Goal: Use online tool/utility: Use online tool/utility

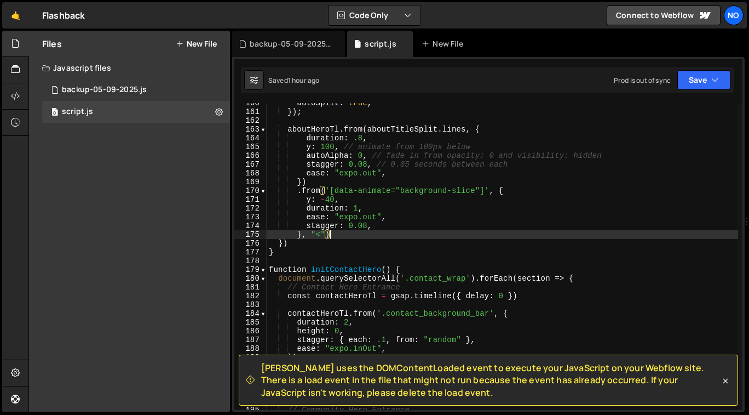
scroll to position [1398, 0]
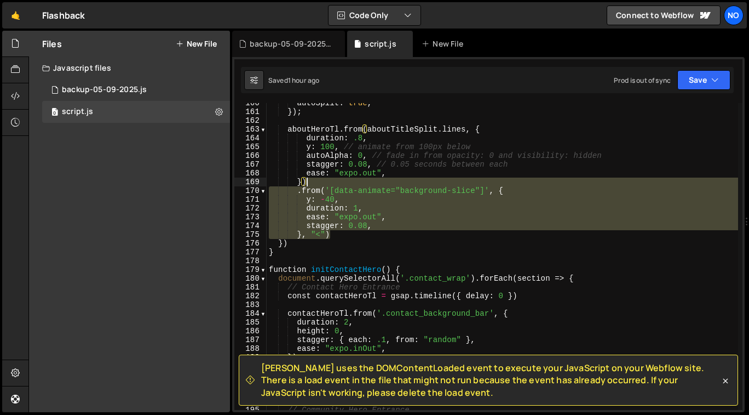
drag, startPoint x: 330, startPoint y: 231, endPoint x: 309, endPoint y: 185, distance: 50.5
click at [309, 185] on div "autoSplit : true , }) ; aboutHeroTl . from ( aboutTitleSplit . lines , { durati…" at bounding box center [503, 261] width 472 height 325
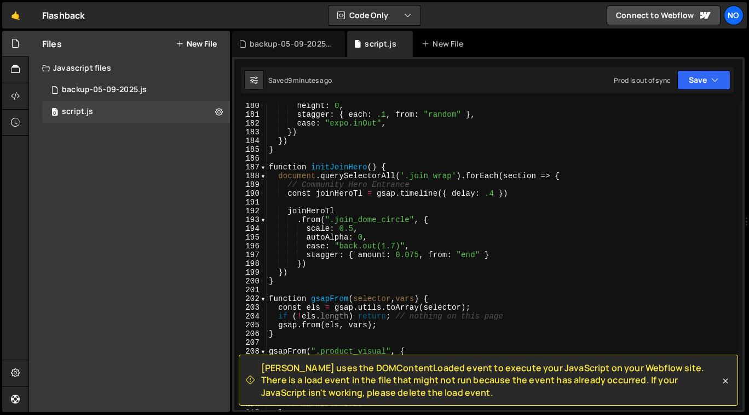
scroll to position [1640, 0]
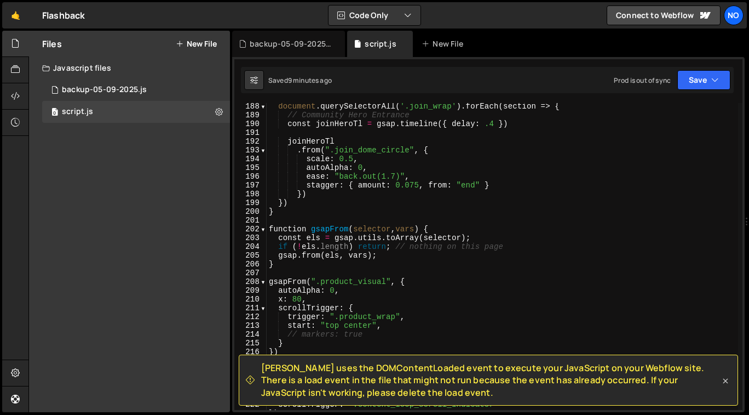
click at [726, 382] on icon at bounding box center [725, 380] width 11 height 11
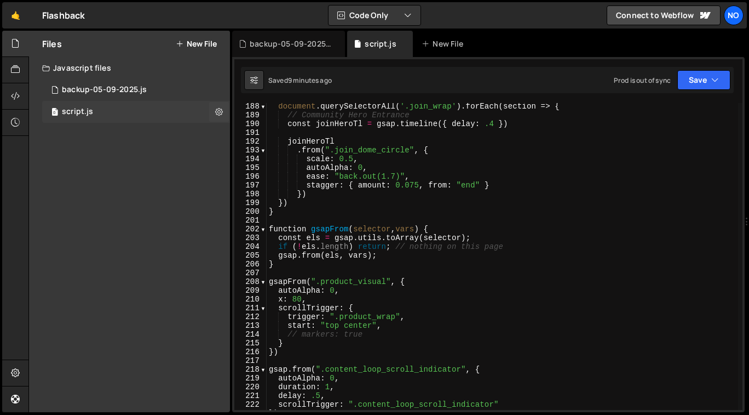
click at [116, 112] on div "0 script.js 0" at bounding box center [136, 112] width 188 height 22
click at [24, 50] on div at bounding box center [15, 44] width 27 height 26
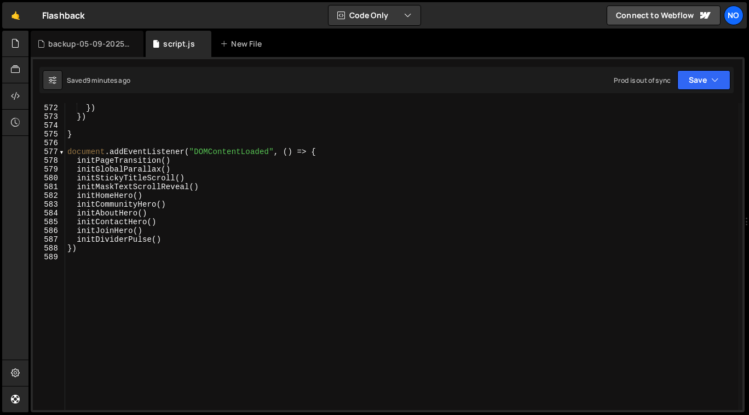
scroll to position [5005, 0]
type textarea "})"
click at [122, 251] on div "} }) }) } document . addEventListener ( "DOMContentLoaded" , ( ) => { initPageT…" at bounding box center [401, 257] width 673 height 325
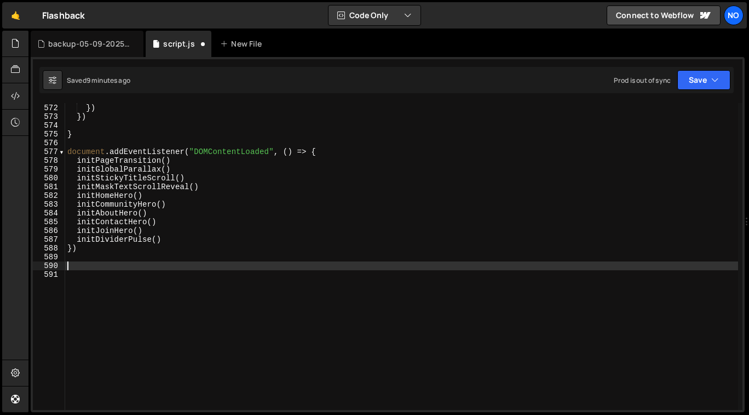
paste textarea "});"
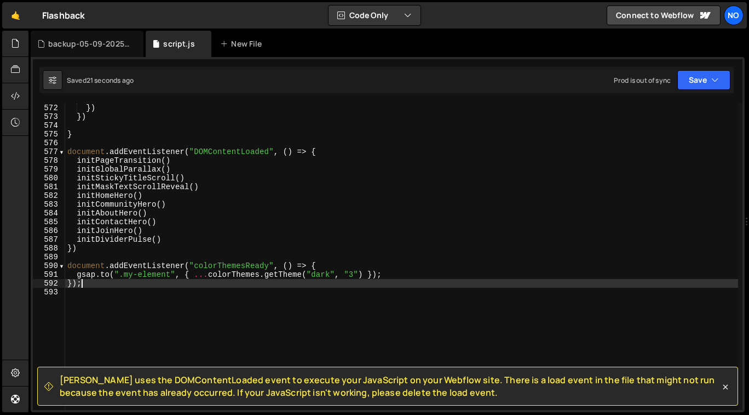
click at [358, 276] on div "} }) }) } document . addEventListener ( "DOMContentLoaded" , ( ) => { initPageT…" at bounding box center [401, 257] width 673 height 325
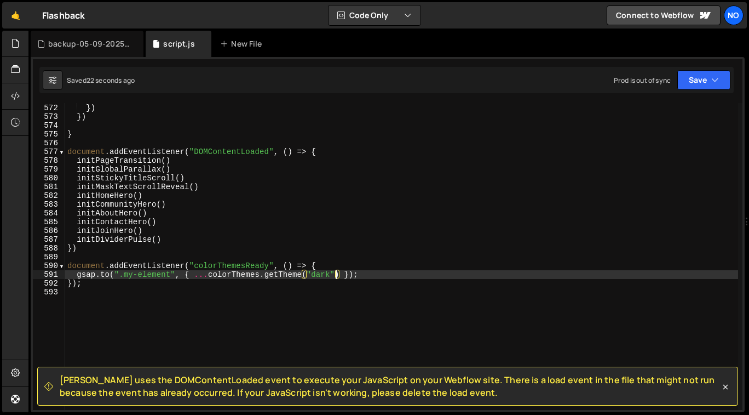
click at [363, 272] on div "} }) }) } document . addEventListener ( "DOMContentLoaded" , ( ) => { initPageT…" at bounding box center [401, 257] width 673 height 325
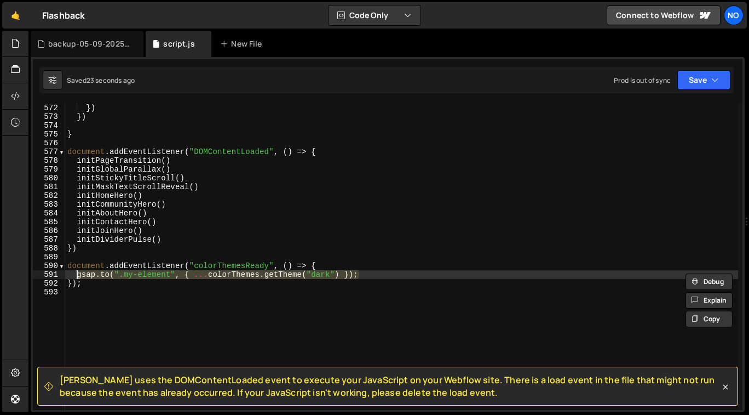
click at [396, 279] on div "} }) }) } document . addEventListener ( "DOMContentLoaded" , ( ) => { initPageT…" at bounding box center [401, 257] width 673 height 325
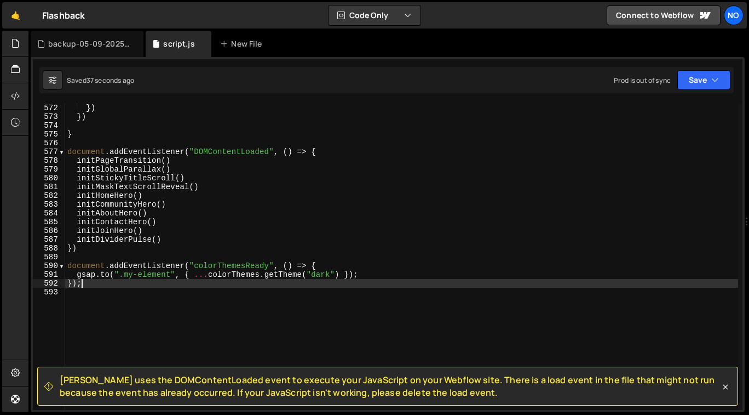
click at [270, 273] on div "} }) }) } document . addEventListener ( "DOMContentLoaded" , ( ) => { initPageT…" at bounding box center [401, 257] width 673 height 325
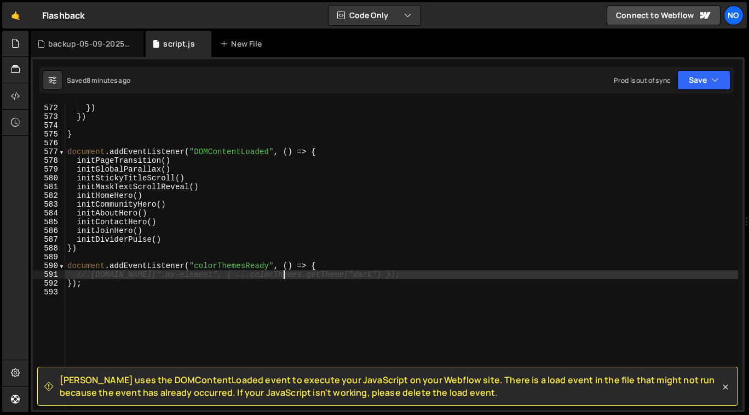
type textarea "// [DOMAIN_NAME](".my-element", { ...colorThemes.etTheme("dark") });"
paste textarea "});"
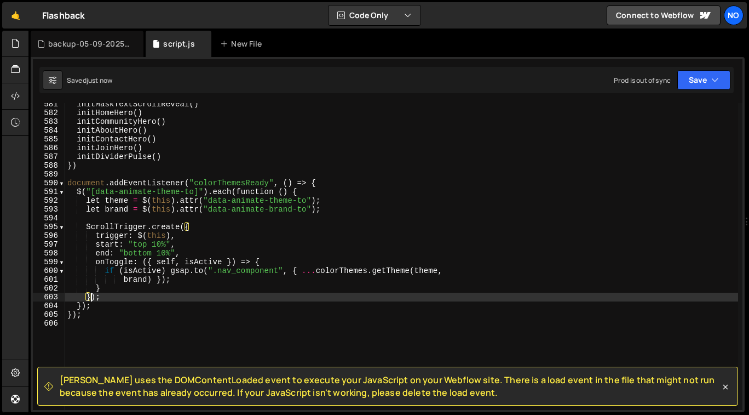
scroll to position [5089, 0]
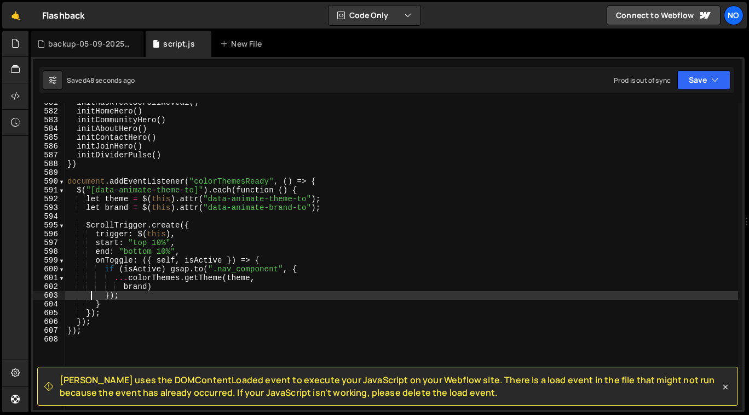
click at [345, 206] on div "initMaskTextScrollReveal ( ) initHomeHero ( ) initCommunityHero ( ) initAboutHe…" at bounding box center [401, 260] width 673 height 325
type textarea "let brand = $(this).attr("data-animate-brand-to");"
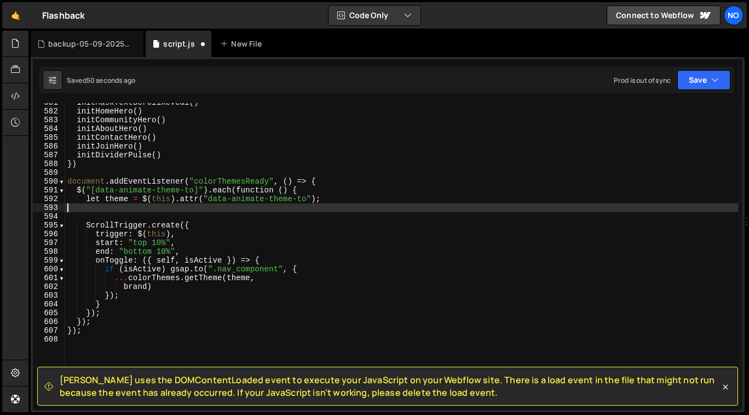
type textarea "let theme = $(this).attr("data-animate-theme-to");"
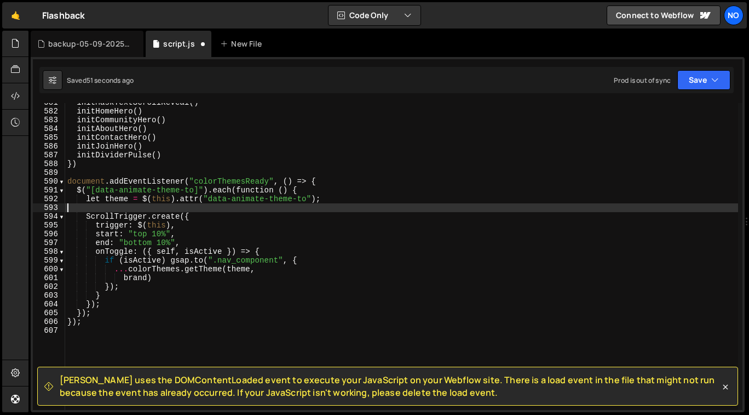
click at [335, 208] on div "initMaskTextScrollReveal ( ) initHomeHero ( ) initCommunityHero ( ) initAboutHe…" at bounding box center [401, 260] width 673 height 325
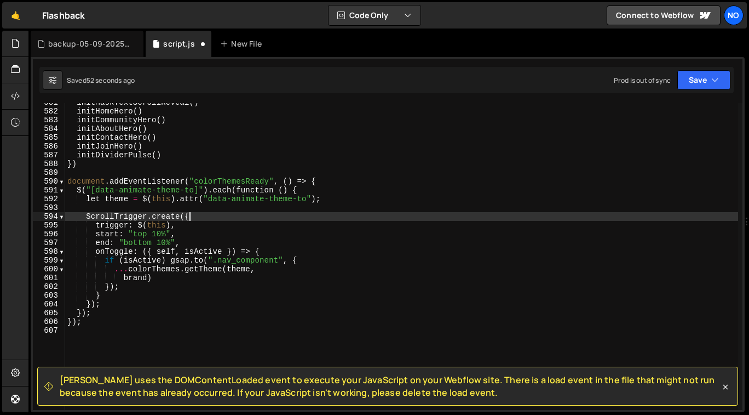
click at [312, 219] on div "initMaskTextScrollReveal ( ) initHomeHero ( ) initCommunityHero ( ) initAboutHe…" at bounding box center [401, 260] width 673 height 325
click at [307, 225] on div "initMaskTextScrollReveal ( ) initHomeHero ( ) initCommunityHero ( ) initAboutHe…" at bounding box center [401, 260] width 673 height 325
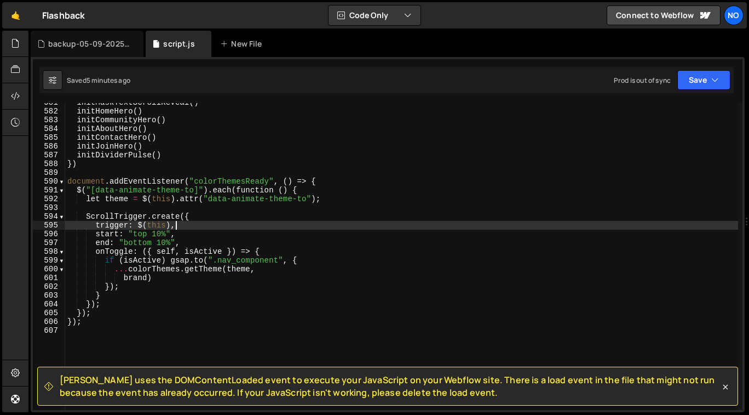
scroll to position [5091, 0]
click at [147, 277] on div "initMaskTextScrollReveal ( ) initHomeHero ( ) initCommunityHero ( ) initAboutHe…" at bounding box center [401, 258] width 673 height 325
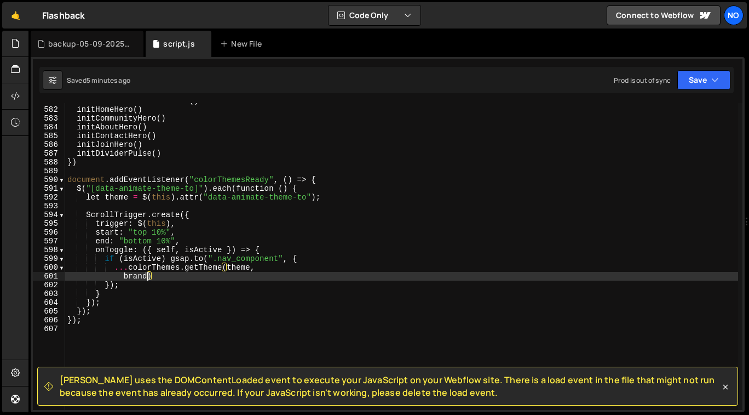
click at [250, 267] on div "initMaskTextScrollReveal ( ) initHomeHero ( ) initCommunityHero ( ) initAboutHe…" at bounding box center [401, 258] width 673 height 325
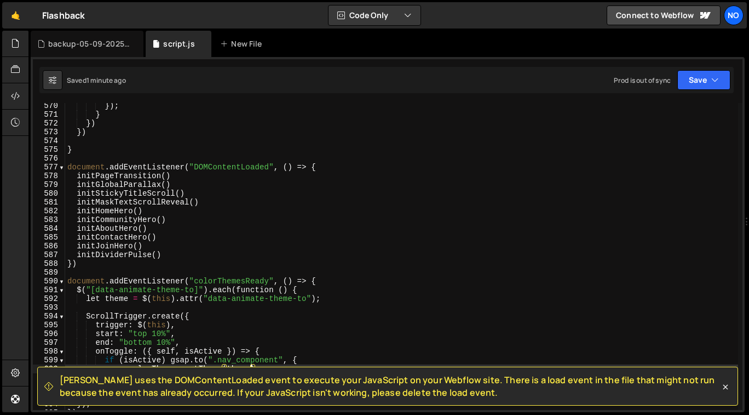
scroll to position [4990, 0]
click at [93, 264] on div "}) ; } }) }) } document . addEventListener ( "DOMContentLoaded" , ( ) => { init…" at bounding box center [401, 263] width 673 height 325
type textarea "})"
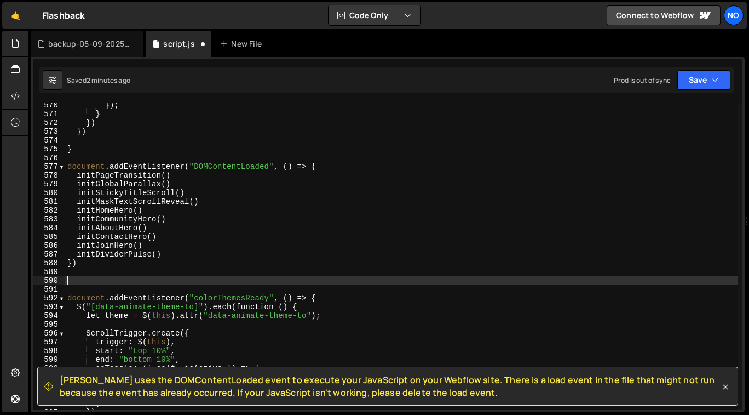
paste textarea "document.fonts.ready.then(function () {"
type textarea "document.fonts.ready.then(function () {"
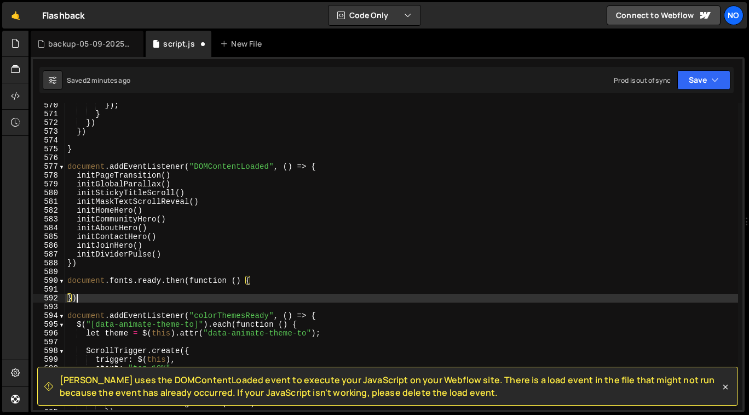
scroll to position [0, 1]
click at [204, 204] on div "}) ; } }) }) } document . addEventListener ( "DOMContentLoaded" , ( ) => { init…" at bounding box center [401, 263] width 673 height 325
type textarea "initMaskTextScrollReveal()"
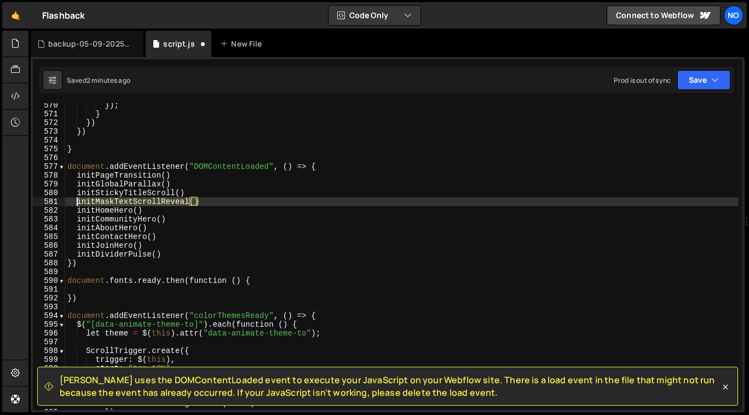
click at [78, 202] on div "}) ; } }) }) } document . addEventListener ( "DOMContentLoaded" , ( ) => { init…" at bounding box center [401, 263] width 673 height 325
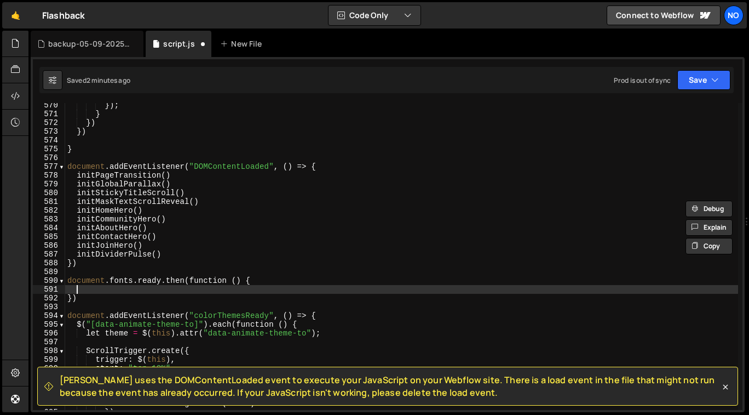
click at [94, 291] on div "}) ; } }) }) } document . addEventListener ( "DOMContentLoaded" , ( ) => { init…" at bounding box center [401, 263] width 673 height 325
paste textarea "initMaskTextScrollReveal()"
type textarea "initMaskTextScrollReveal()"
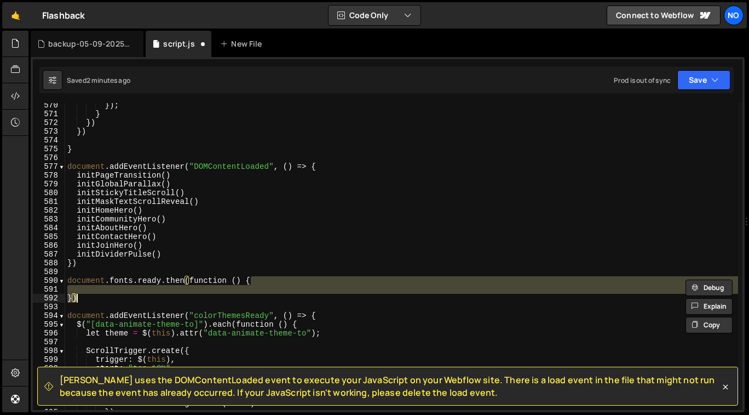
click at [199, 202] on div "}) ; } }) }) } document . addEventListener ( "DOMContentLoaded" , ( ) => { init…" at bounding box center [401, 263] width 673 height 325
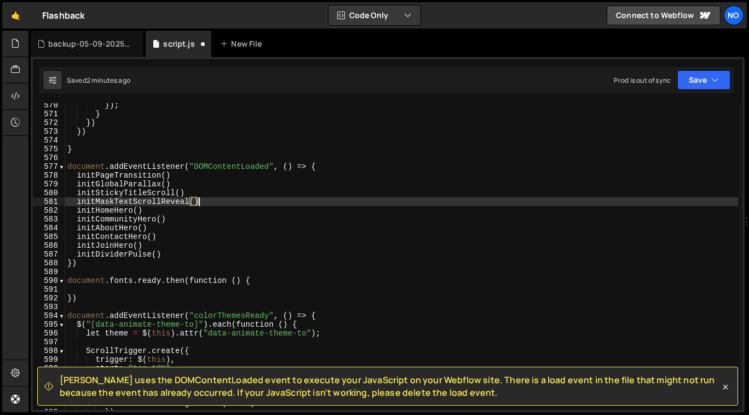
click at [77, 202] on div "}) ; } }) }) } document . addEventListener ( "DOMContentLoaded" , ( ) => { init…" at bounding box center [401, 263] width 673 height 325
click at [142, 246] on div "}) ; } }) }) } document . addEventListener ( "DOMContentLoaded" , ( ) => { init…" at bounding box center [401, 263] width 673 height 325
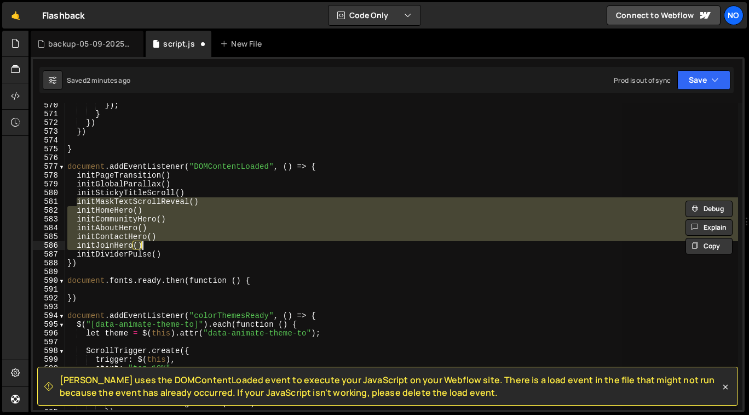
click at [157, 244] on div "}) ; } }) }) } document . addEventListener ( "DOMContentLoaded" , ( ) => { init…" at bounding box center [401, 256] width 673 height 307
click at [163, 237] on div "}) ; } }) }) } document . addEventListener ( "DOMContentLoaded" , ( ) => { init…" at bounding box center [401, 256] width 673 height 307
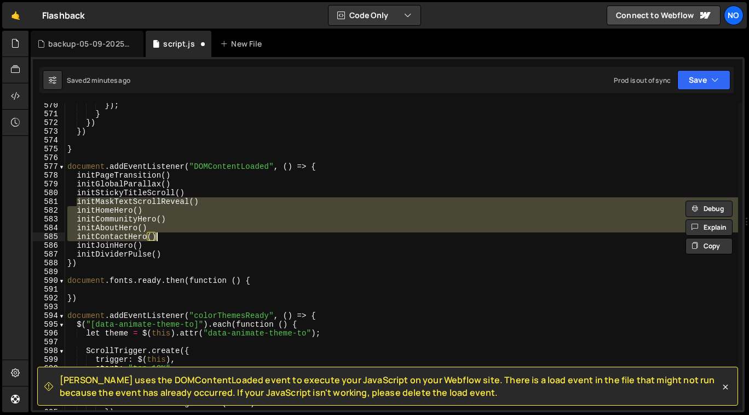
click at [159, 245] on div "}) ; } }) }) } document . addEventListener ( "DOMContentLoaded" , ( ) => { init…" at bounding box center [401, 263] width 673 height 325
type textarea "initContactHero() initJoinHero()"
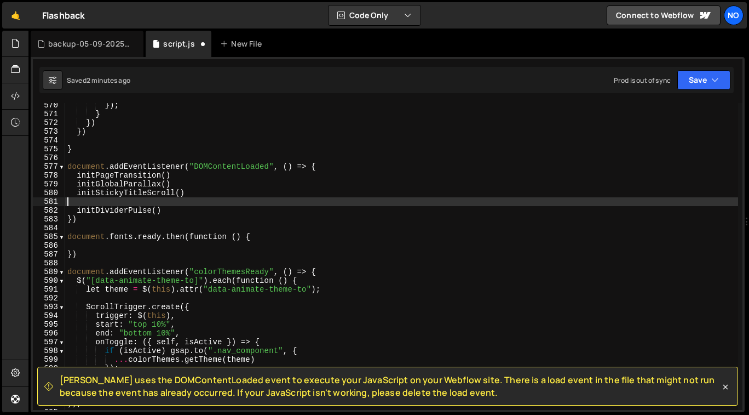
type textarea "initStickyTitleScroll()"
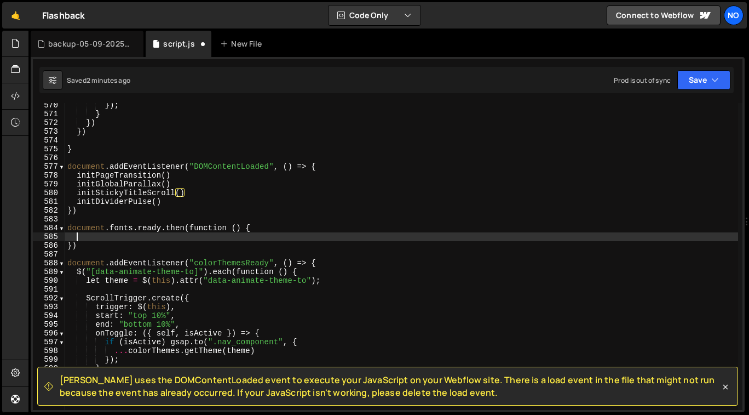
click at [153, 237] on div "}) ; } }) }) } document . addEventListener ( "DOMContentLoaded" , ( ) => { init…" at bounding box center [401, 263] width 673 height 325
paste textarea "initJoinHero()"
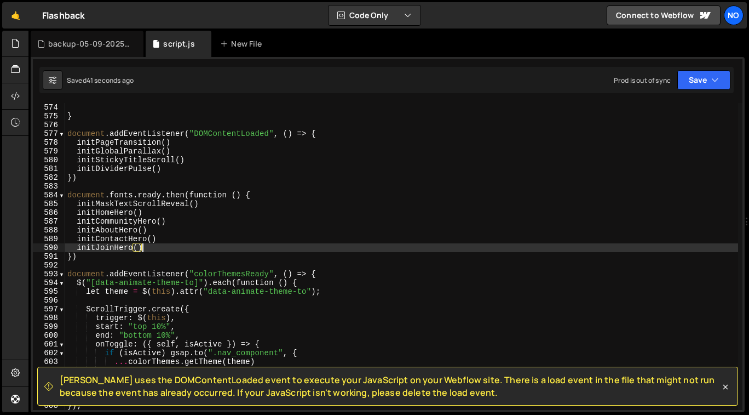
scroll to position [5023, 0]
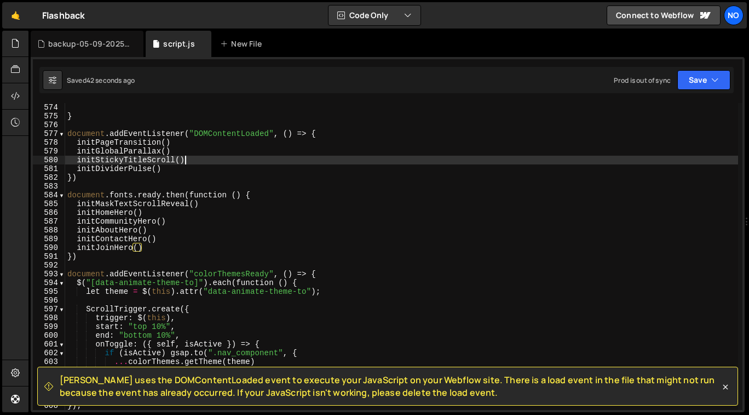
drag, startPoint x: 187, startPoint y: 160, endPoint x: 175, endPoint y: 169, distance: 14.5
click at [187, 160] on div "} document . addEventListener ( "DOMContentLoaded" , ( ) => { initPageTransitio…" at bounding box center [401, 265] width 673 height 325
type textarea "initStickyTitleScroll()"
click at [78, 161] on div "} document . addEventListener ( "DOMContentLoaded" , ( ) => { initPageTransitio…" at bounding box center [401, 265] width 673 height 325
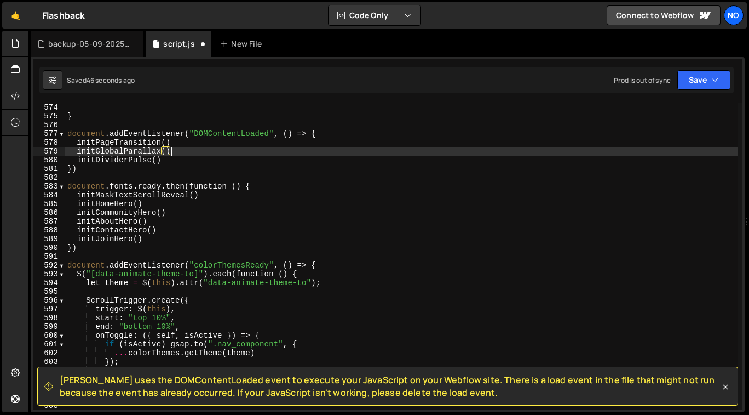
click at [145, 238] on div "} document . addEventListener ( "DOMContentLoaded" , ( ) => { initPageTransitio…" at bounding box center [401, 265] width 673 height 325
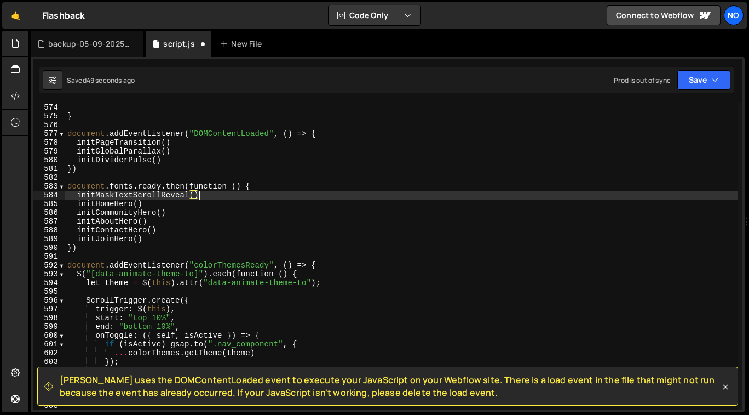
click at [205, 192] on div "} document . addEventListener ( "DOMContentLoaded" , ( ) => { initPageTransitio…" at bounding box center [401, 265] width 673 height 325
type textarea "initMaskTextScrollReveal()"
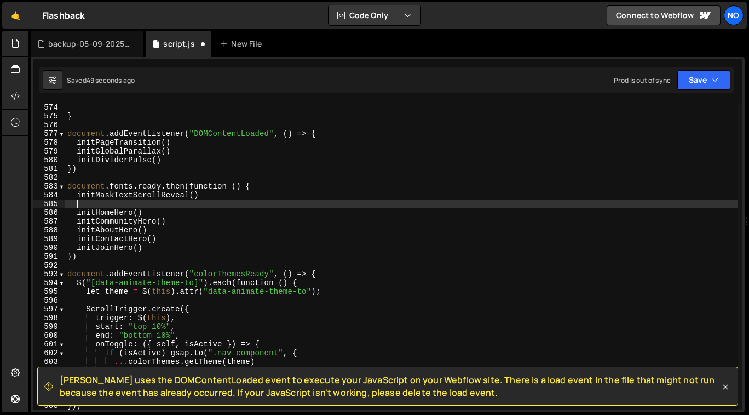
scroll to position [0, 0]
paste textarea "initStickyTitleScroll()"
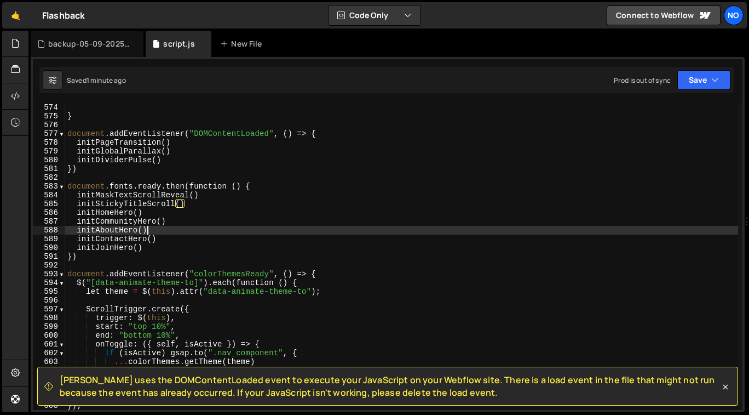
click at [265, 228] on div "} document . addEventListener ( "DOMContentLoaded" , ( ) => { initPageTransitio…" at bounding box center [401, 265] width 673 height 325
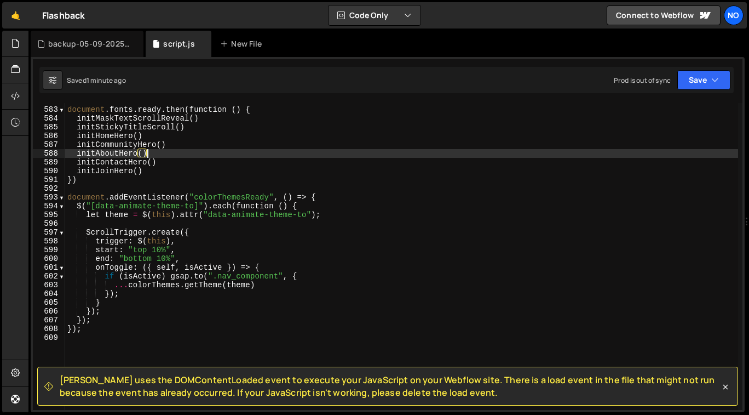
scroll to position [5100, 0]
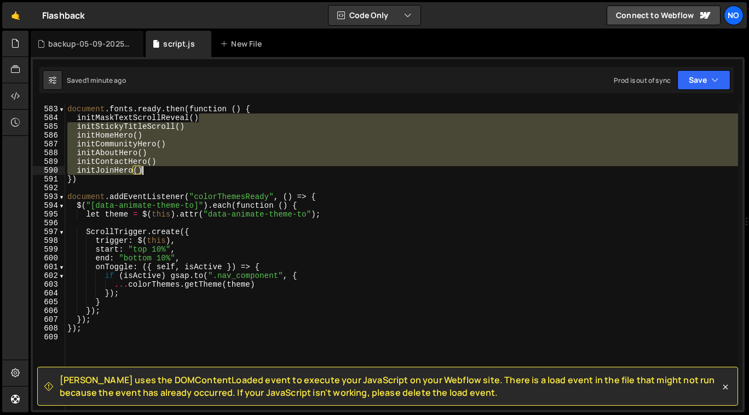
drag, startPoint x: 207, startPoint y: 116, endPoint x: 205, endPoint y: 176, distance: 59.7
click at [205, 176] on div "document . fonts . ready . then ( function ( ) { initMaskTextScrollReveal ( ) i…" at bounding box center [401, 258] width 673 height 325
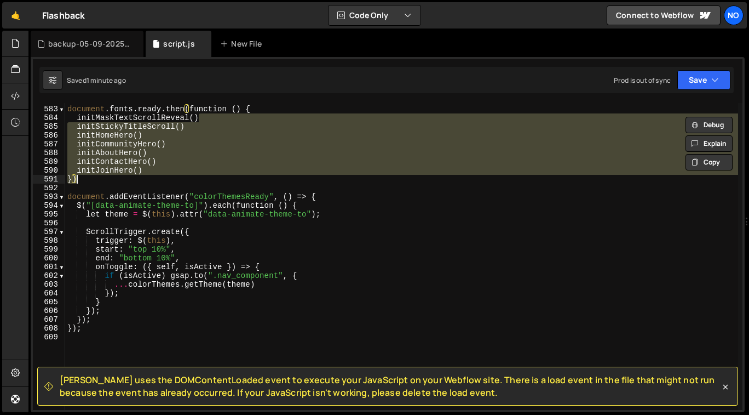
click at [230, 179] on div "document . fonts . ready . then ( function ( ) { initMaskTextScrollReveal ( ) i…" at bounding box center [401, 256] width 673 height 307
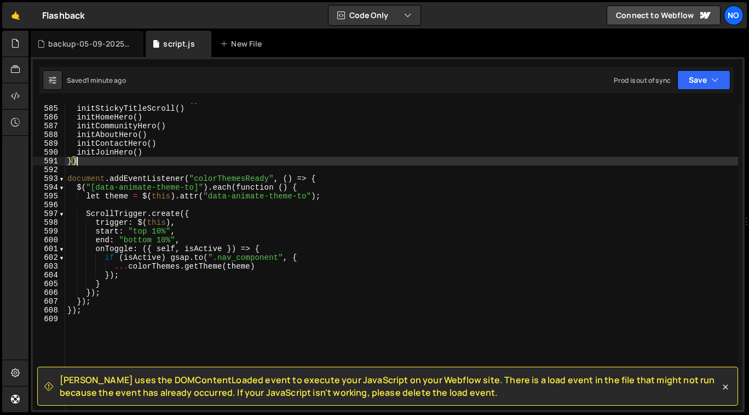
scroll to position [5118, 0]
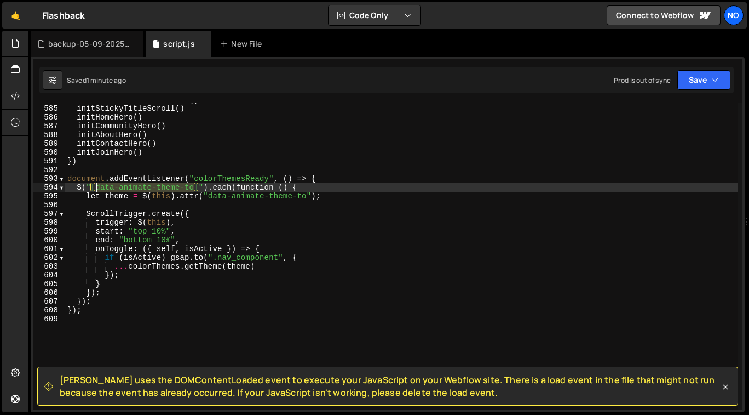
drag, startPoint x: 195, startPoint y: 189, endPoint x: 98, endPoint y: 191, distance: 97.5
click at [98, 191] on div "initMaskTextScrollReveal ( ) initStickyTitleScroll ( ) initHomeHero ( ) initCom…" at bounding box center [401, 257] width 673 height 325
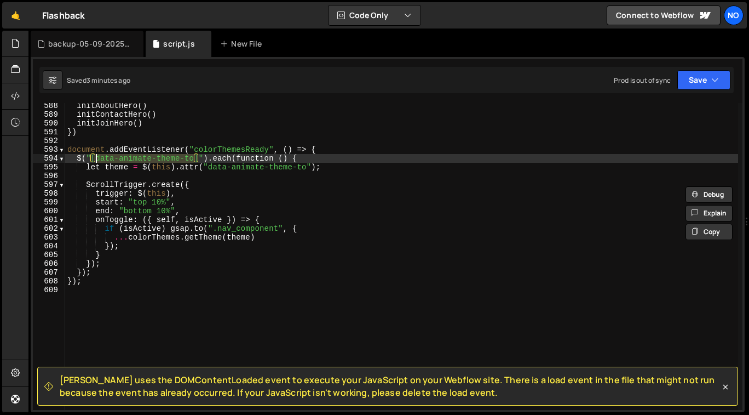
scroll to position [5148, 0]
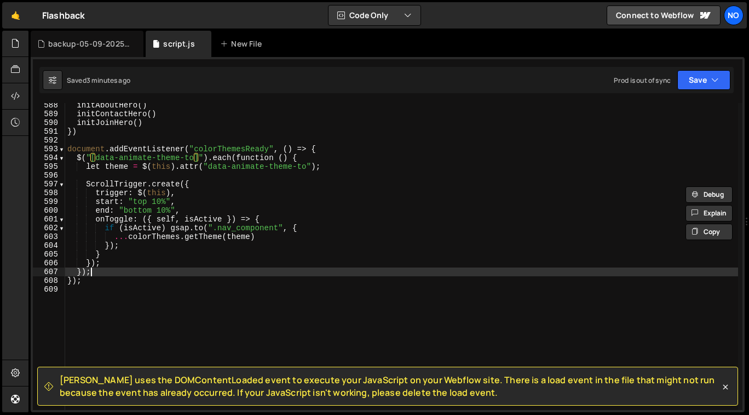
click at [118, 268] on div "initAboutHero ( ) initContactHero ( ) initJoinHero ( ) }) document . addEventLi…" at bounding box center [401, 263] width 673 height 325
click at [117, 273] on div "initAboutHero ( ) initContactHero ( ) initJoinHero ( ) }) document . addEventLi…" at bounding box center [401, 263] width 673 height 325
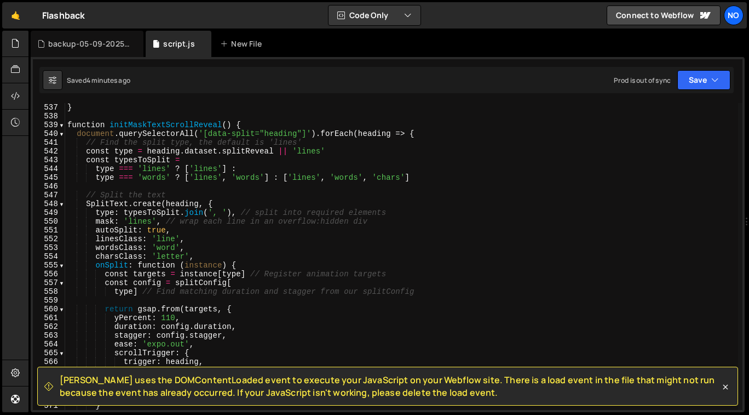
scroll to position [4698, 0]
click at [62, 128] on span at bounding box center [62, 125] width 6 height 9
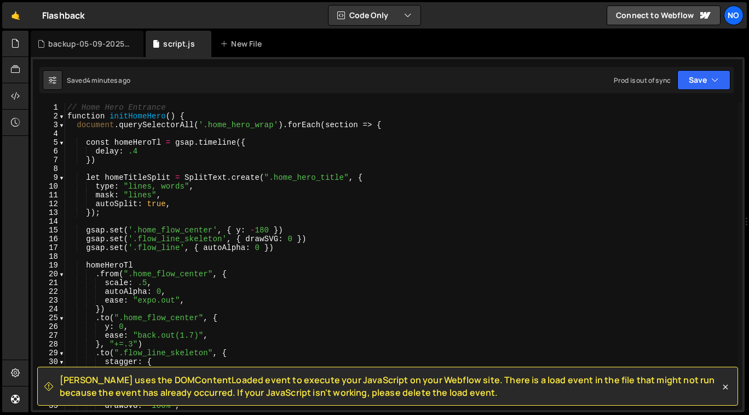
scroll to position [0, 0]
click at [61, 116] on span at bounding box center [62, 116] width 6 height 9
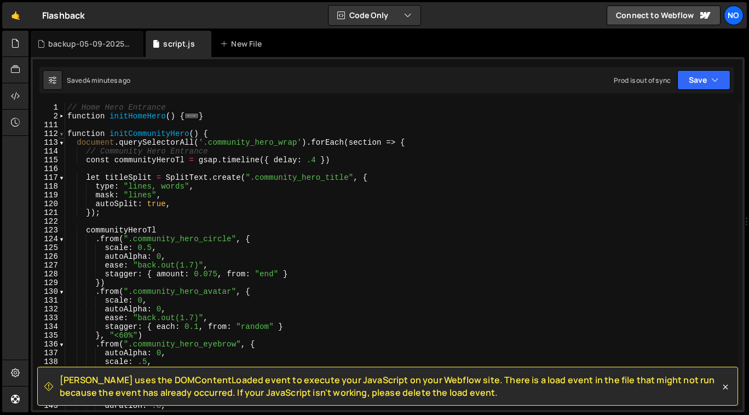
click at [61, 135] on span at bounding box center [62, 133] width 6 height 9
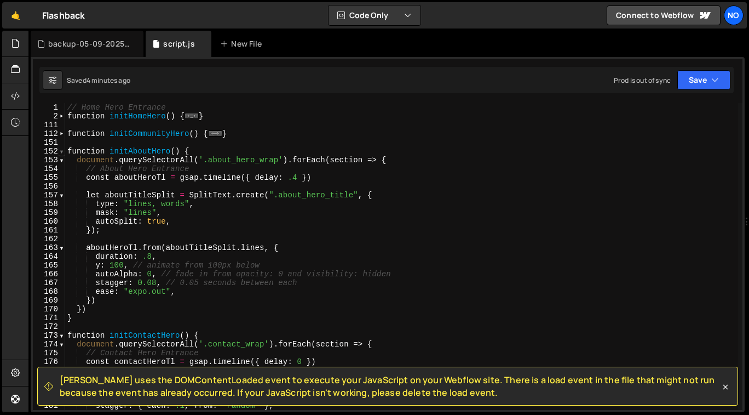
click at [62, 151] on span at bounding box center [62, 151] width 6 height 9
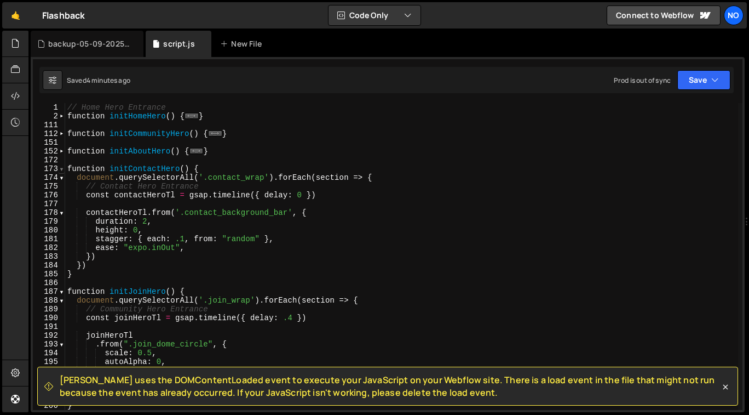
click at [61, 170] on span at bounding box center [62, 168] width 6 height 9
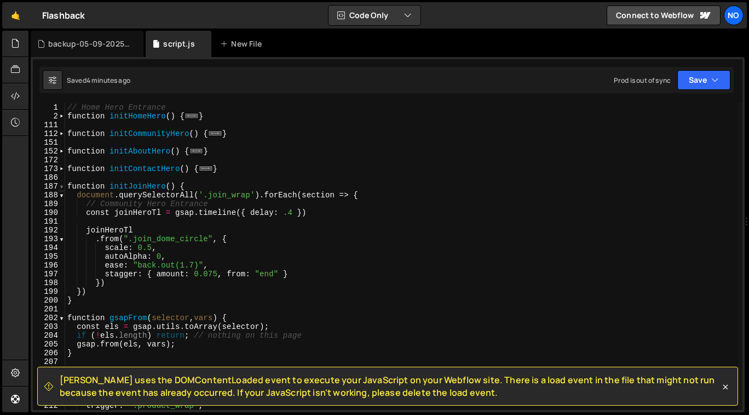
click at [61, 187] on span at bounding box center [62, 186] width 6 height 9
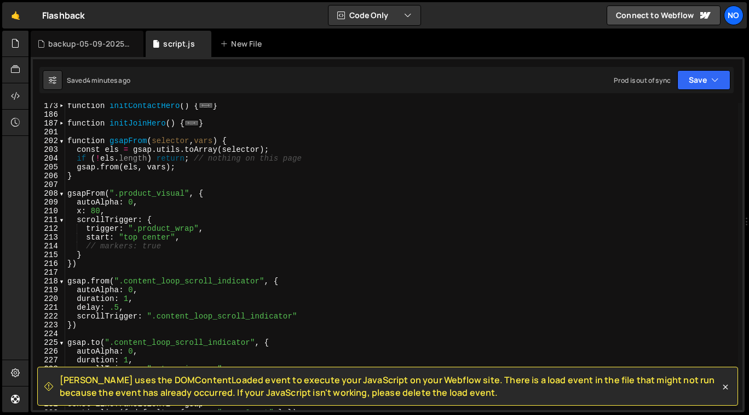
scroll to position [63, 0]
click at [130, 140] on div "function initContactHero ( ) { ... } function initJoinHero ( ) { ... } function…" at bounding box center [401, 263] width 673 height 325
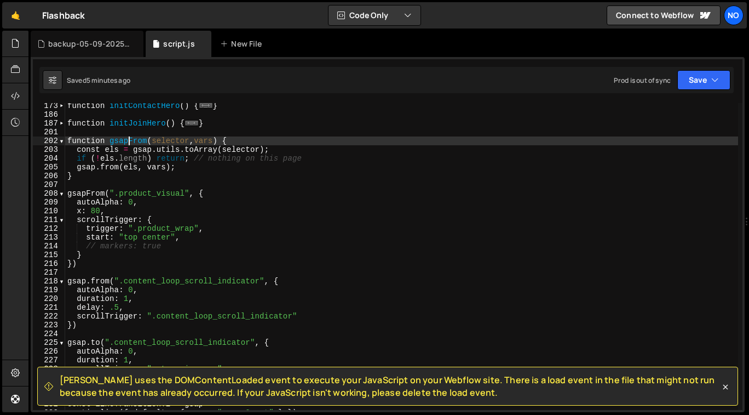
click at [130, 140] on div "function initContactHero ( ) { ... } function initJoinHero ( ) { ... } function…" at bounding box center [401, 263] width 673 height 325
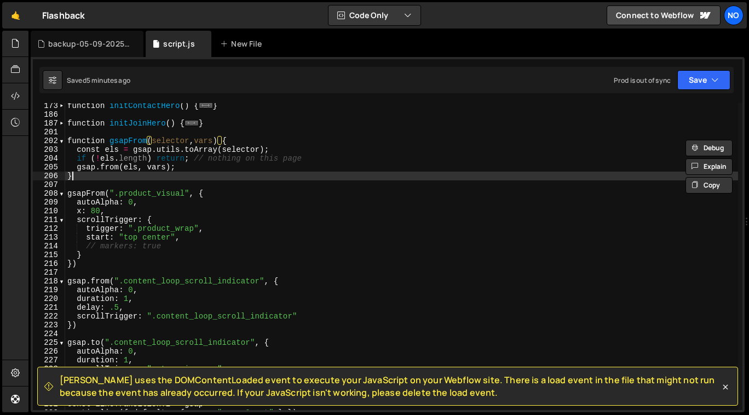
click at [119, 180] on div "function initContactHero ( ) { ... } function initJoinHero ( ) { ... } function…" at bounding box center [401, 263] width 673 height 325
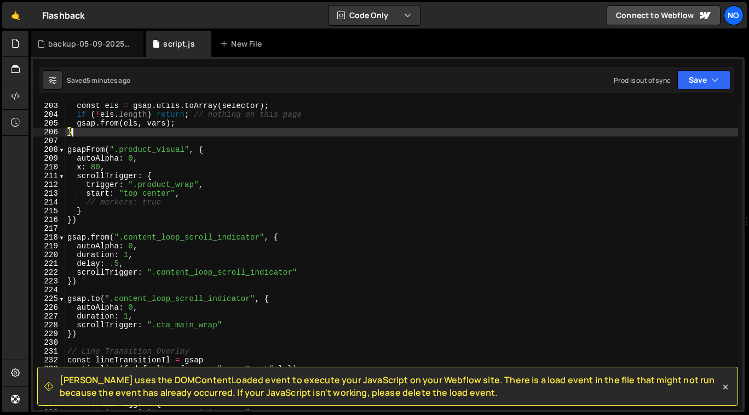
scroll to position [107, 0]
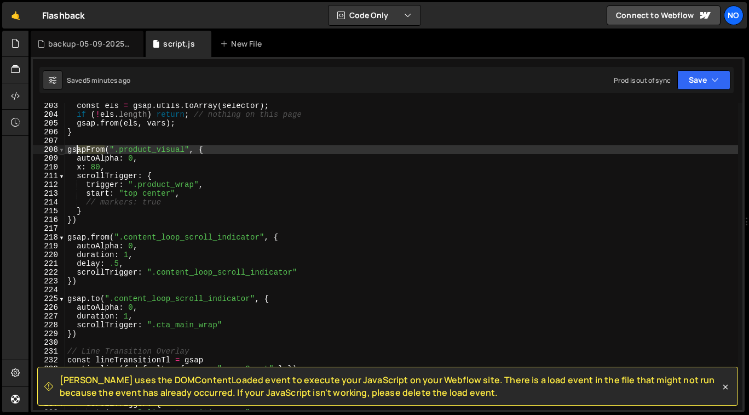
drag, startPoint x: 105, startPoint y: 149, endPoint x: 64, endPoint y: 151, distance: 41.1
click at [64, 151] on div "} 203 204 205 206 207 208 209 210 211 212 213 214 215 216 217 218 219 220 221 2…" at bounding box center [388, 256] width 710 height 307
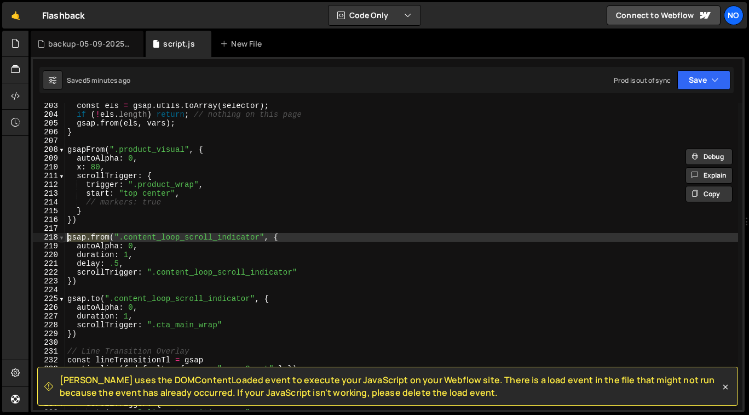
drag, startPoint x: 109, startPoint y: 238, endPoint x: 60, endPoint y: 238, distance: 48.8
click at [60, 238] on div "gsapFrom(".product_visual", { 203 204 205 206 207 208 209 210 211 212 213 214 2…" at bounding box center [388, 256] width 710 height 307
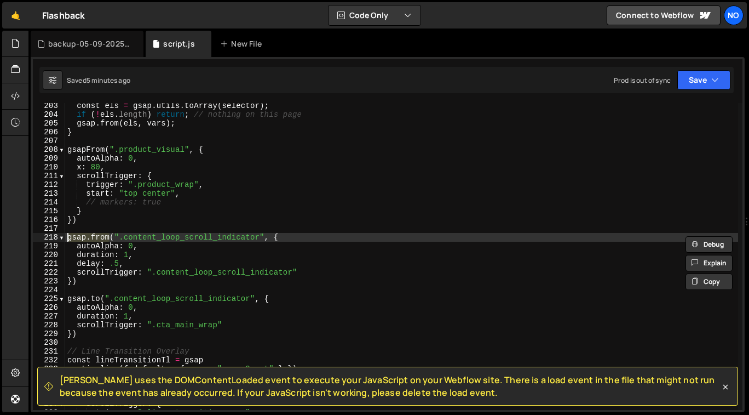
paste textarea "F"
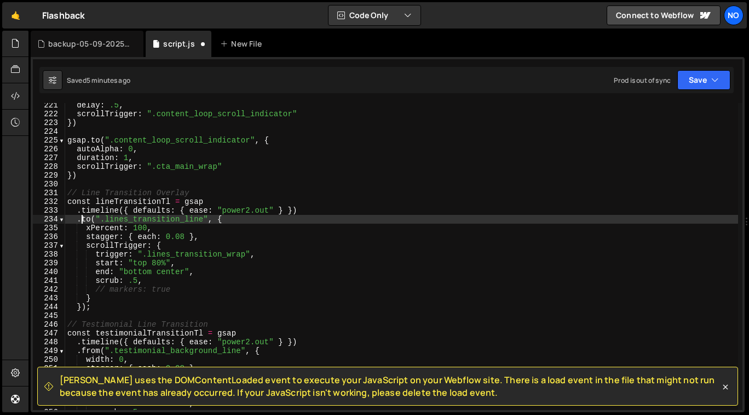
scroll to position [265, 0]
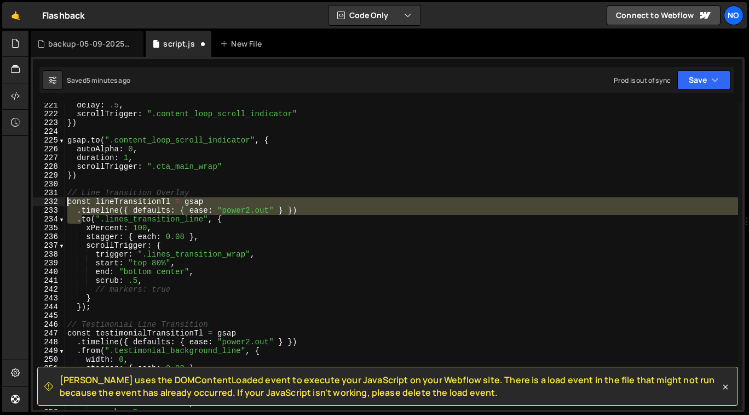
drag, startPoint x: 82, startPoint y: 223, endPoint x: 62, endPoint y: 203, distance: 27.9
click at [62, 203] on div "gsapFrom(".content_loop_scroll_indicator", { 221 222 223 224 225 226 227 228 22…" at bounding box center [388, 256] width 710 height 307
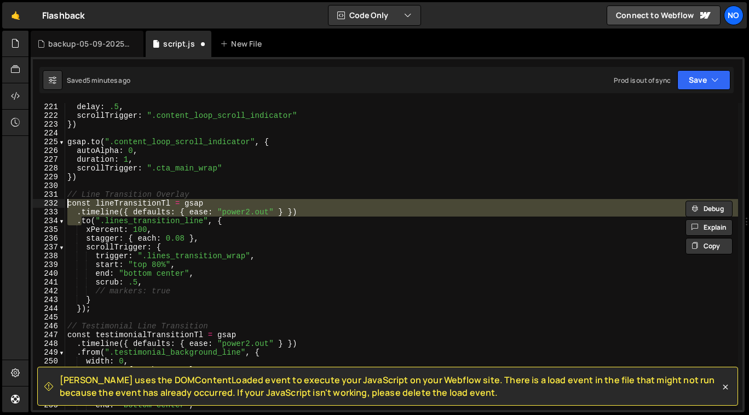
scroll to position [264, 0]
paste textarea "gsapFromto(".lines_transition_line", {"
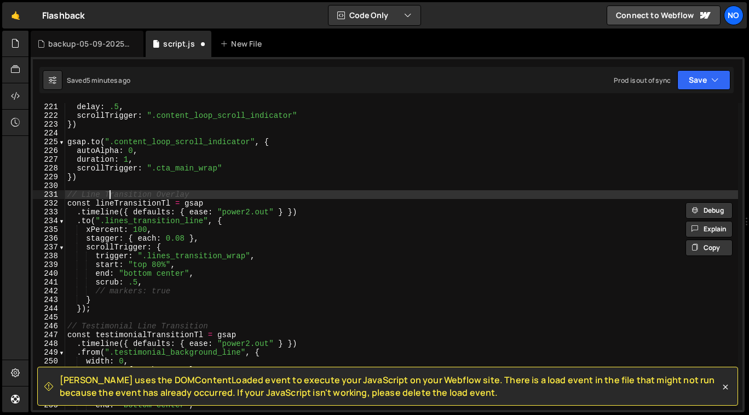
click at [110, 194] on div "delay : .5 , scrollTrigger : ".content_loop_scroll_indicator" }) gsap . to ( ".…" at bounding box center [401, 264] width 673 height 325
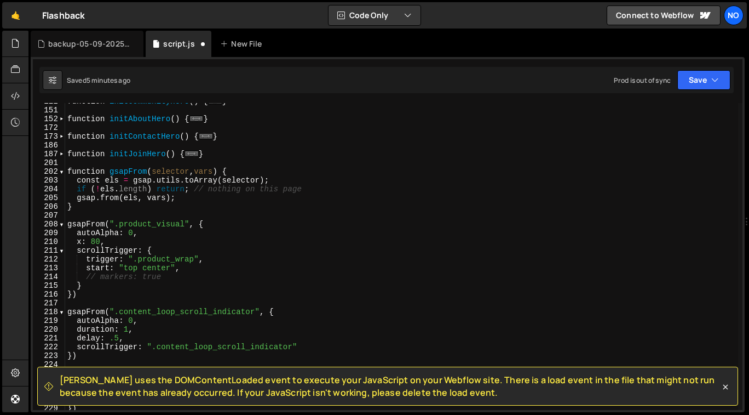
scroll to position [0, 0]
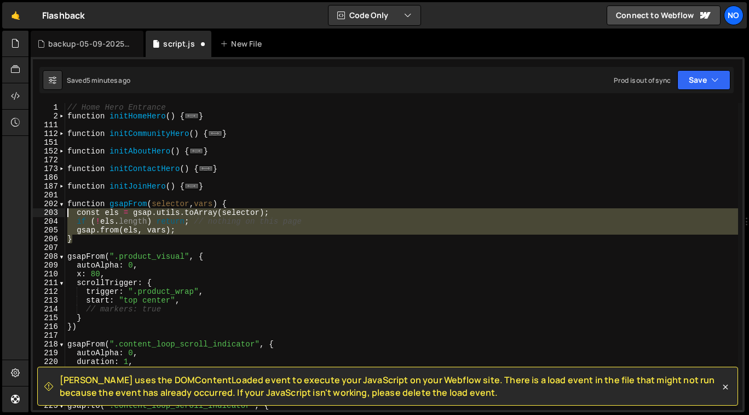
drag, startPoint x: 76, startPoint y: 238, endPoint x: 68, endPoint y: 208, distance: 31.1
click at [68, 208] on div "// Home Hero Entrance function initHomeHero ( ) { ... } function initCommunityH…" at bounding box center [401, 265] width 673 height 325
click at [68, 204] on div "// Home Hero Entrance function initHomeHero ( ) { ... } function initCommunityH…" at bounding box center [401, 265] width 673 height 325
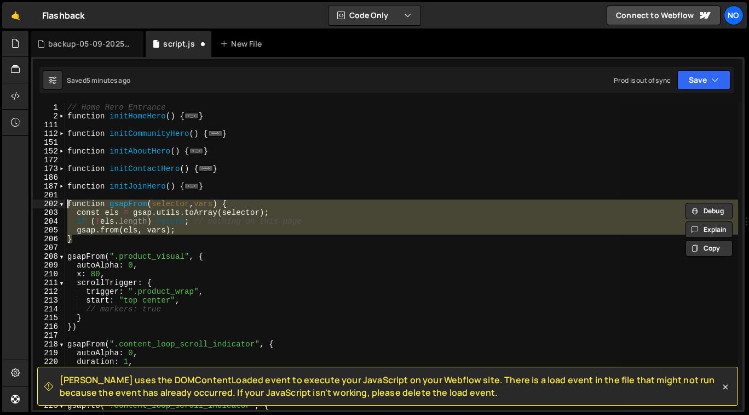
click at [78, 237] on div "// Home Hero Entrance function initHomeHero ( ) { ... } function initCommunityH…" at bounding box center [401, 256] width 673 height 307
type textarea "}"
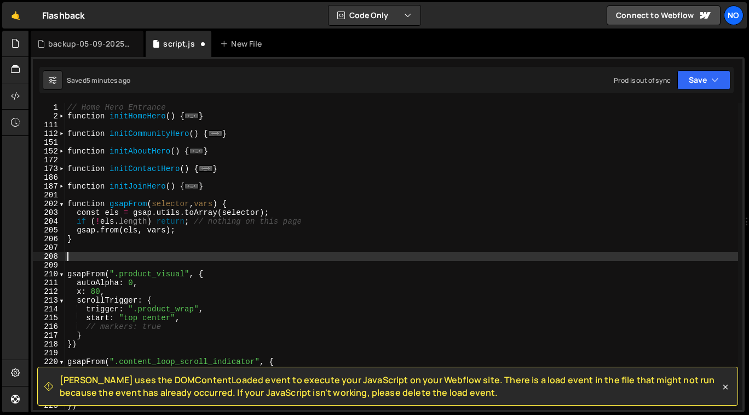
paste textarea "}"
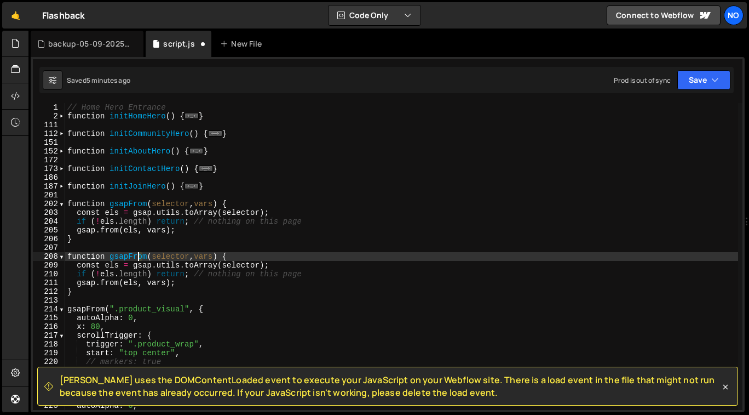
drag, startPoint x: 145, startPoint y: 255, endPoint x: 130, endPoint y: 255, distance: 14.8
click at [130, 255] on div "// Home Hero Entrance function initHomeHero ( ) { ... } function initCommunityH…" at bounding box center [401, 265] width 673 height 325
click at [113, 283] on div "// Home Hero Entrance function initHomeHero ( ) { ... } function initCommunityH…" at bounding box center [401, 265] width 673 height 325
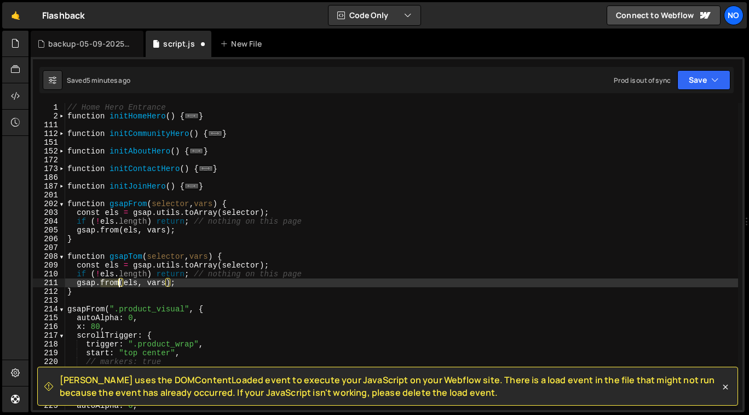
click at [113, 283] on div "// Home Hero Entrance function initHomeHero ( ) { ... } function initCommunityH…" at bounding box center [401, 265] width 673 height 325
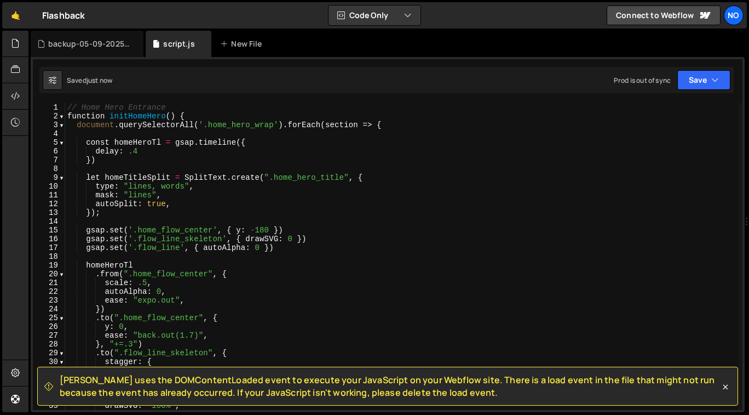
click at [65, 117] on div "// Home Hero Entrance function initHomeHero ( ) { document . querySelectorAll (…" at bounding box center [401, 265] width 673 height 325
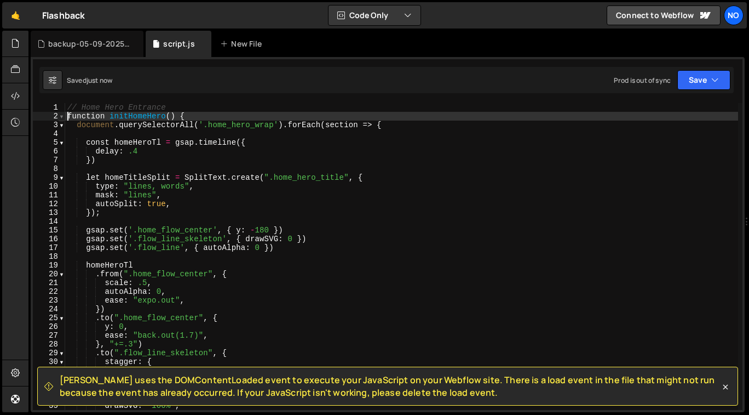
click at [63, 118] on span at bounding box center [62, 116] width 6 height 9
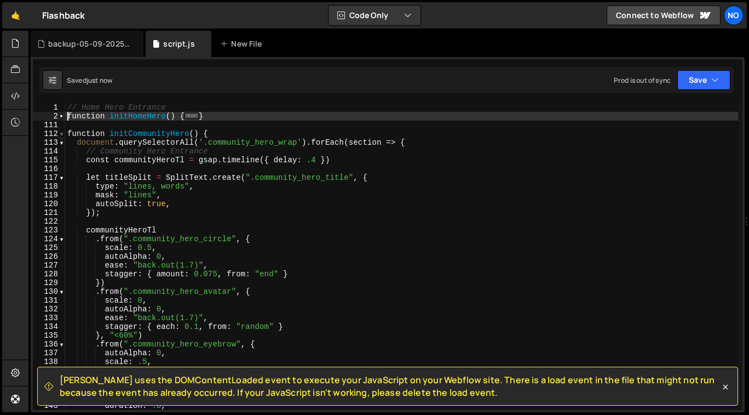
click at [63, 134] on span at bounding box center [62, 133] width 6 height 9
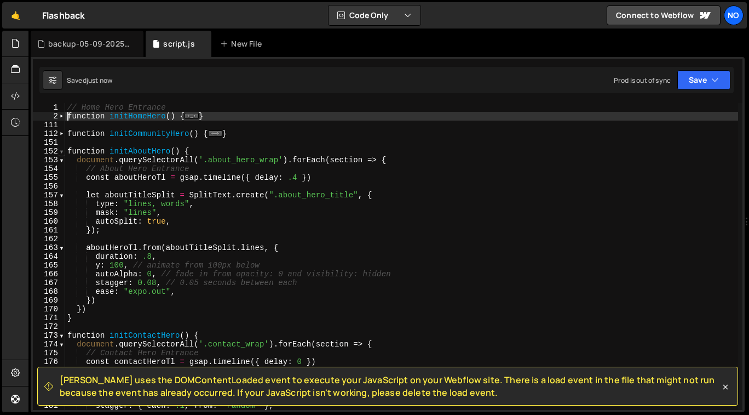
click at [61, 148] on span at bounding box center [62, 151] width 6 height 9
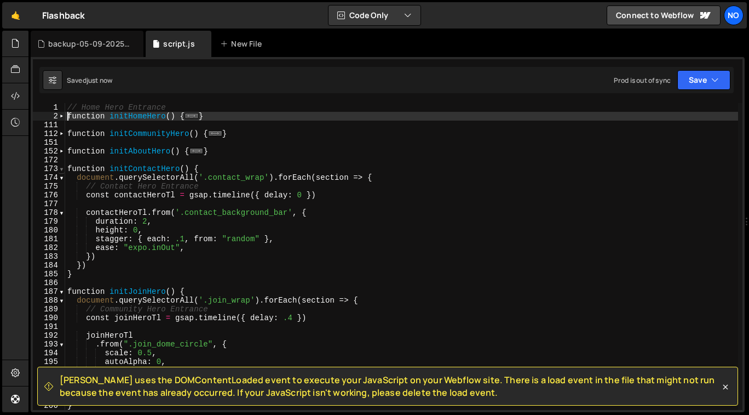
click at [61, 169] on span at bounding box center [62, 168] width 6 height 9
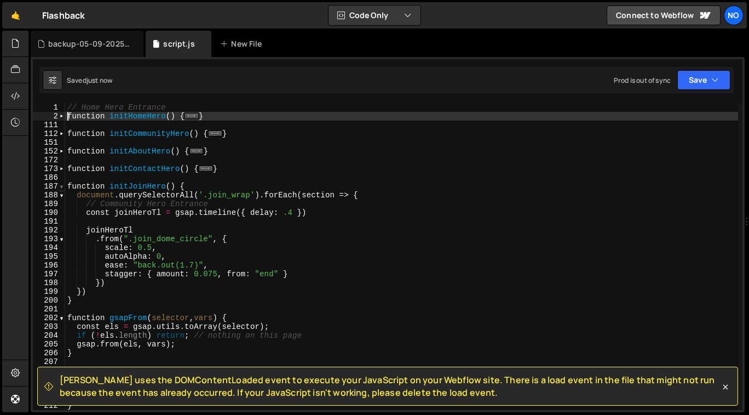
click at [62, 185] on span at bounding box center [62, 186] width 6 height 9
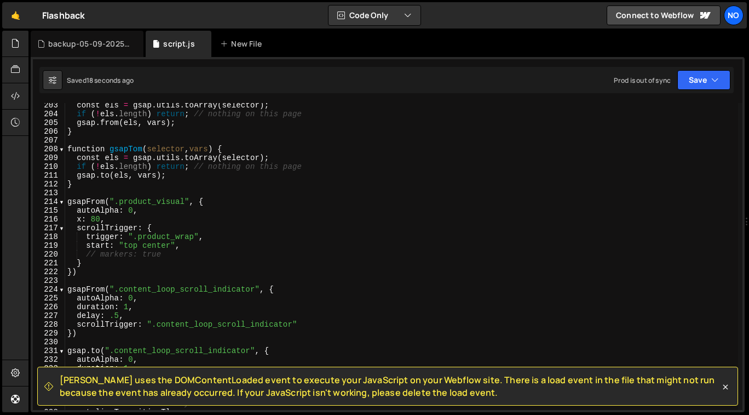
scroll to position [107, 0]
click at [144, 149] on div "const els = gsap . utils . toArray ( selector ) ; if ( ! els . length ) return …" at bounding box center [401, 263] width 673 height 325
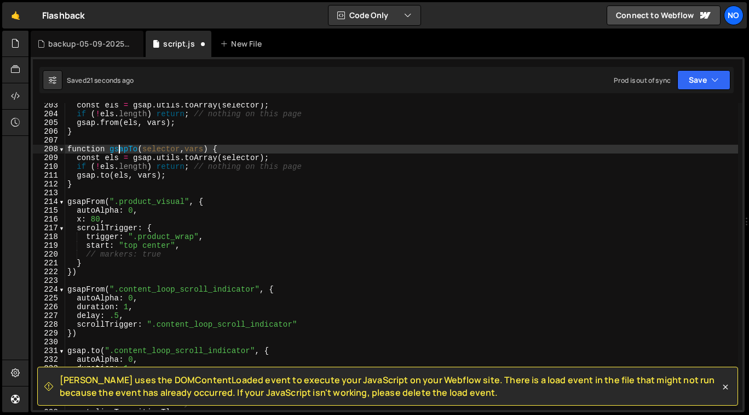
click at [121, 150] on div "const els = gsap . utils . toArray ( selector ) ; if ( ! els . length ) return …" at bounding box center [401, 263] width 673 height 325
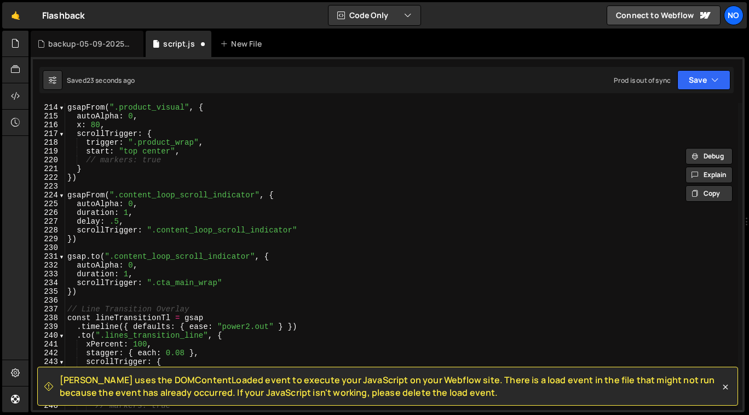
scroll to position [206, 0]
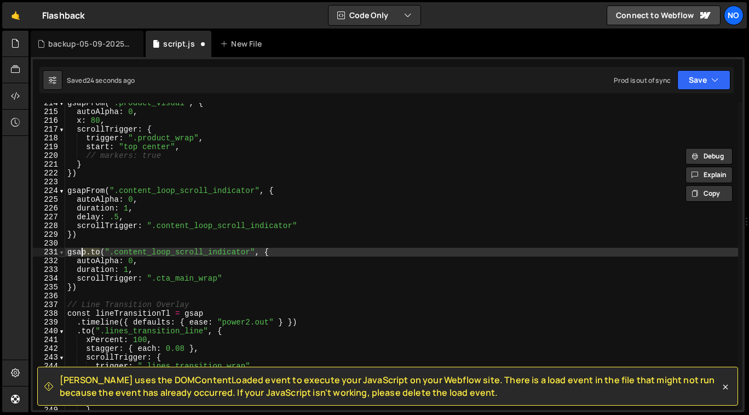
drag, startPoint x: 100, startPoint y: 252, endPoint x: 62, endPoint y: 253, distance: 37.3
click at [62, 253] on div "function gsapTo(selector, [GEOGRAPHIC_DATA]) { 214 215 216 217 218 219 220 221 …" at bounding box center [388, 256] width 710 height 307
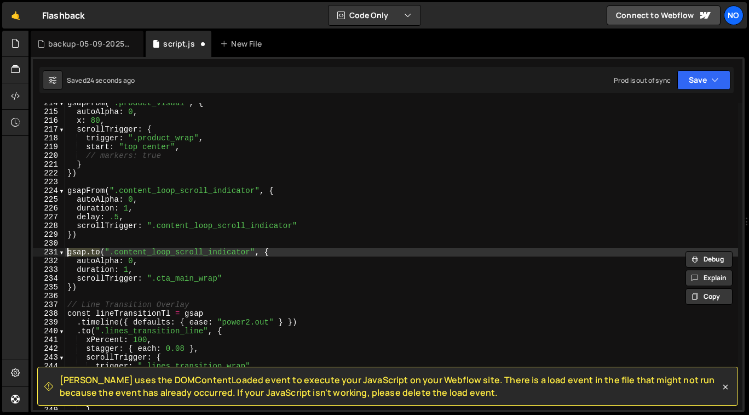
paste textarea "T"
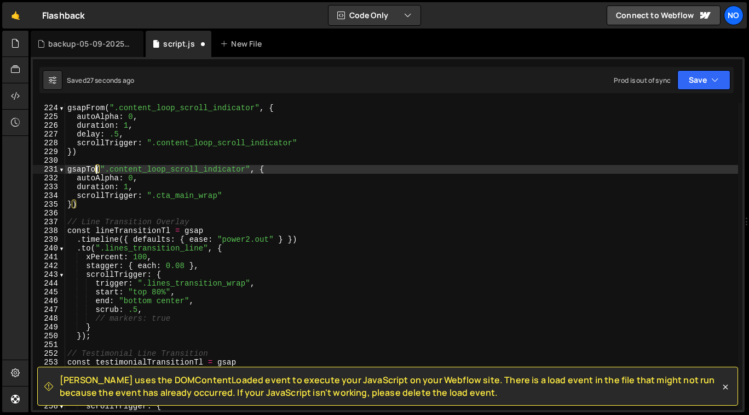
scroll to position [294, 0]
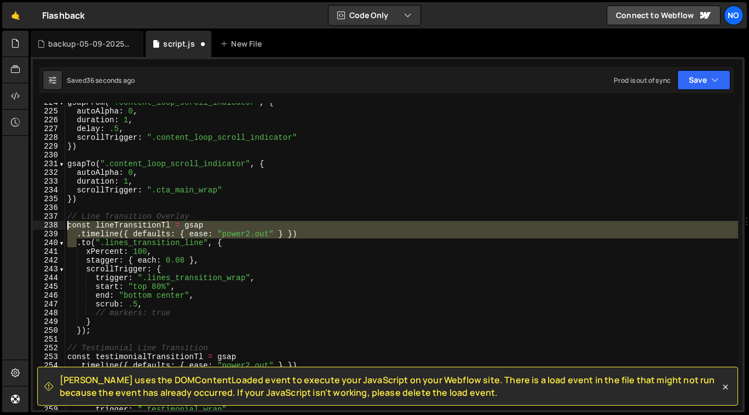
drag, startPoint x: 78, startPoint y: 244, endPoint x: 65, endPoint y: 227, distance: 21.8
click at [65, 227] on div "gsapTo(".content_loop_scroll_indicator", { 224 225 226 227 228 229 230 231 232 …" at bounding box center [388, 256] width 710 height 307
paste textarea "[DOMAIN_NAME](".lines_transition_line", {"
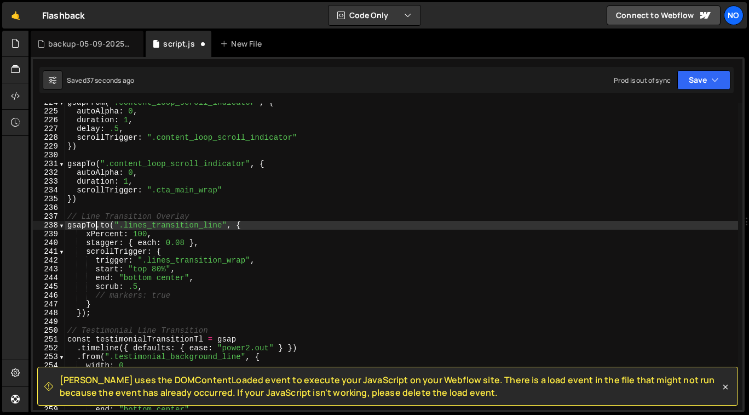
click at [250, 225] on div "gsapFrom ( ".content_loop_scroll_indicator" , { autoAlpha : 0 , duration : 1 , …" at bounding box center [401, 260] width 673 height 325
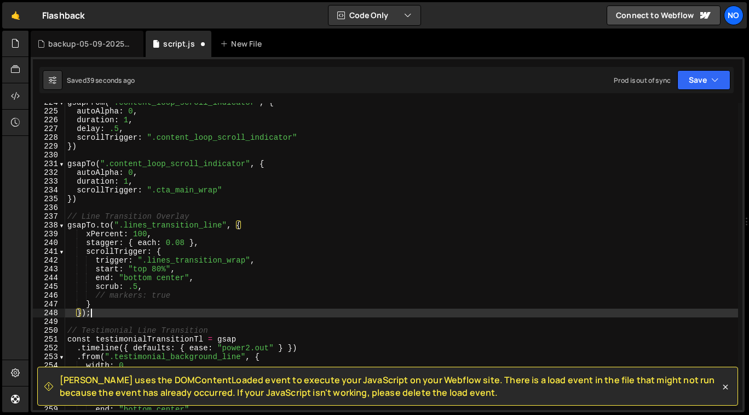
click at [122, 309] on div "gsapFrom ( ".content_loop_scroll_indicator" , { autoAlpha : 0 , duration : 1 , …" at bounding box center [401, 260] width 673 height 325
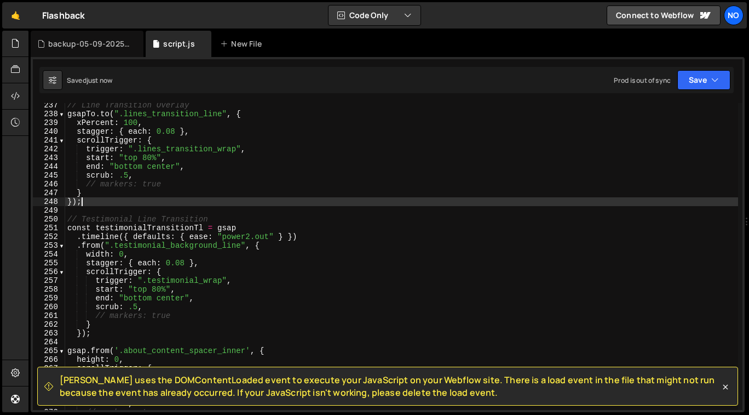
scroll to position [2072, 0]
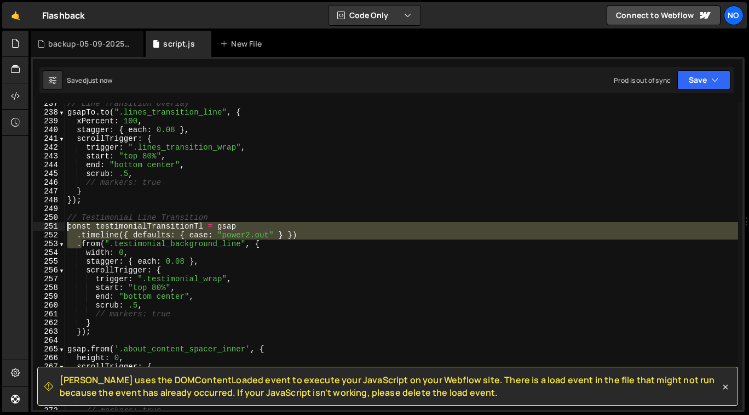
drag, startPoint x: 82, startPoint y: 244, endPoint x: 61, endPoint y: 227, distance: 26.9
click at [61, 227] on div "}); 237 238 239 240 241 242 243 244 245 246 247 248 249 250 251 252 253 254 255…" at bounding box center [388, 256] width 710 height 307
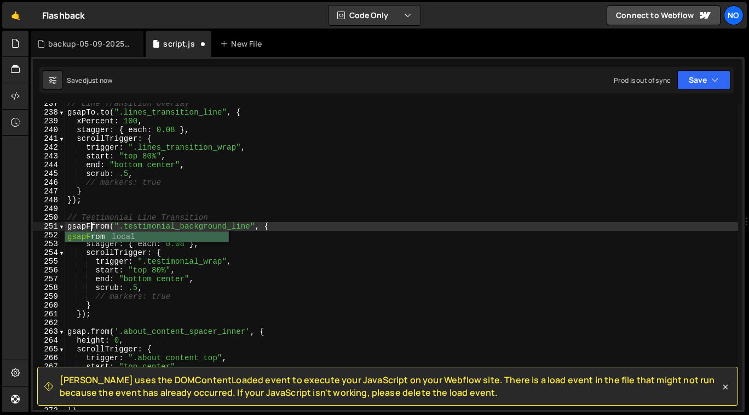
scroll to position [0, 1]
click at [308, 228] on div "// Line Transition Overlay gsapTo . to ( ".lines_transition_line" , { xPercent …" at bounding box center [401, 261] width 673 height 325
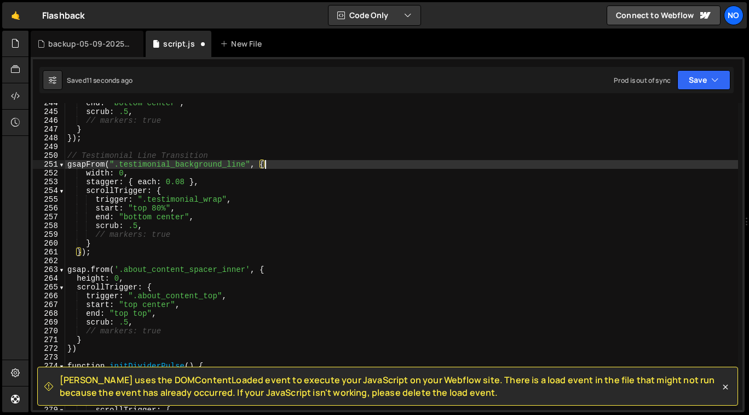
scroll to position [2137, 0]
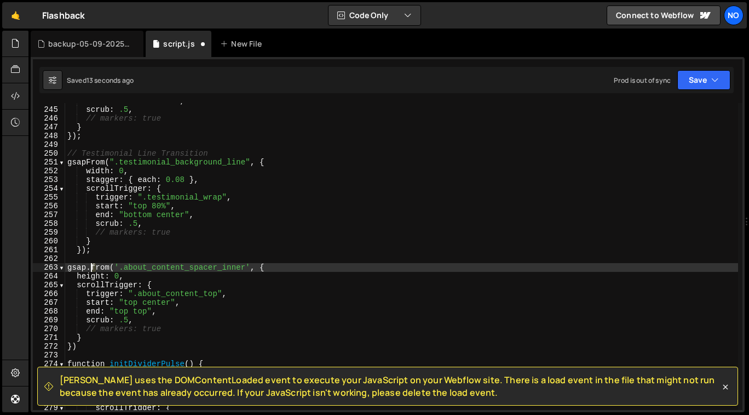
drag, startPoint x: 95, startPoint y: 267, endPoint x: 88, endPoint y: 267, distance: 7.1
click at [88, 267] on div "end : "bottom center" , scrub : .5 , // markers: true } }) ; // Testimonial Lin…" at bounding box center [401, 258] width 673 height 325
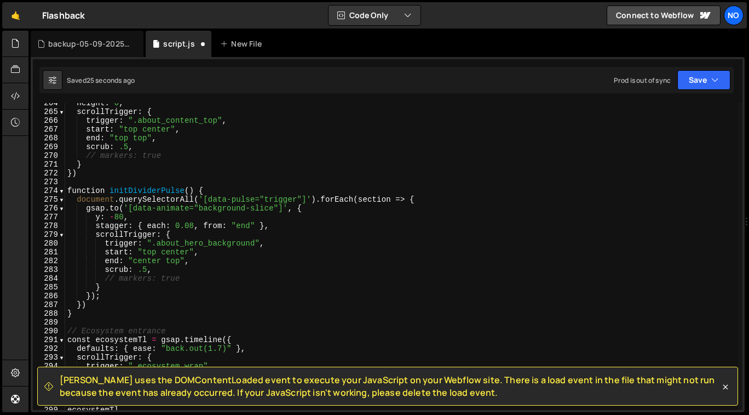
scroll to position [2306, 0]
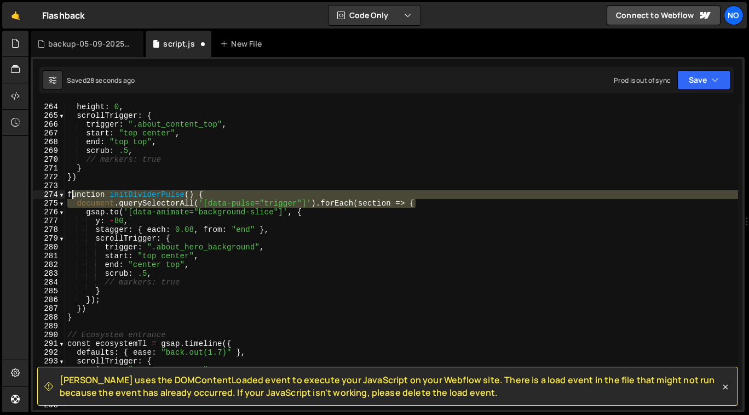
drag, startPoint x: 410, startPoint y: 203, endPoint x: 67, endPoint y: 194, distance: 342.5
click at [67, 194] on div "height : 0 , scrollTrigger : { trigger : ".about_content_top" , start : "top ce…" at bounding box center [401, 264] width 673 height 325
type textarea "function initDividerPulse() { document.querySelectorAll('[data-pulse="trigger"]…"
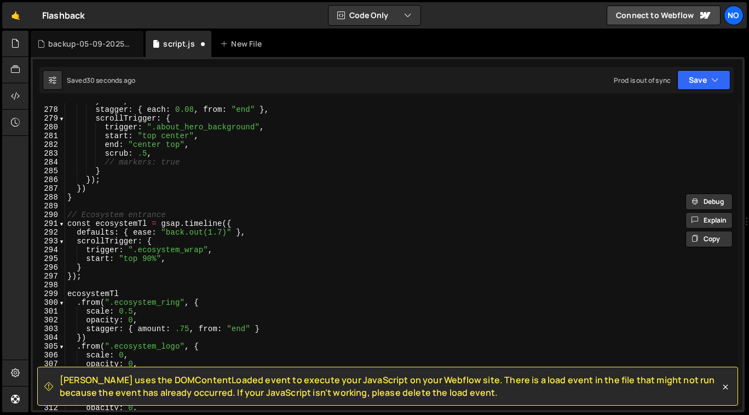
scroll to position [2426, 0]
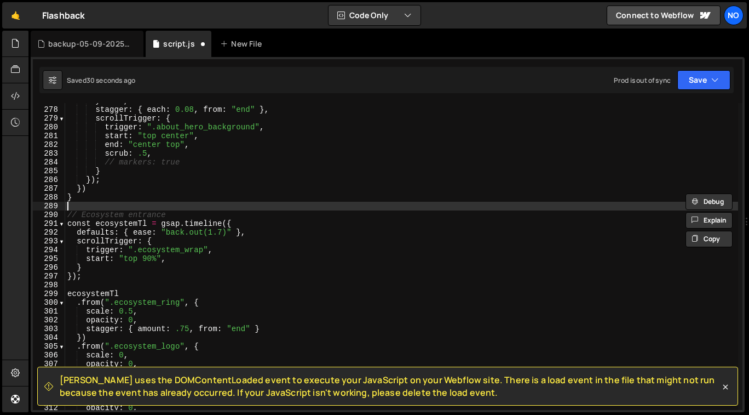
click at [108, 208] on div "y : - 80 , stagger : { each : 0.08 , from : "end" } , scrollTrigger : { trigger…" at bounding box center [401, 258] width 673 height 325
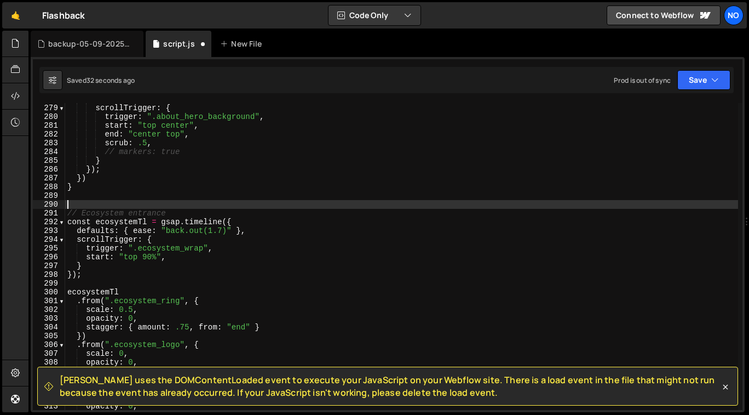
scroll to position [2438, 0]
paste textarea "document.querySelectorAll('[data-pulse="trigger"]').forEach(section => {"
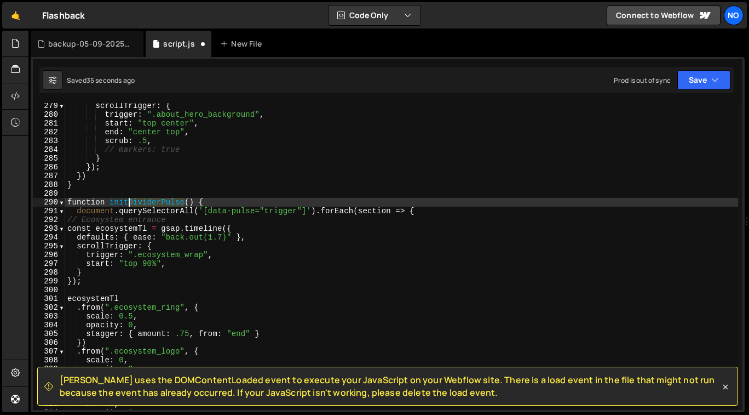
drag, startPoint x: 185, startPoint y: 203, endPoint x: 129, endPoint y: 201, distance: 55.9
click at [129, 201] on div "scrollTrigger : { trigger : ".about_hero_background" , start : "top center" , e…" at bounding box center [401, 263] width 673 height 325
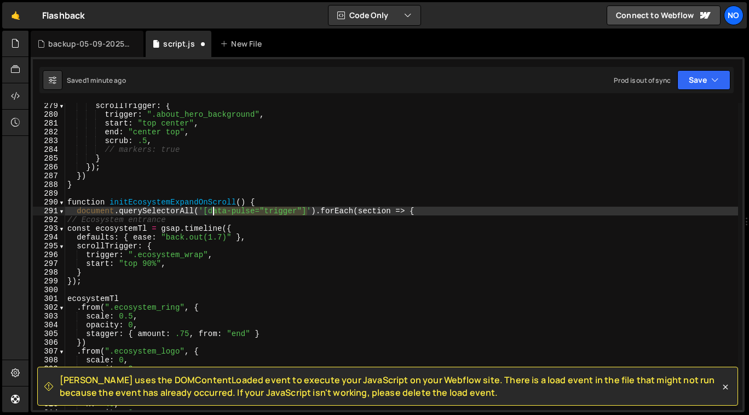
drag, startPoint x: 307, startPoint y: 211, endPoint x: 205, endPoint y: 211, distance: 102.5
click at [203, 210] on div "scrollTrigger : { trigger : ".about_hero_background" , start : "top center" , e…" at bounding box center [401, 263] width 673 height 325
paste textarea "ecosystem_wrap"
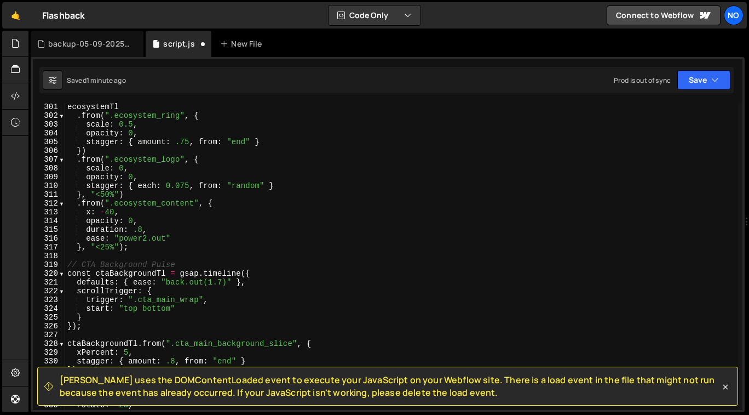
scroll to position [2630, 0]
click at [135, 248] on div "ecosystemTl . from ( ".ecosystem_ring" , { scale : 0.5 , opacity : 0 , stagger …" at bounding box center [401, 264] width 673 height 325
type textarea "}, "<25%");"
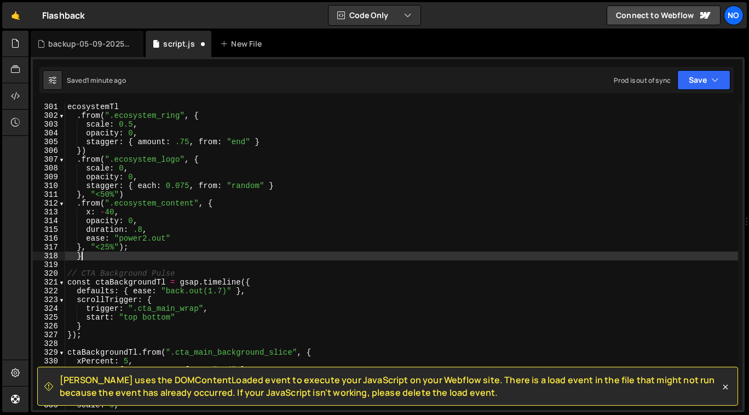
scroll to position [0, 0]
type textarea "})"
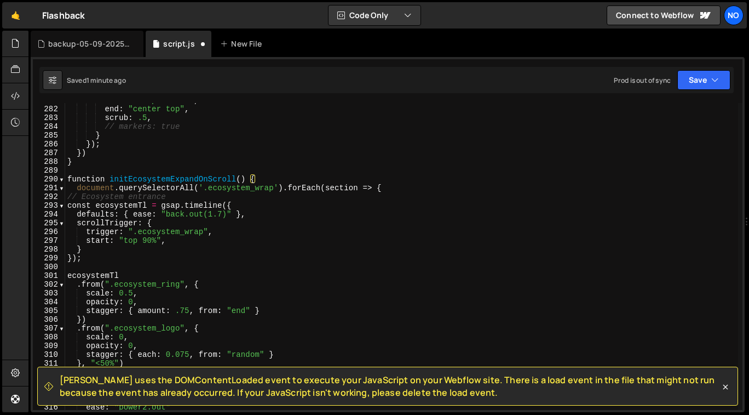
scroll to position [2456, 0]
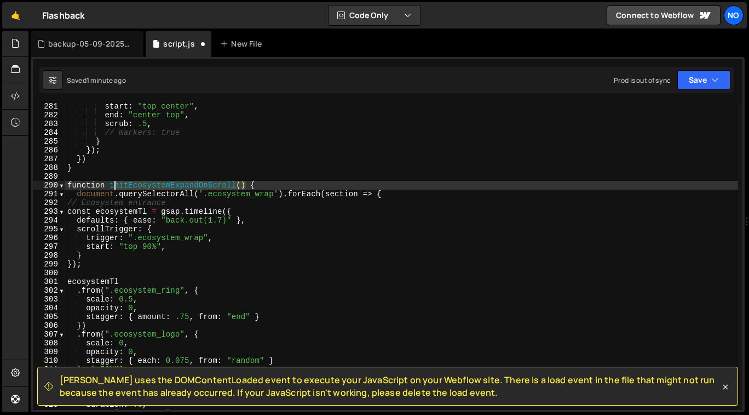
drag, startPoint x: 246, startPoint y: 186, endPoint x: 107, endPoint y: 187, distance: 138.6
click at [107, 187] on div "start : "top center" , end : "center top" , scrub : .5 , // markers: true } }) …" at bounding box center [401, 264] width 673 height 325
click at [111, 186] on div "start : "top center" , end : "center top" , scrub : .5 , // markers: true } }) …" at bounding box center [401, 256] width 673 height 307
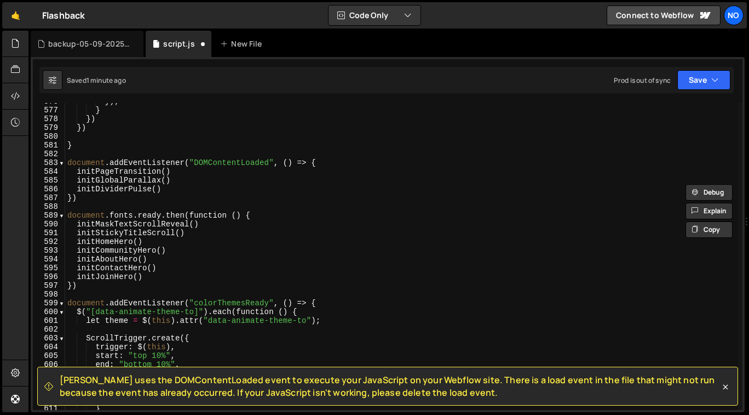
scroll to position [5046, 0]
click at [182, 188] on div "}) ; } }) }) } document . addEventListener ( "DOMContentLoaded" , ( ) => { init…" at bounding box center [401, 259] width 673 height 325
type textarea "initDividerPulse()"
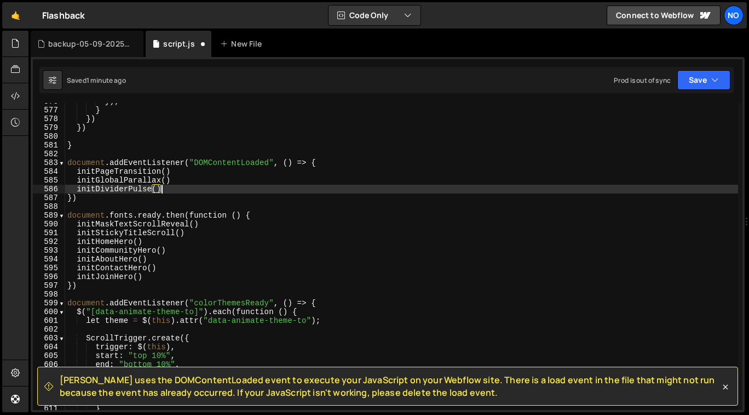
scroll to position [0, 0]
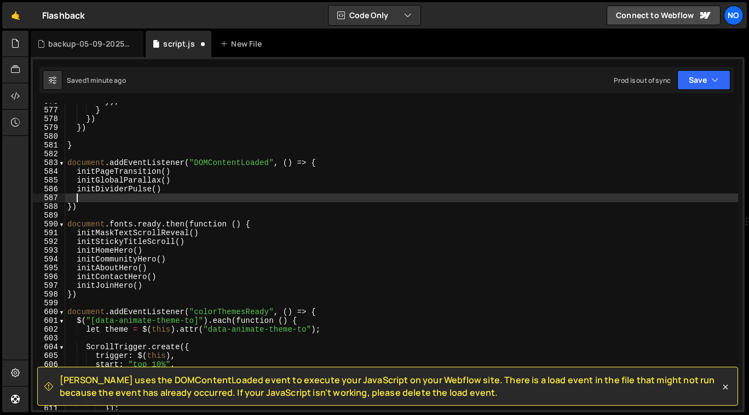
paste textarea "initEcosystemExpandOnScroll()"
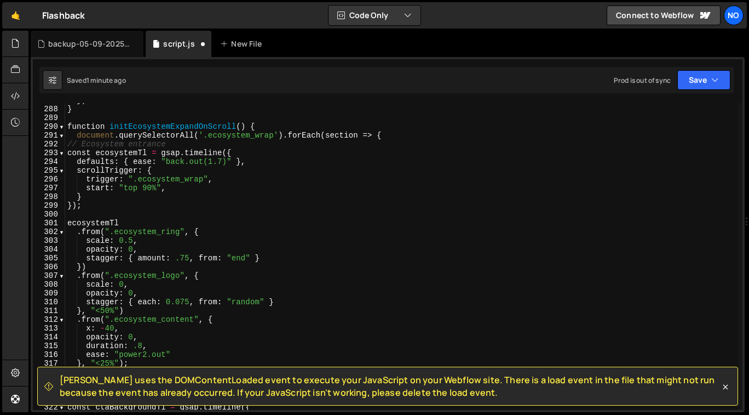
scroll to position [2514, 0]
click at [63, 130] on span at bounding box center [62, 126] width 6 height 9
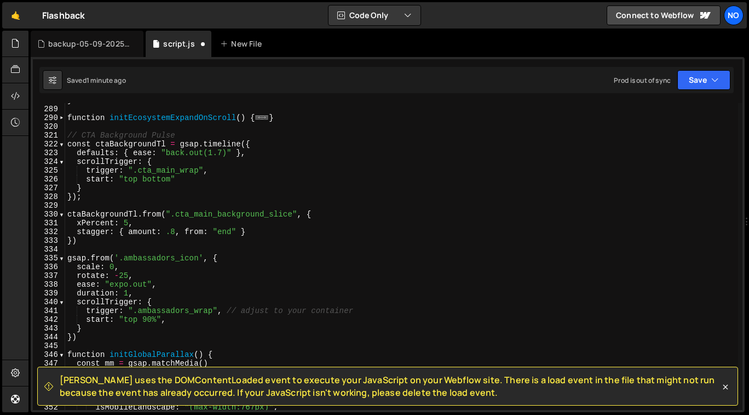
scroll to position [2531, 0]
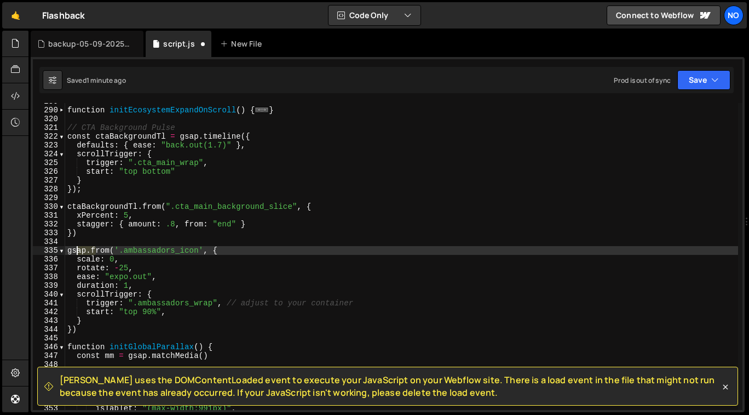
drag, startPoint x: 94, startPoint y: 248, endPoint x: 66, endPoint y: 249, distance: 28.0
click at [66, 249] on div "function initEcosystemExpandOnScroll ( ) { ... } // CTA Background Pulse const …" at bounding box center [401, 259] width 673 height 325
click at [94, 248] on div "function initEcosystemExpandOnScroll ( ) { ... } // CTA Background Pulse const …" at bounding box center [401, 256] width 673 height 307
click at [87, 251] on div "function initEcosystemExpandOnScroll ( ) { ... } // CTA Background Pulse const …" at bounding box center [401, 259] width 673 height 325
type textarea "gsapFrom('.ambassadors_icon', {"
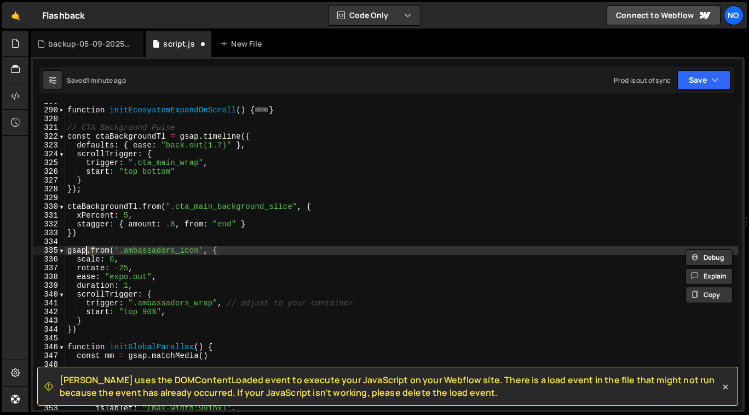
scroll to position [0, 1]
click at [231, 251] on div "function initEcosystemExpandOnScroll ( ) { ... } // CTA Background Pulse const …" at bounding box center [401, 259] width 673 height 325
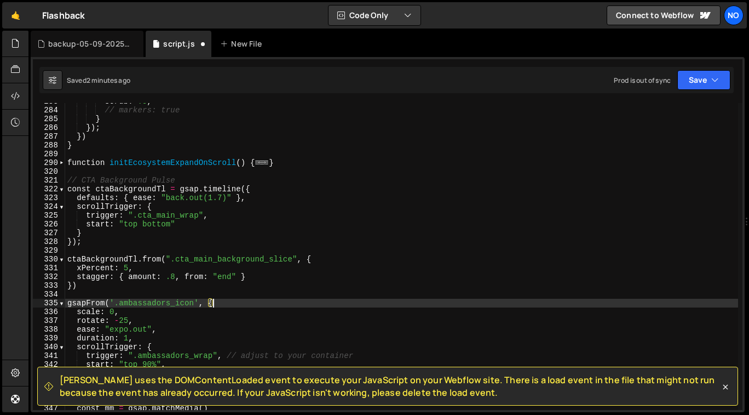
scroll to position [2477, 0]
click at [95, 173] on div "scrub : .5 , // markers: true } }) ; }) } function initEcosystemExpandOnScroll …" at bounding box center [401, 259] width 673 height 325
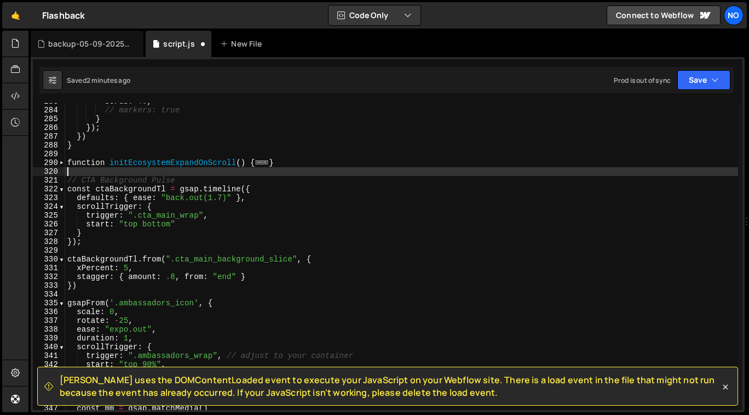
scroll to position [0, 0]
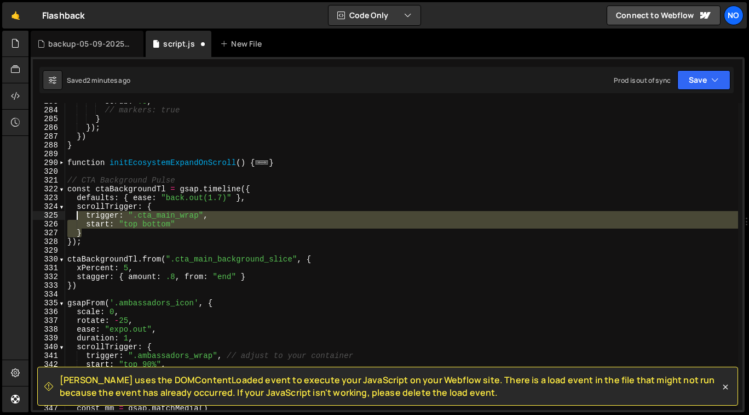
drag, startPoint x: 82, startPoint y: 233, endPoint x: 76, endPoint y: 208, distance: 26.0
click at [76, 208] on div "scrub : .5 , // markers: true } }) ; }) } function initEcosystemExpandOnScroll …" at bounding box center [401, 259] width 673 height 325
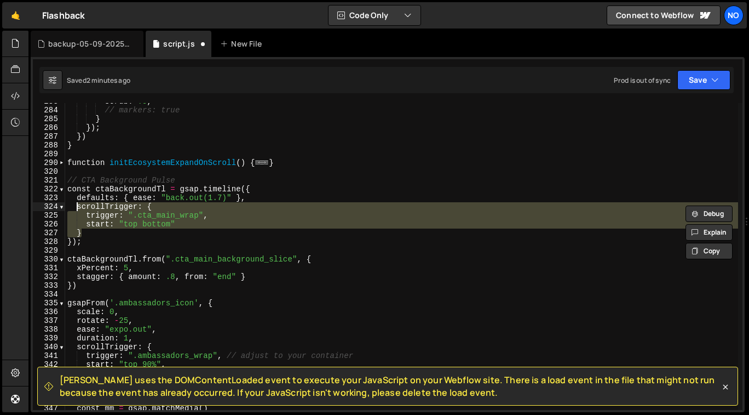
click at [261, 279] on div "scrub : .5 , // markers: true } }) ; }) } function initEcosystemExpandOnScroll …" at bounding box center [401, 259] width 673 height 325
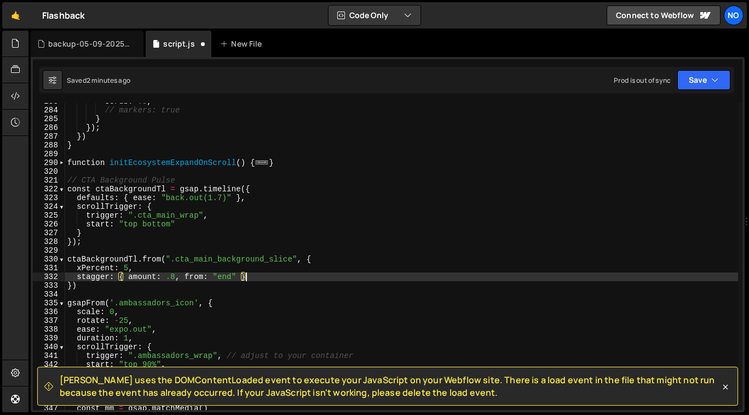
type textarea "stagger: { amount: .8, from: "end" },"
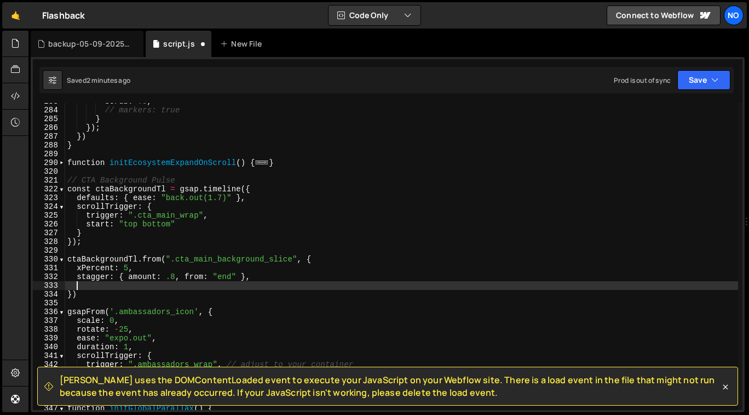
paste textarea "}"
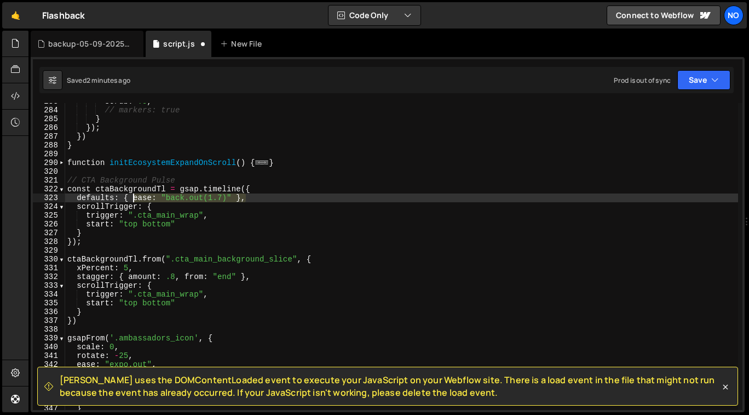
drag, startPoint x: 245, startPoint y: 198, endPoint x: 180, endPoint y: 204, distance: 65.5
click at [134, 199] on div "scrub : .5 , // markers: true } }) ; }) } function initEcosystemExpandOnScroll …" at bounding box center [401, 259] width 673 height 325
click at [215, 202] on div "scrub : .5 , // markers: true } }) ; }) } function initEcosystemExpandOnScroll …" at bounding box center [401, 256] width 673 height 307
drag, startPoint x: 229, startPoint y: 197, endPoint x: 134, endPoint y: 197, distance: 94.8
click at [134, 197] on div "scrub : .5 , // markers: true } }) ; }) } function initEcosystemExpandOnScroll …" at bounding box center [401, 259] width 673 height 325
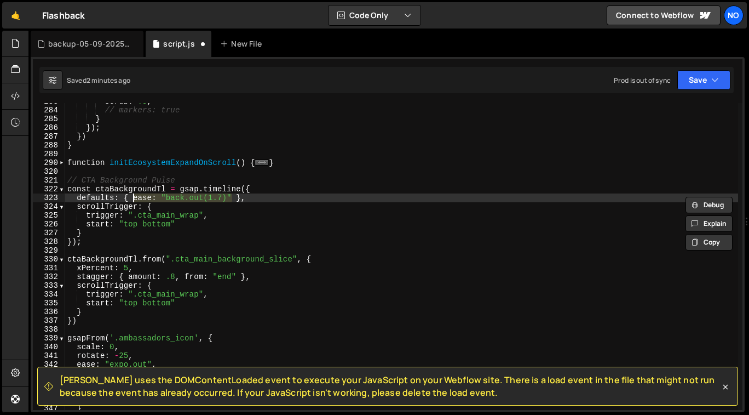
click at [143, 267] on div "scrub : .5 , // markers: true } }) ; }) } function initEcosystemExpandOnScroll …" at bounding box center [401, 259] width 673 height 325
type textarea "xPercent: 5,"
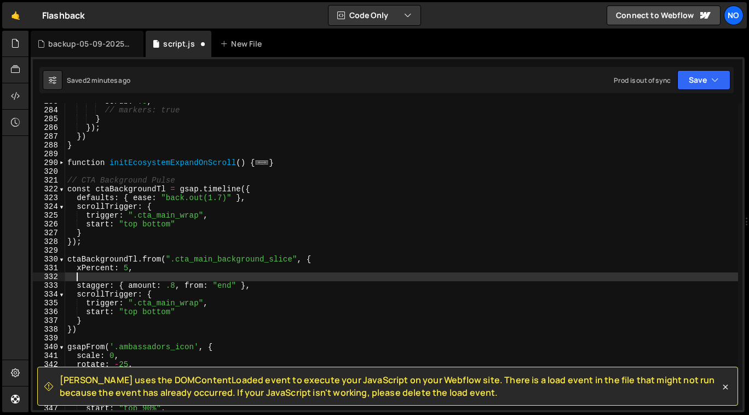
paste textarea "ease: "back.out(1.7)""
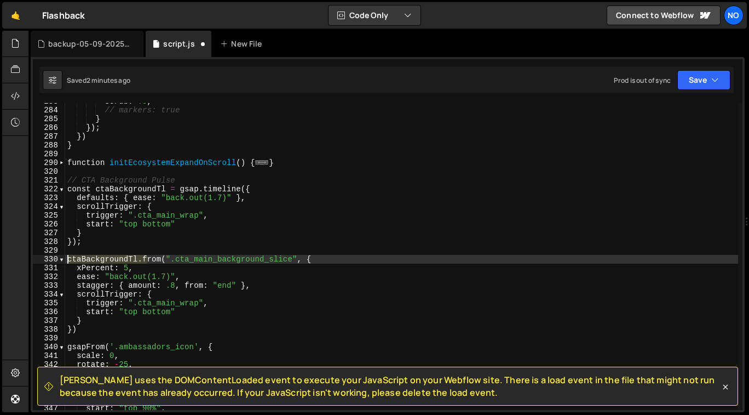
drag, startPoint x: 147, startPoint y: 259, endPoint x: 67, endPoint y: 261, distance: 80.0
click at [67, 261] on div "scrub : .5 , // markers: true } }) ; }) } function initEcosystemExpandOnScroll …" at bounding box center [401, 259] width 673 height 325
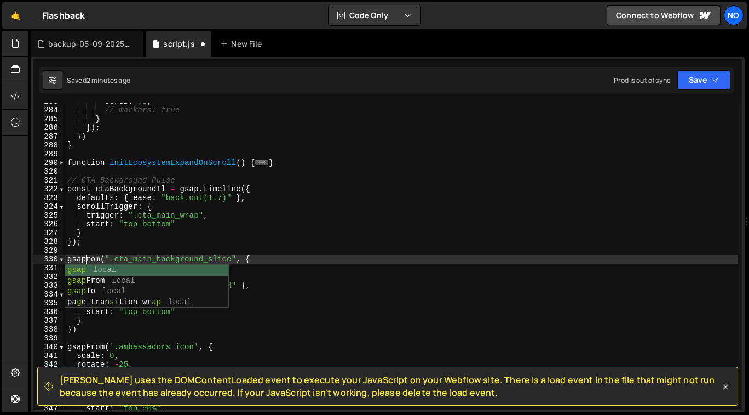
scroll to position [0, 1]
click at [68, 260] on div "scrub : .5 , // markers: true } }) ; }) } function initEcosystemExpandOnScroll …" at bounding box center [401, 259] width 673 height 325
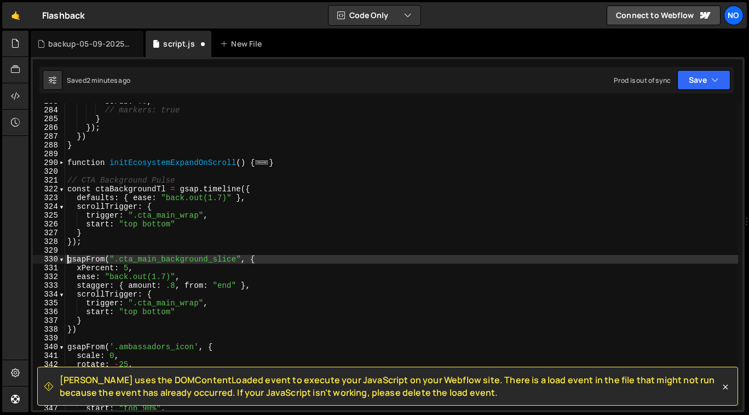
click at [67, 189] on div "scrub : .5 , // markers: true } }) ; }) } function initEcosystemExpandOnScroll …" at bounding box center [401, 259] width 673 height 325
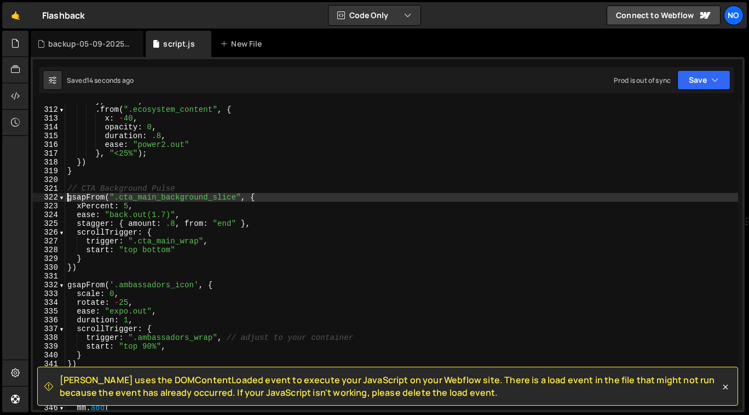
scroll to position [2724, 0]
click at [201, 216] on div "} , "<50%" ) . from ( ".ecosystem_content" , { x : - 40 , opacity : 0 , duratio…" at bounding box center [401, 258] width 673 height 325
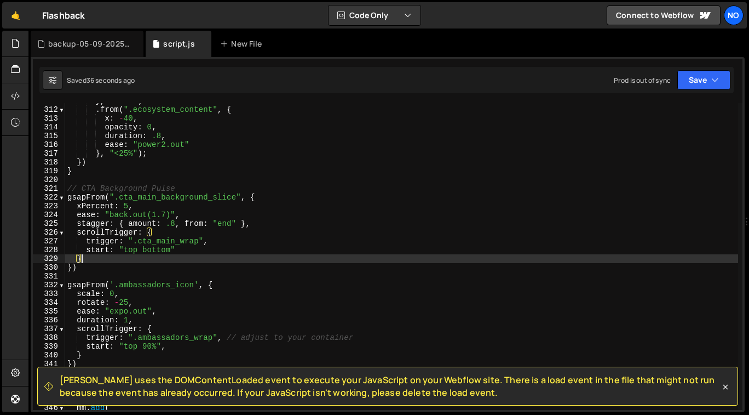
click at [111, 259] on div "} , "<50%" ) . from ( ".ecosystem_content" , { x : - 40 , opacity : 0 , duratio…" at bounding box center [401, 258] width 673 height 325
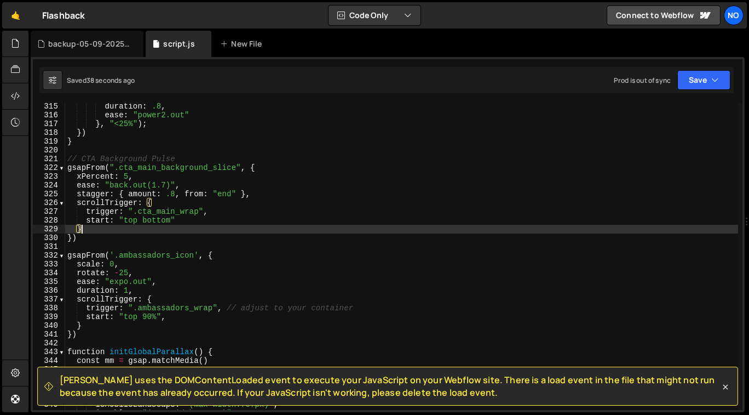
scroll to position [2758, 0]
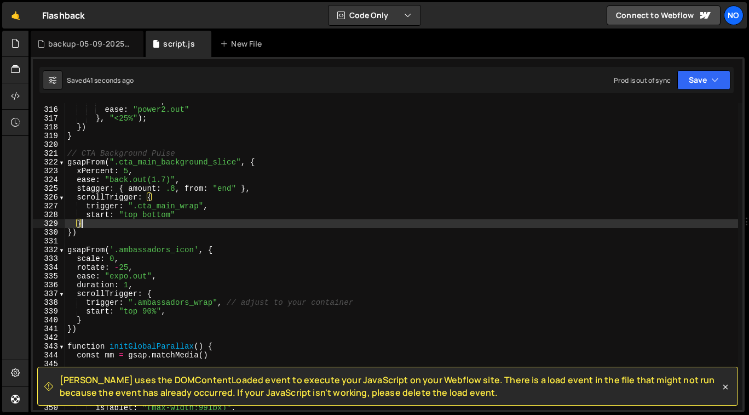
click at [226, 215] on div "duration : .8 , ease : "power2.out" } , "<25%" ) ; }) } // CTA Background Pulse…" at bounding box center [401, 258] width 673 height 325
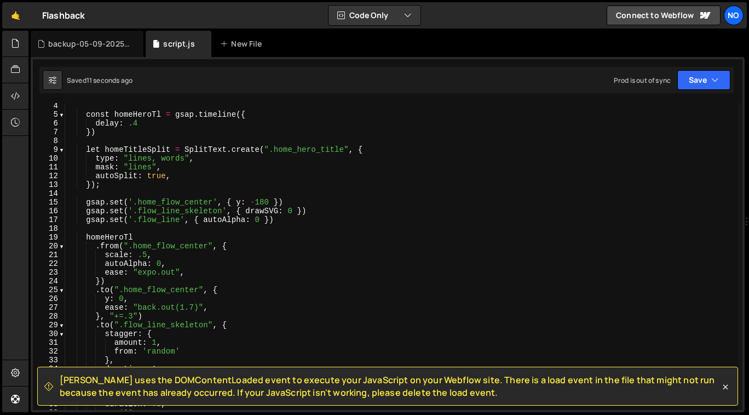
scroll to position [0, 0]
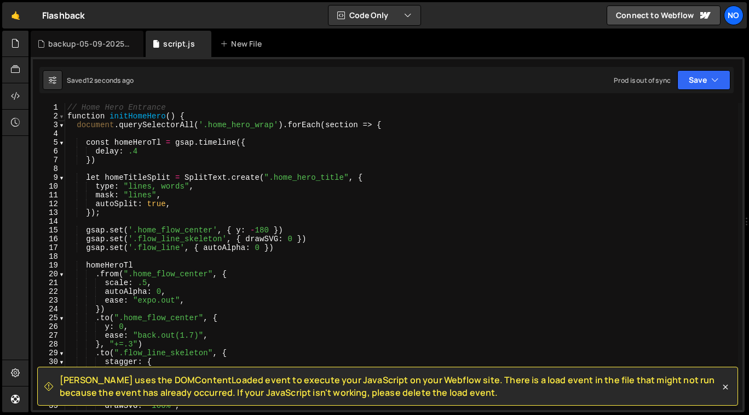
click at [64, 117] on div "1 2 3 4 5 6 7 8 9 10 11 12 13 14 15 16 17 18 19 20 21 22 23 24 25 26 27 28 29 3…" at bounding box center [49, 256] width 32 height 307
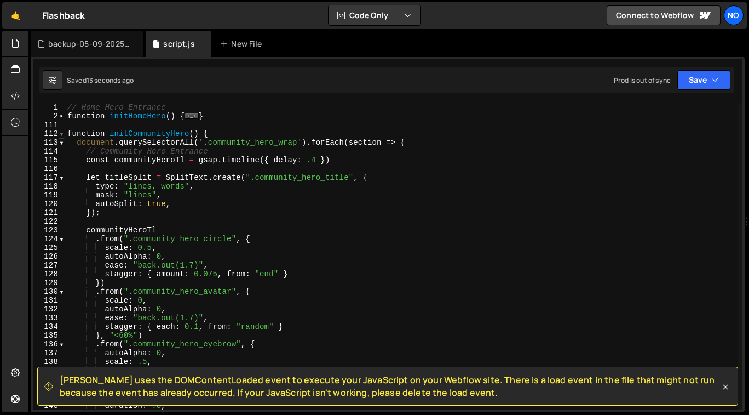
click at [62, 133] on span at bounding box center [62, 133] width 6 height 9
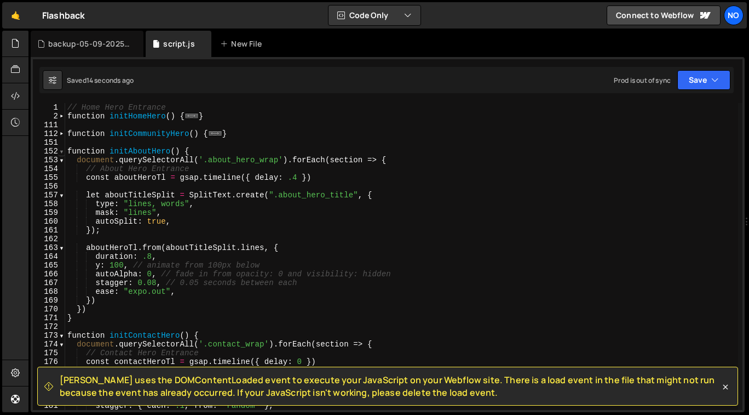
click at [60, 150] on span at bounding box center [62, 151] width 6 height 9
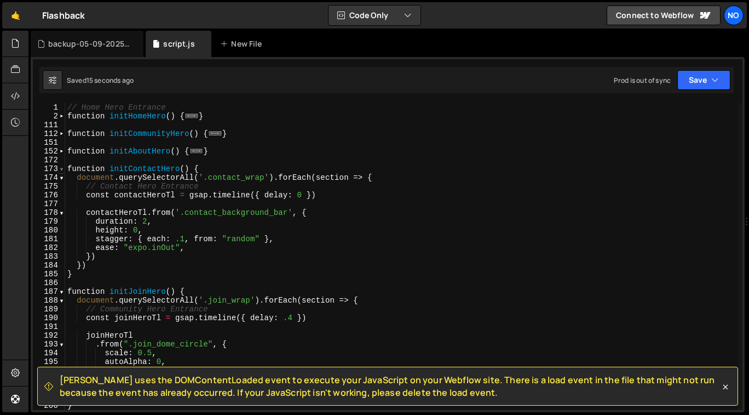
click at [60, 169] on span at bounding box center [62, 168] width 6 height 9
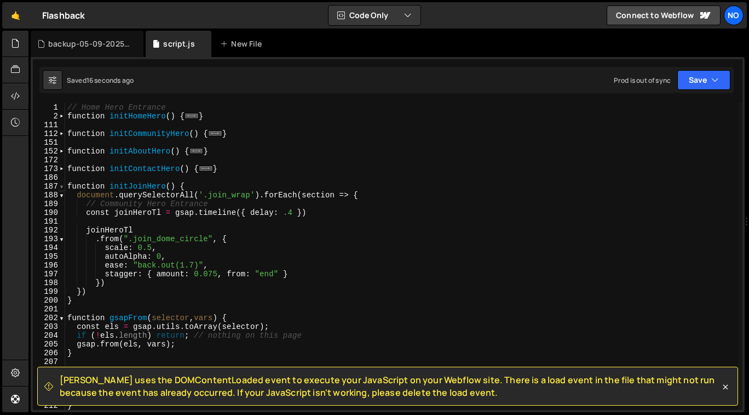
click at [61, 190] on span at bounding box center [62, 186] width 6 height 9
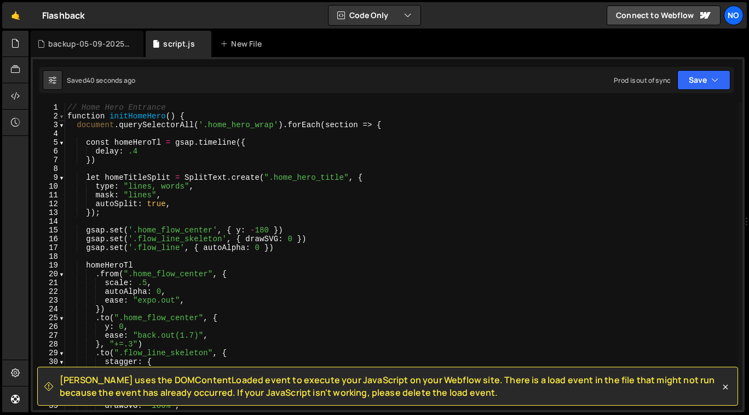
click at [64, 117] on span at bounding box center [62, 116] width 6 height 9
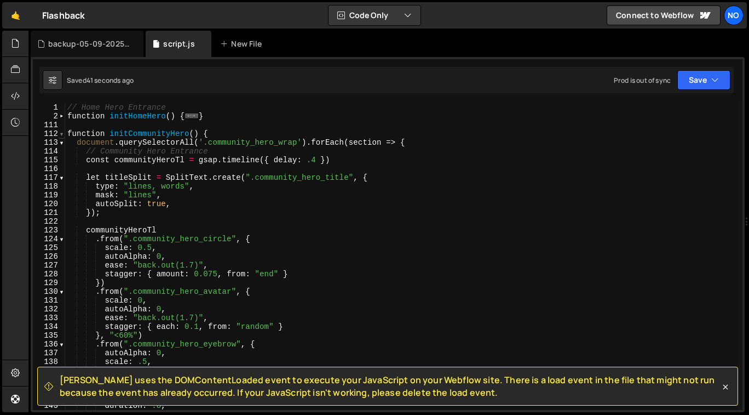
click at [62, 134] on span at bounding box center [62, 133] width 6 height 9
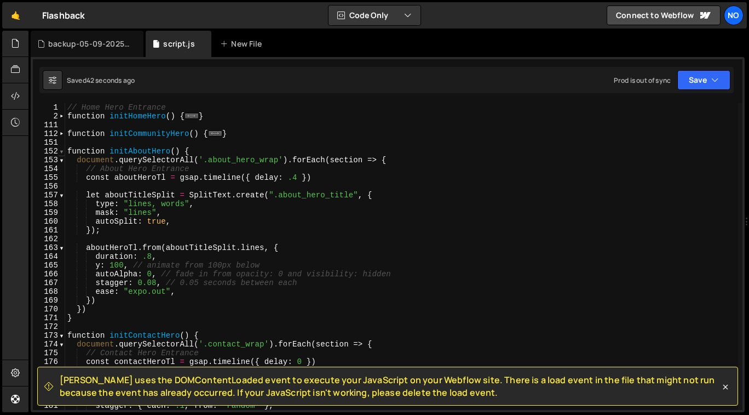
click at [61, 152] on span at bounding box center [62, 151] width 6 height 9
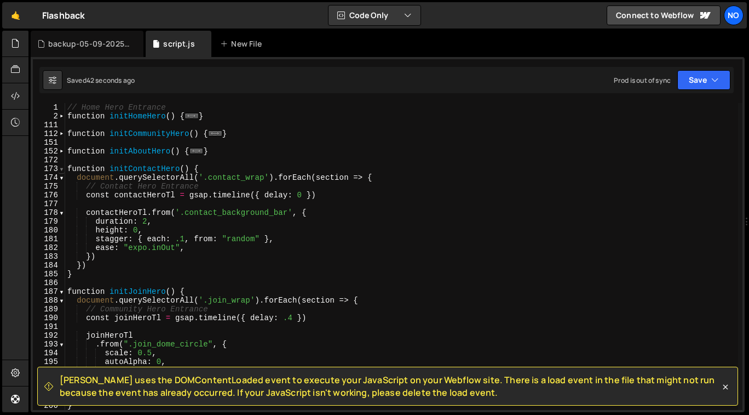
click at [62, 171] on span at bounding box center [62, 168] width 6 height 9
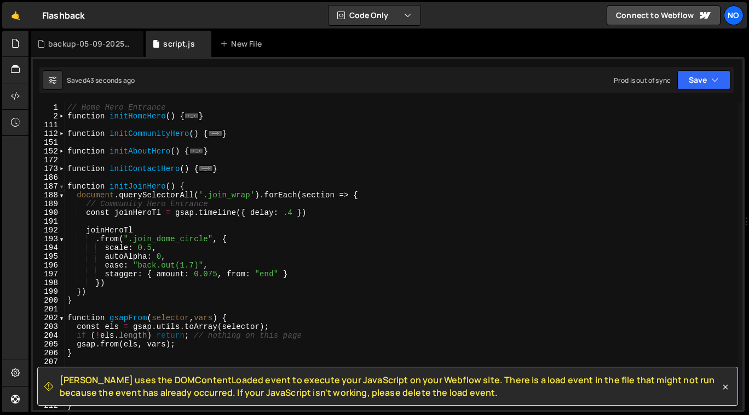
click at [62, 186] on span at bounding box center [62, 186] width 6 height 9
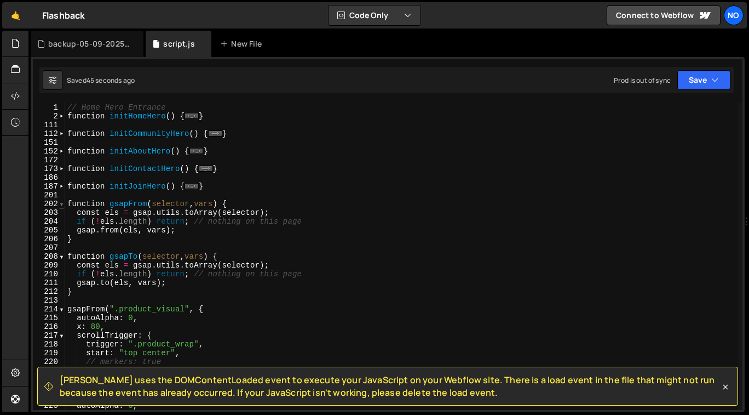
click at [61, 203] on span at bounding box center [62, 203] width 6 height 9
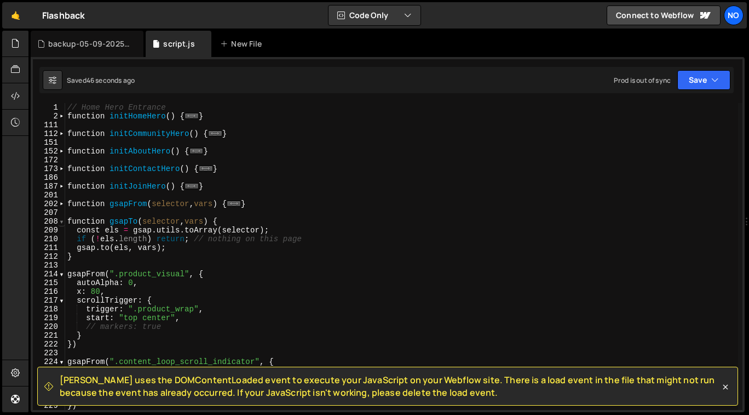
click at [61, 224] on span at bounding box center [62, 221] width 6 height 9
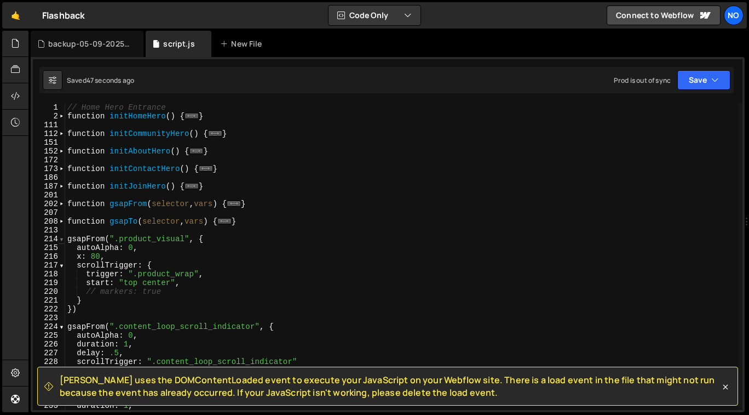
click at [62, 238] on span at bounding box center [62, 238] width 6 height 9
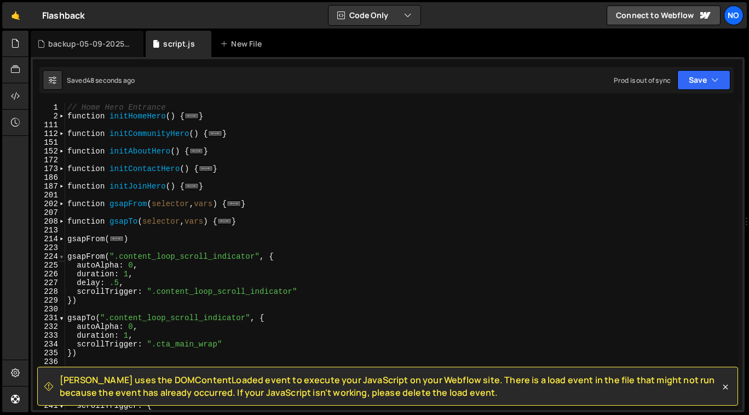
click at [61, 257] on span at bounding box center [62, 256] width 6 height 9
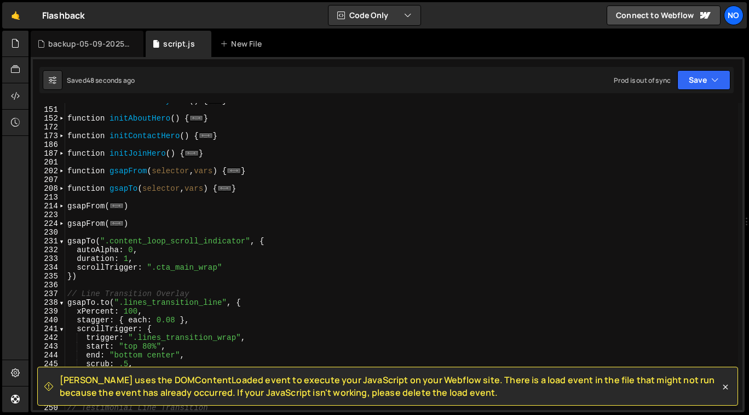
scroll to position [32, 0]
click at [61, 243] on span at bounding box center [62, 241] width 6 height 9
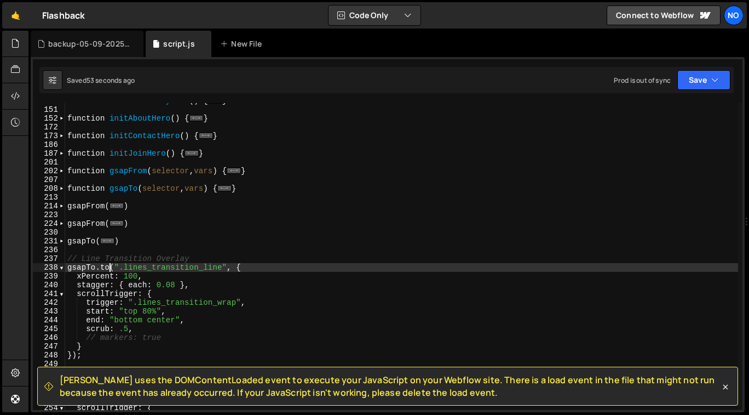
click at [110, 267] on div "function initCommunityHero ( ) { ... } function initAboutHero ( ) { ... } funct…" at bounding box center [401, 258] width 673 height 325
click at [59, 267] on div "238" at bounding box center [49, 267] width 32 height 9
type textarea "gsapTo(".lines_transition_line", { xPercent: 100,"
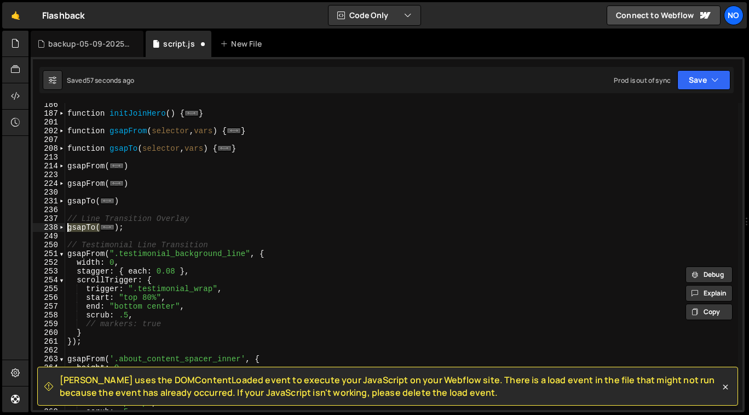
scroll to position [73, 0]
click at [62, 255] on span at bounding box center [62, 253] width 6 height 9
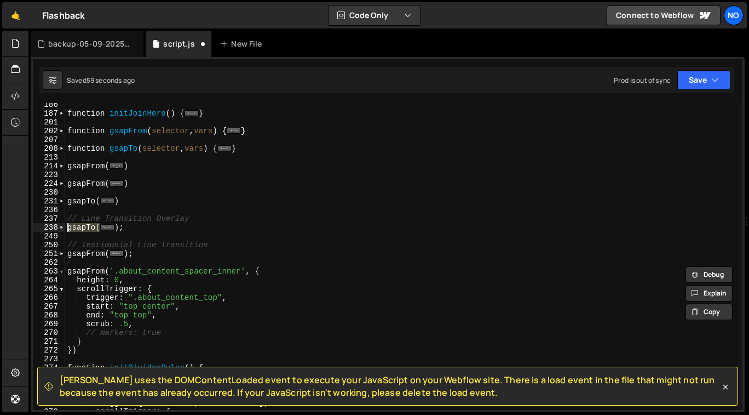
click at [62, 272] on span at bounding box center [62, 271] width 6 height 9
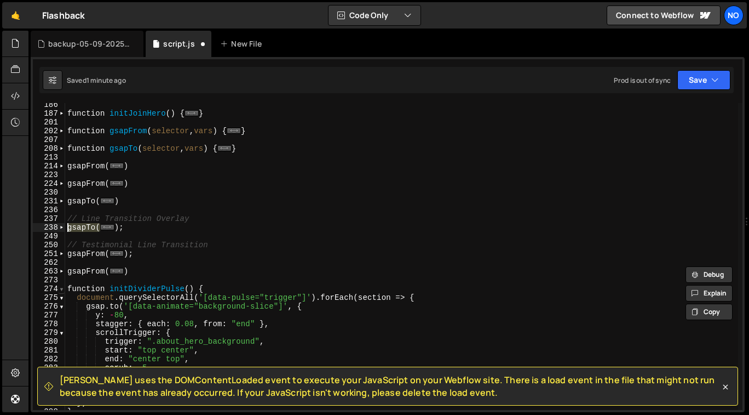
click at [63, 289] on span at bounding box center [62, 288] width 6 height 9
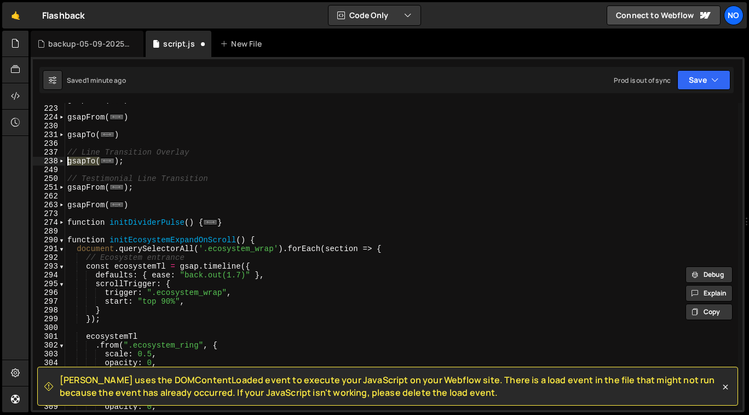
scroll to position [144, 0]
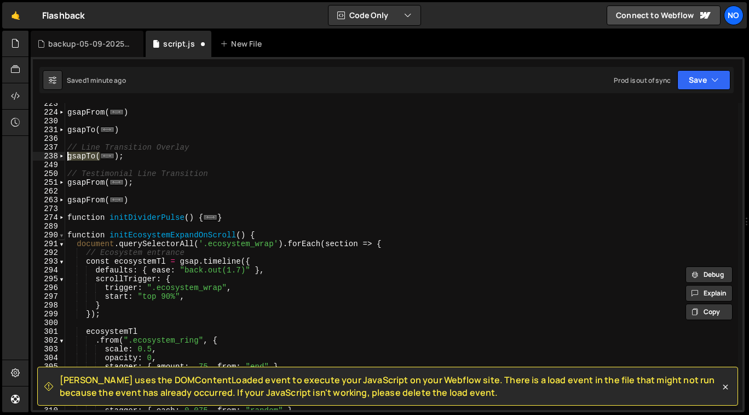
click at [63, 236] on span at bounding box center [62, 235] width 6 height 9
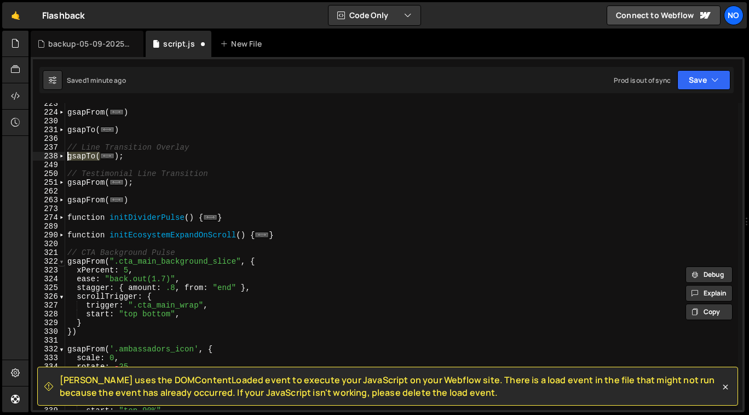
click at [63, 263] on span at bounding box center [62, 261] width 6 height 9
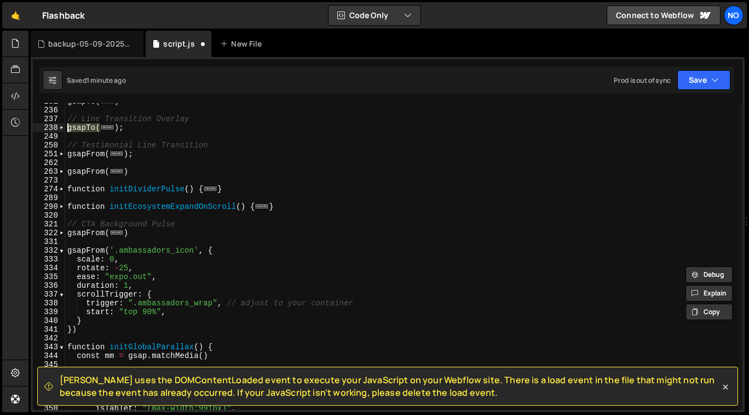
scroll to position [178, 0]
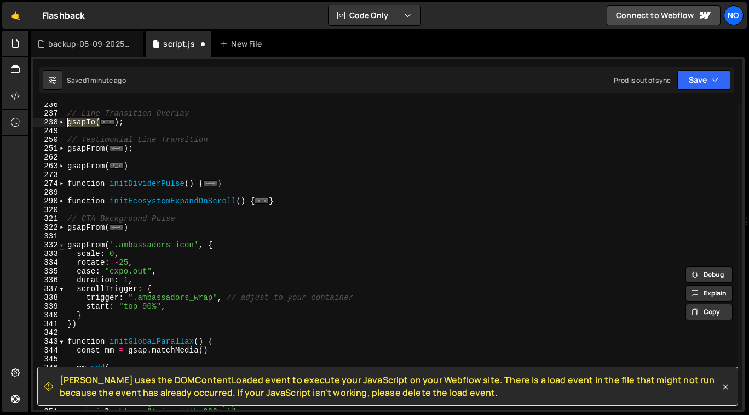
click at [64, 246] on span at bounding box center [62, 245] width 6 height 9
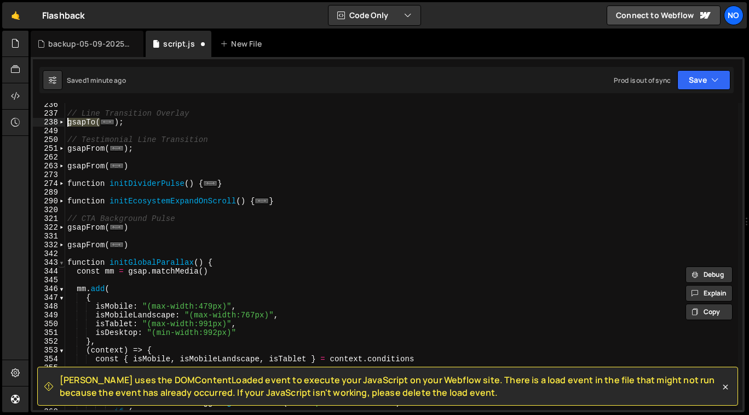
click at [64, 262] on span at bounding box center [62, 262] width 6 height 9
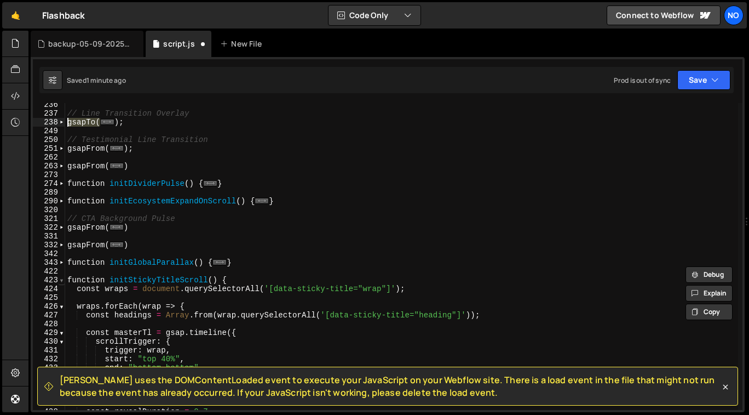
click at [61, 279] on span at bounding box center [62, 280] width 6 height 9
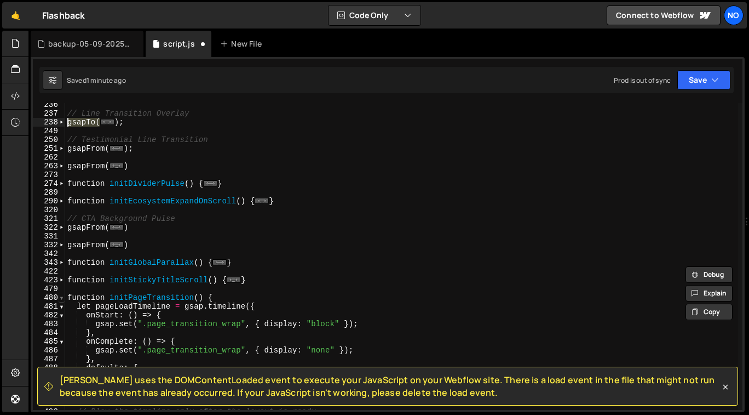
click at [63, 299] on span at bounding box center [62, 297] width 6 height 9
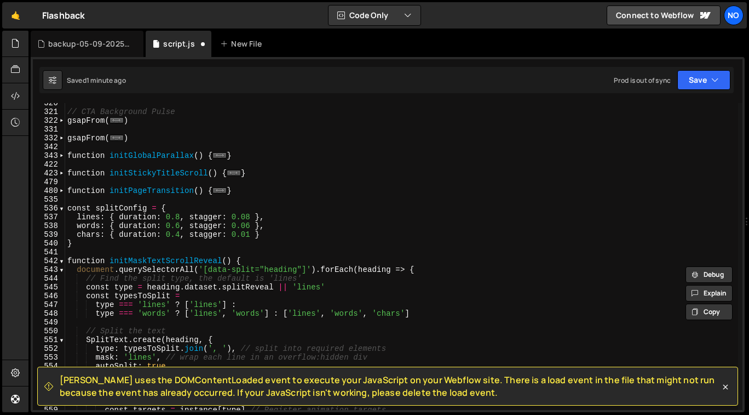
scroll to position [289, 0]
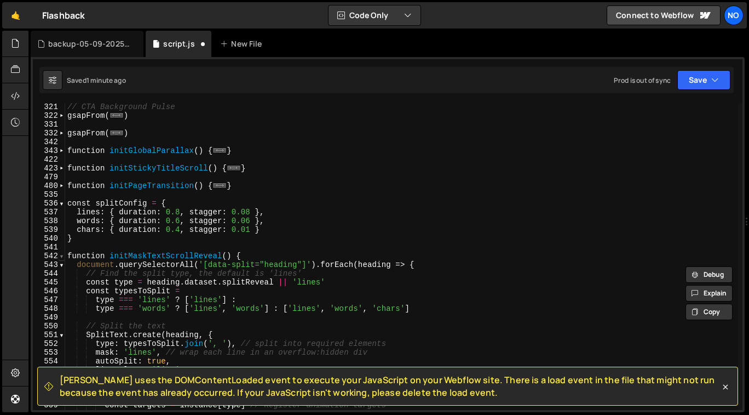
click at [64, 257] on span at bounding box center [62, 255] width 6 height 9
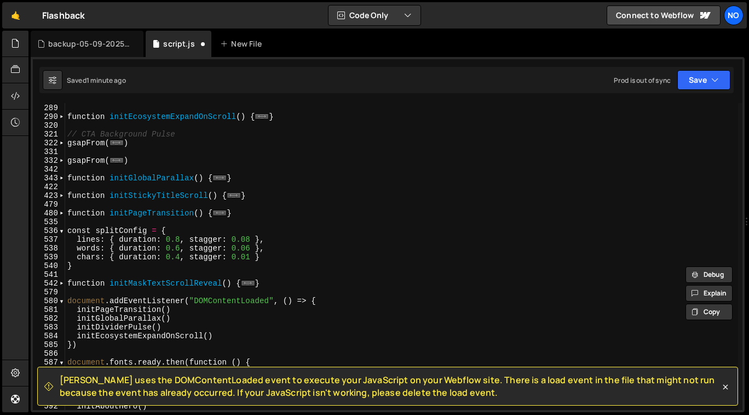
scroll to position [261, 0]
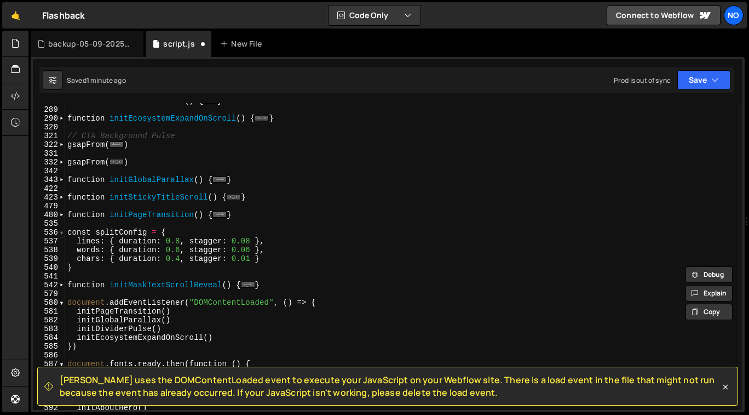
click at [62, 233] on span at bounding box center [62, 232] width 6 height 9
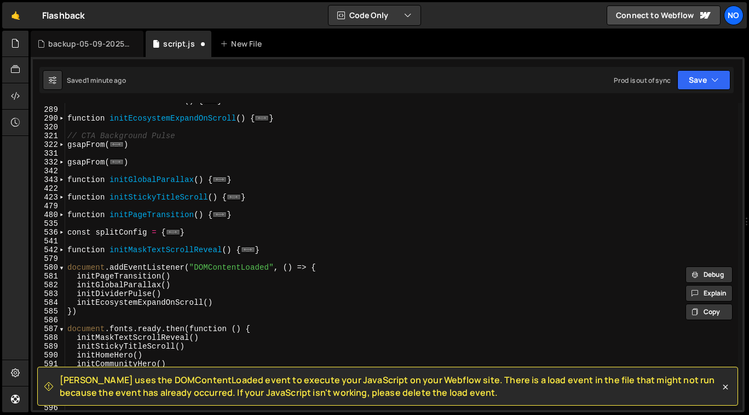
click at [95, 243] on div "function initDividerPulse ( ) { ... } function initEcosystemExpandOnScroll ( ) …" at bounding box center [401, 258] width 673 height 325
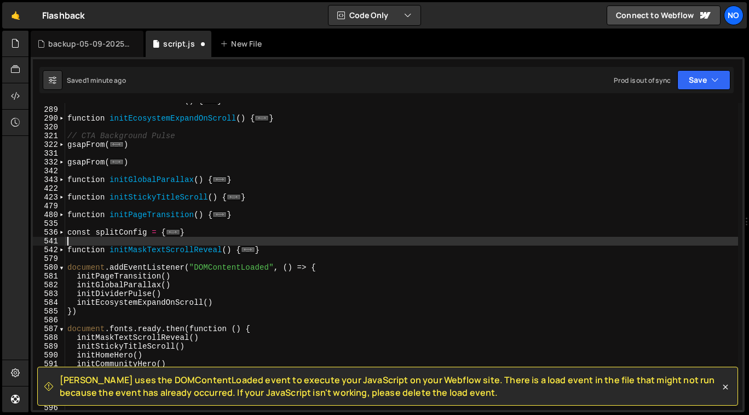
scroll to position [0, 0]
type textarea "}"
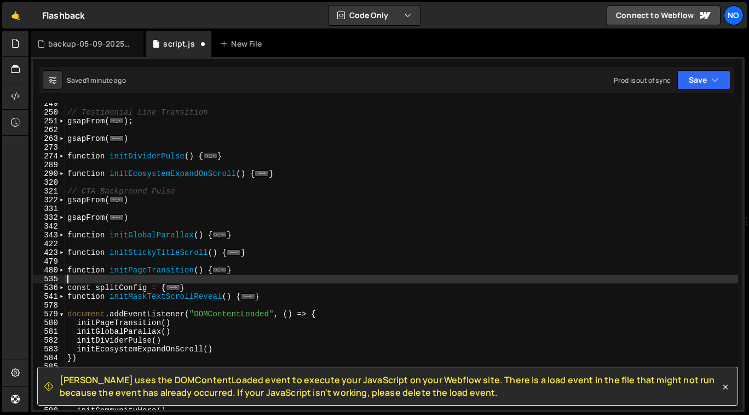
scroll to position [202, 0]
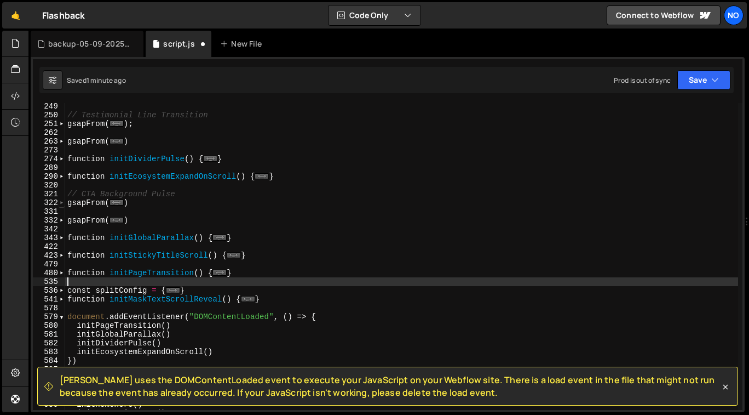
click at [62, 203] on span at bounding box center [62, 202] width 6 height 9
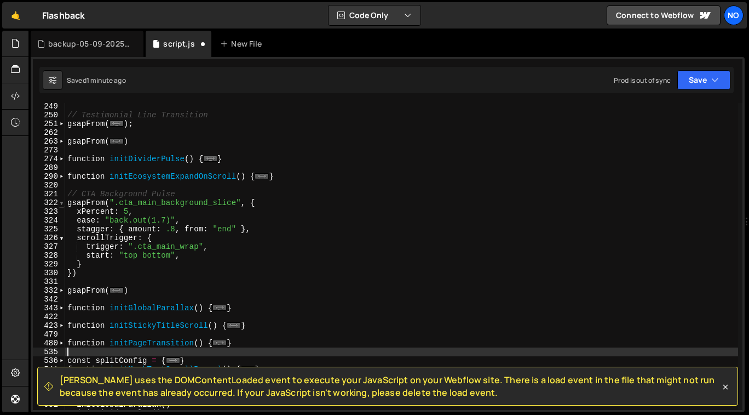
click at [62, 203] on span at bounding box center [62, 202] width 6 height 9
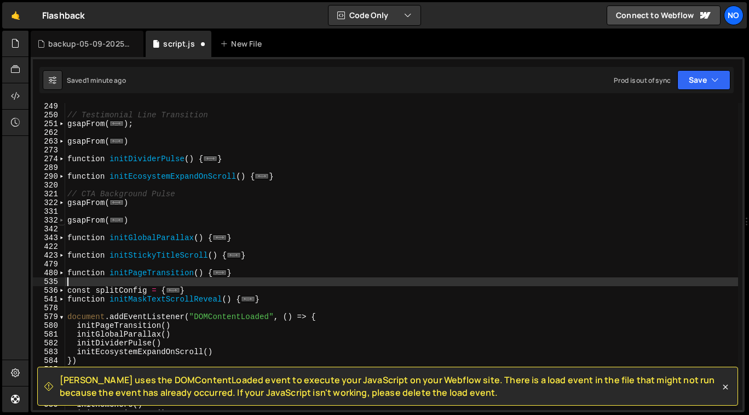
click at [64, 222] on span at bounding box center [62, 220] width 6 height 9
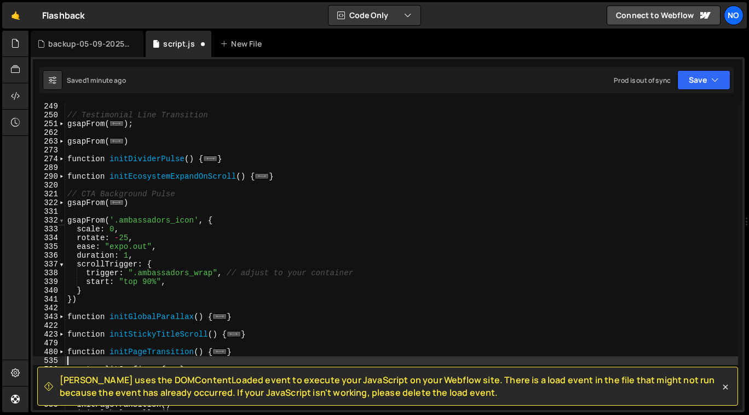
click at [64, 222] on span at bounding box center [62, 220] width 6 height 9
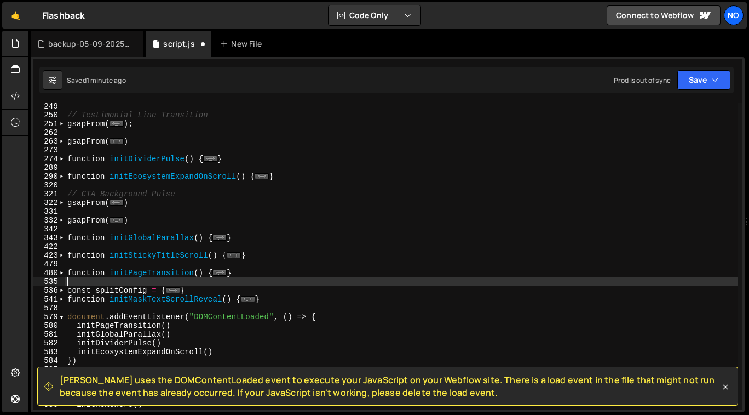
click at [76, 214] on div "// Testimonial Line Transition gsapFrom ( ... ) ; gsapFrom ( ... ) function ini…" at bounding box center [401, 264] width 673 height 325
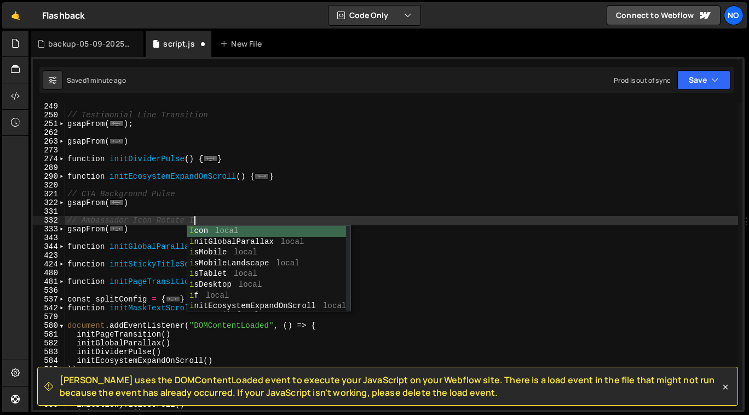
scroll to position [0, 9]
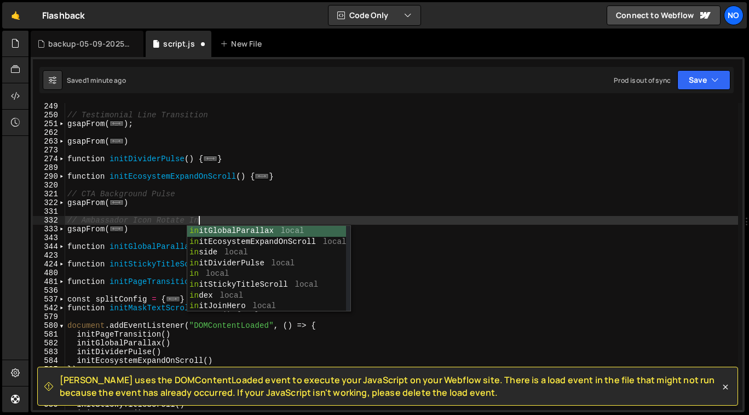
click at [164, 207] on div "// Testimonial Line Transition gsapFrom ( ... ) ; gsapFrom ( ... ) function ini…" at bounding box center [401, 264] width 673 height 325
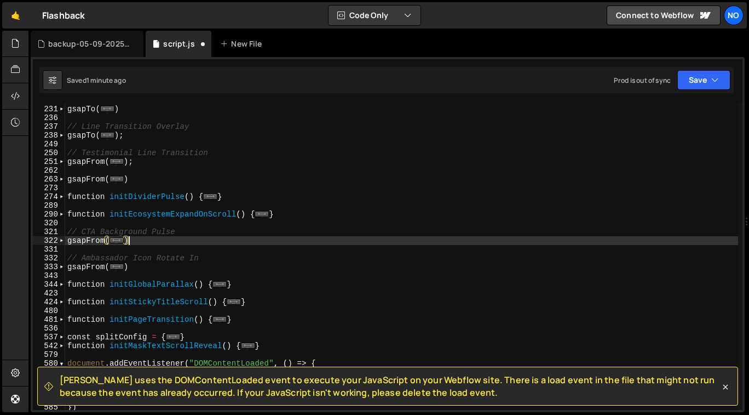
scroll to position [164, 0]
type textarea "})"
click at [64, 179] on span at bounding box center [62, 179] width 6 height 9
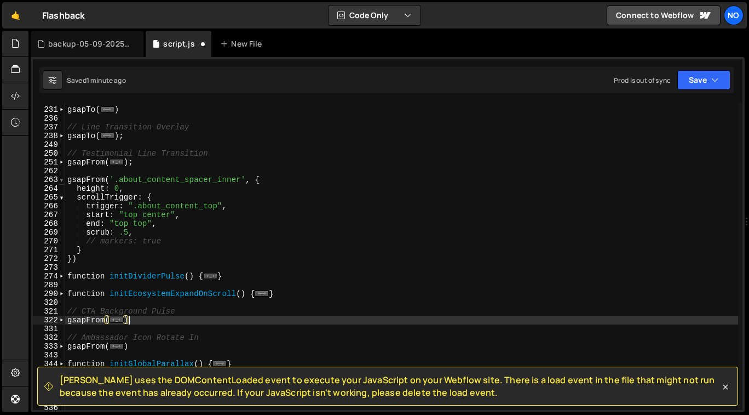
click at [63, 179] on span at bounding box center [62, 179] width 6 height 9
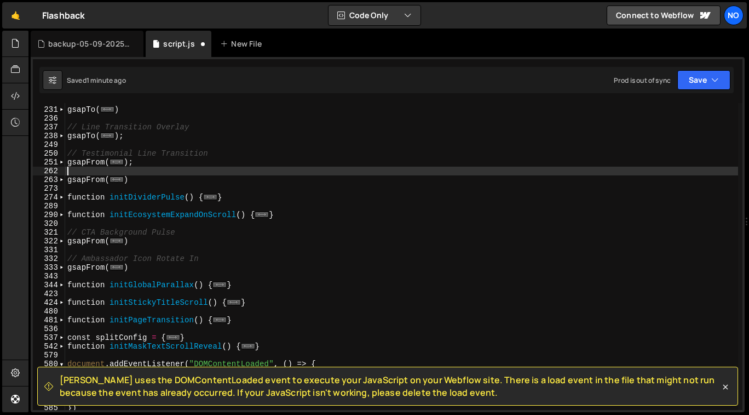
click at [87, 171] on div "gsapTo ( ... ) // Line Transition Overlay gsapTo ( ... ) ; // Testimonial Line …" at bounding box center [401, 258] width 673 height 325
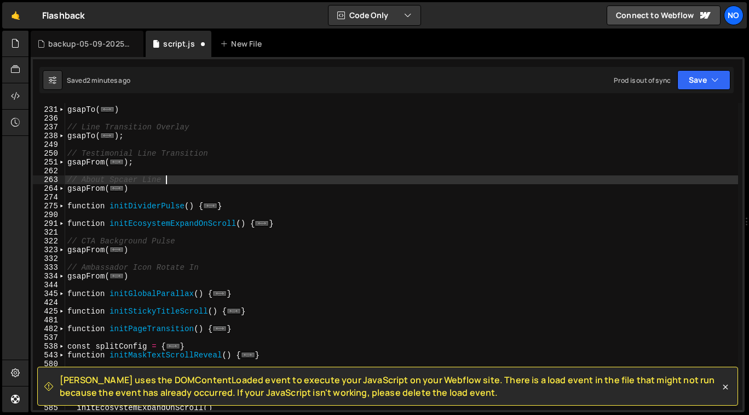
scroll to position [0, 6]
click at [60, 163] on span at bounding box center [62, 162] width 6 height 9
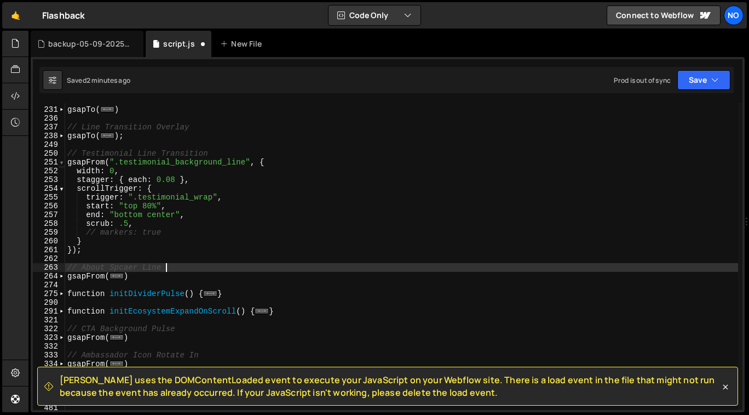
click at [60, 163] on span at bounding box center [62, 162] width 6 height 9
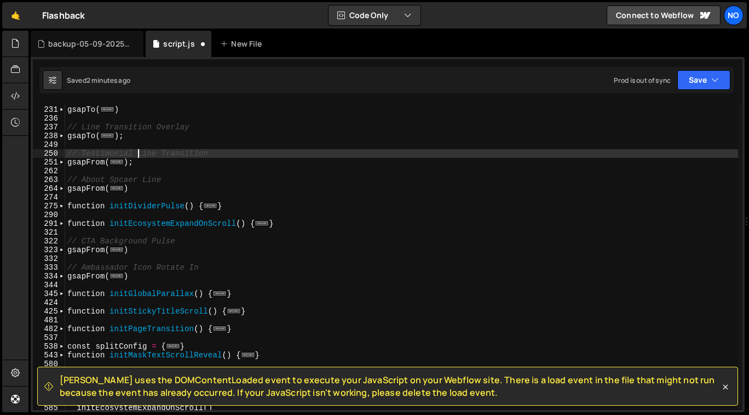
click at [139, 154] on div "gsapTo ( ... ) // Line Transition Overlay gsapTo ( ... ) ; // Testimonial Line …" at bounding box center [401, 258] width 673 height 325
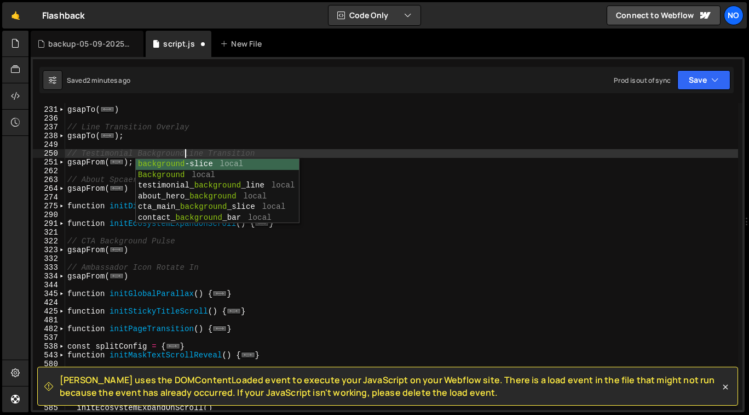
scroll to position [0, 8]
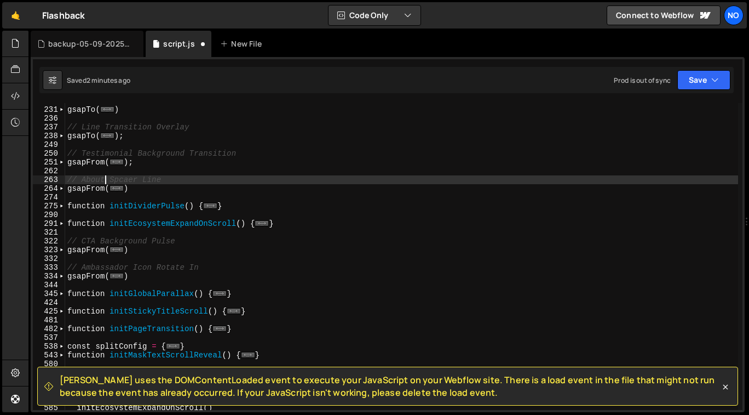
click at [103, 175] on div "gsapTo ( ... ) // Line Transition Overlay gsapTo ( ... ) ; // Testimonial Backg…" at bounding box center [401, 258] width 673 height 325
click at [175, 182] on div "gsapTo ( ... ) // Line Transition Overlay gsapTo ( ... ) ; // Testimonial Backg…" at bounding box center [401, 258] width 673 height 325
click at [182, 181] on div "gsapTo ( ... ) // Line Transition Overlay gsapTo ( ... ) ; // Testimonial Backg…" at bounding box center [401, 258] width 673 height 325
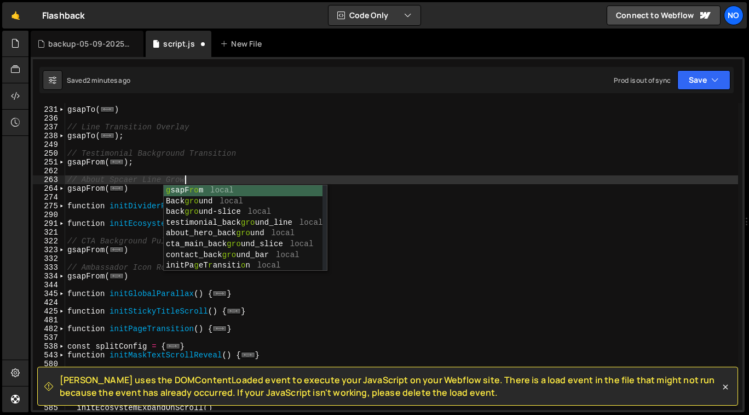
scroll to position [0, 8]
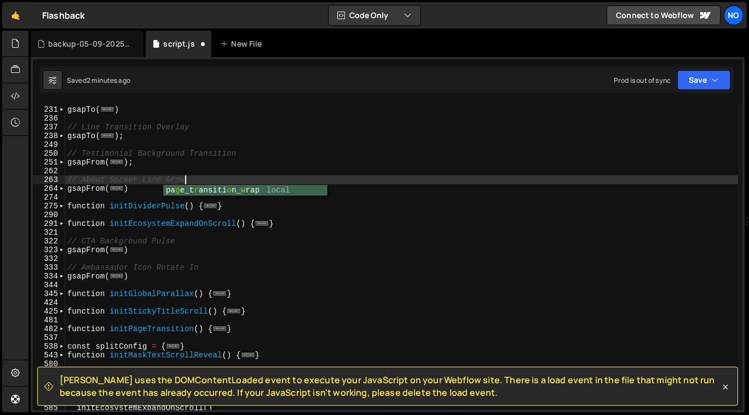
click at [136, 178] on div "gsapTo ( ... ) // Line Transition Overlay gsapTo ( ... ) ; // Testimonial Backg…" at bounding box center [401, 258] width 673 height 325
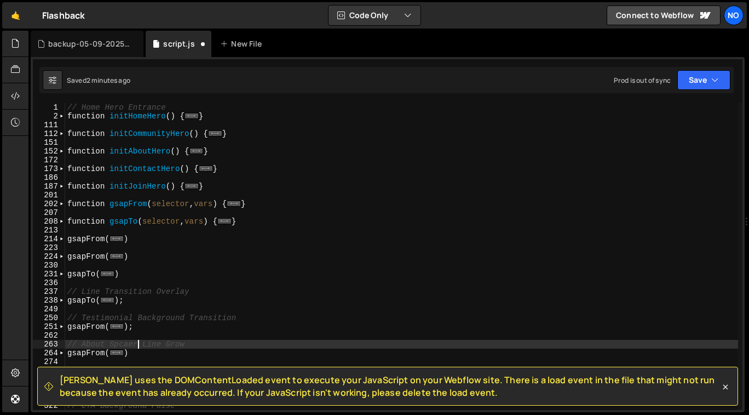
scroll to position [0, 0]
click at [63, 116] on span at bounding box center [62, 116] width 6 height 9
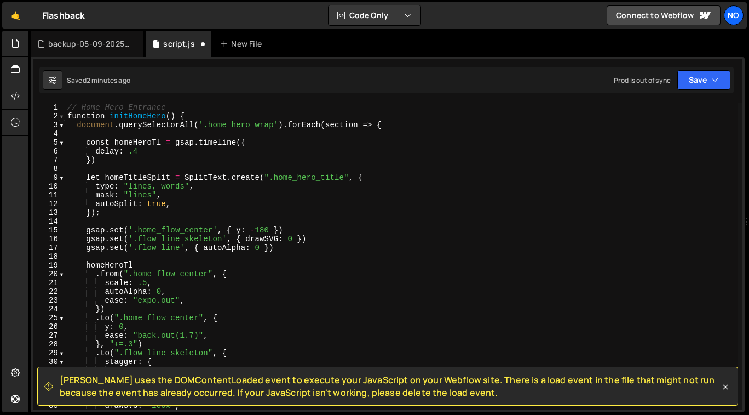
click at [63, 116] on span at bounding box center [62, 116] width 6 height 9
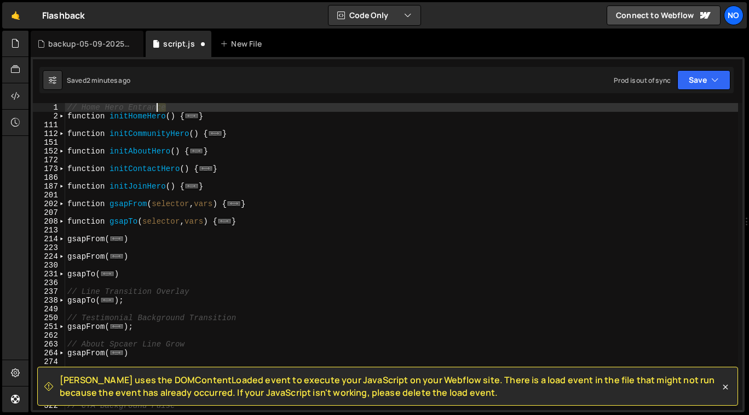
drag, startPoint x: 178, startPoint y: 106, endPoint x: 159, endPoint y: 107, distance: 18.6
click at [159, 107] on div "// Home Hero Entrance function initHomeHero ( ) { ... } function initCommunityH…" at bounding box center [401, 265] width 673 height 325
click at [176, 109] on div "// Home Hero Entrance function initHomeHero ( ) { ... } function initCommunityH…" at bounding box center [401, 256] width 673 height 307
drag, startPoint x: 175, startPoint y: 108, endPoint x: 61, endPoint y: 110, distance: 113.4
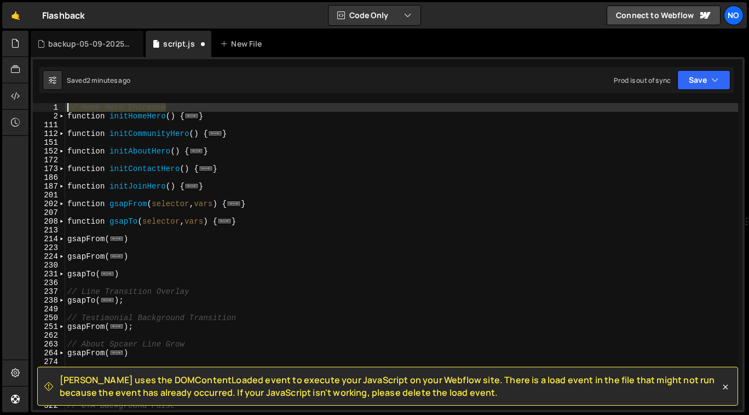
click at [61, 110] on div "// Home Hero Entrance 1 2 111 112 151 152 172 173 186 187 201 202 207 208 213 2…" at bounding box center [388, 256] width 710 height 307
click at [63, 134] on span at bounding box center [62, 133] width 6 height 9
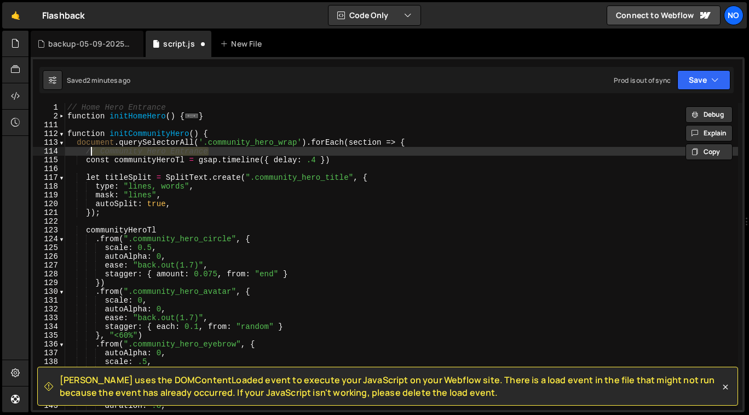
drag, startPoint x: 215, startPoint y: 152, endPoint x: 87, endPoint y: 152, distance: 127.7
click at [87, 152] on div "// Home Hero Entrance function initHomeHero ( ) { ... } function initCommunityH…" at bounding box center [401, 265] width 673 height 325
type textarea "// Community Hero Entrance"
click at [105, 126] on div "// Home Hero Entrance function initHomeHero ( ) { ... } function initCommunityH…" at bounding box center [401, 265] width 673 height 325
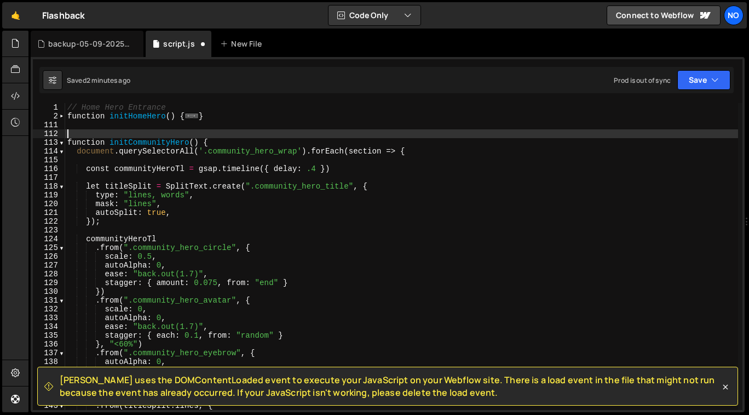
paste textarea "// Community Hero Entrance"
click at [63, 143] on span at bounding box center [62, 142] width 6 height 9
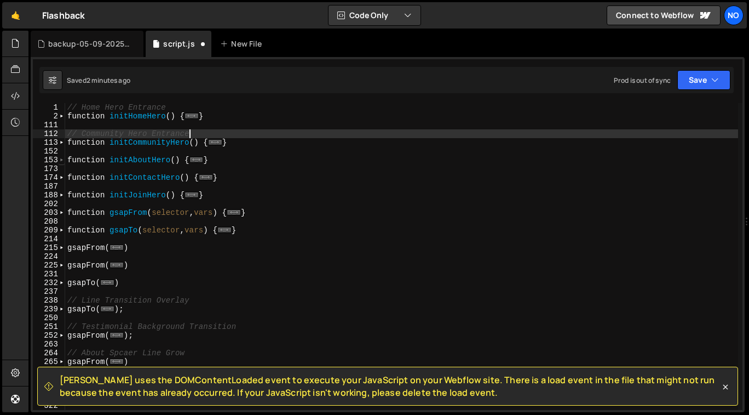
click at [63, 160] on span at bounding box center [62, 160] width 6 height 9
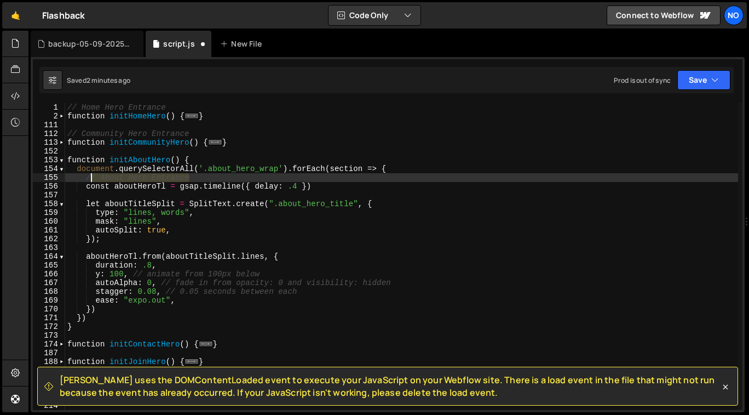
drag, startPoint x: 192, startPoint y: 179, endPoint x: 88, endPoint y: 179, distance: 104.6
click at [88, 179] on div "// Home Hero Entrance function initHomeHero ( ) { ... } // Community Hero Entra…" at bounding box center [401, 265] width 673 height 325
type textarea "// About Hero Entrance"
click at [78, 149] on div "// Home Hero Entrance function initHomeHero ( ) { ... } // Community Hero Entra…" at bounding box center [401, 265] width 673 height 325
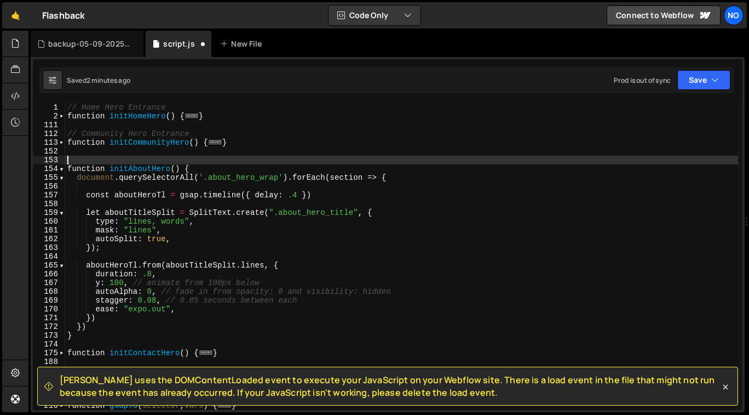
paste textarea "// About Hero Entrance"
click at [62, 168] on span at bounding box center [62, 168] width 6 height 9
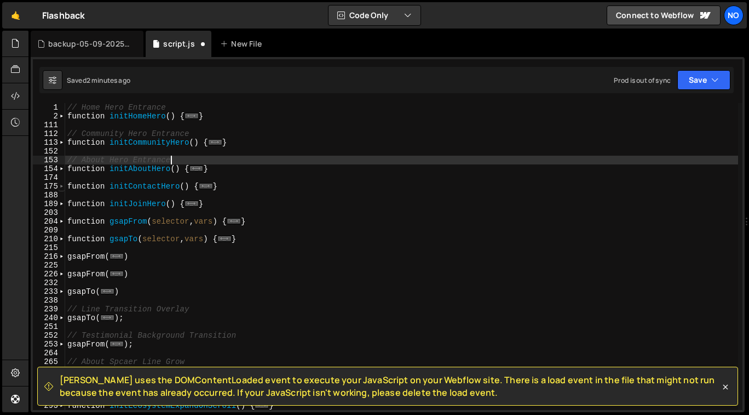
click at [62, 186] on span at bounding box center [62, 186] width 6 height 9
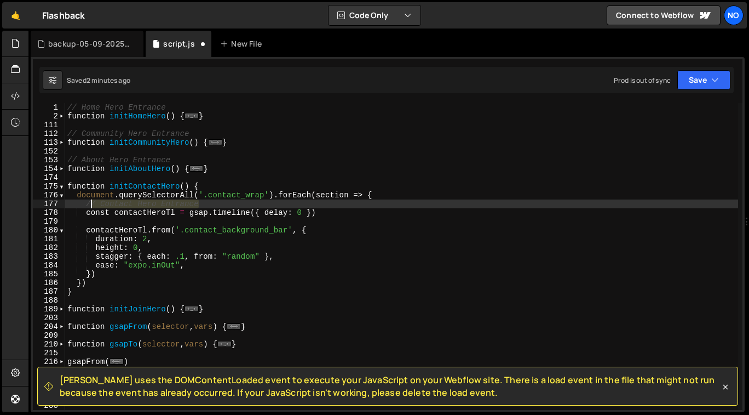
drag, startPoint x: 202, startPoint y: 203, endPoint x: 88, endPoint y: 204, distance: 114.0
click at [88, 204] on div "// Home Hero Entrance function initHomeHero ( ) { ... } // Community Hero Entra…" at bounding box center [401, 265] width 673 height 325
type textarea "// Contact Hero Entrance"
click at [61, 187] on span at bounding box center [62, 186] width 6 height 9
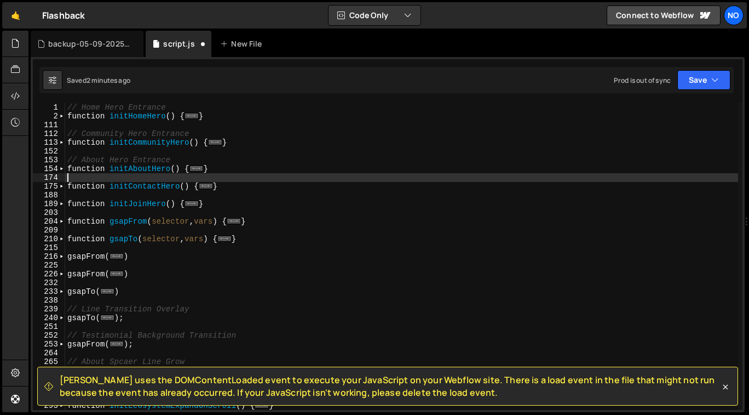
click at [79, 175] on div "// Home Hero Entrance function initHomeHero ( ) { ... } // Community Hero Entra…" at bounding box center [401, 265] width 673 height 325
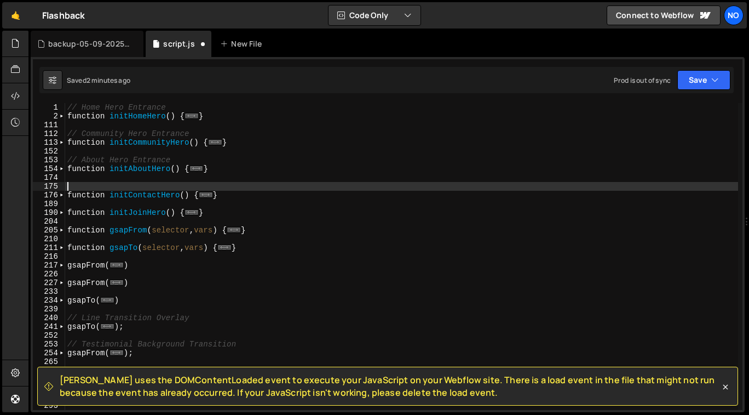
paste textarea "// Contact Hero Entrance"
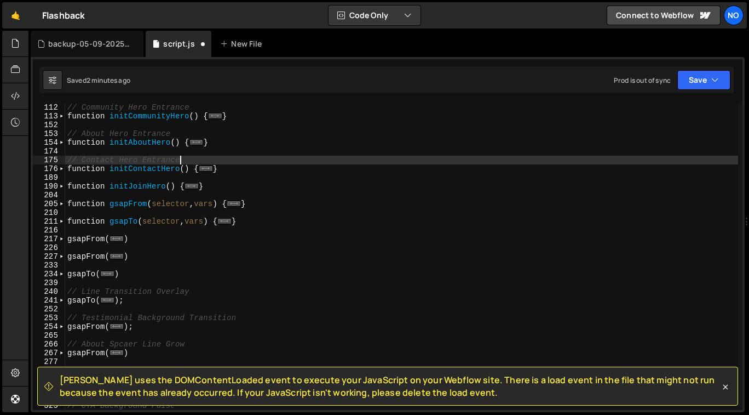
scroll to position [28, 0]
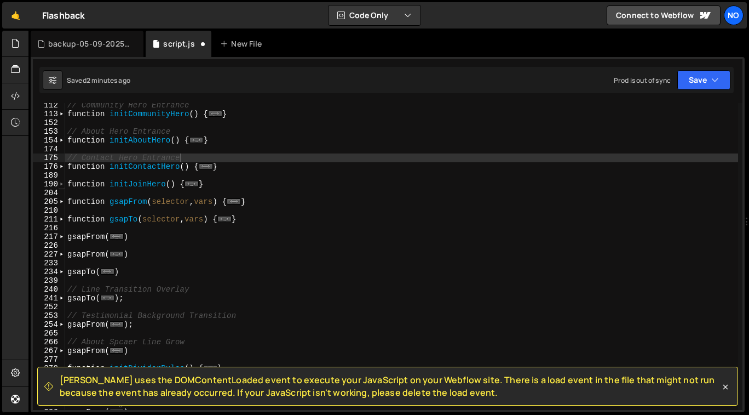
click at [60, 184] on span at bounding box center [62, 184] width 6 height 9
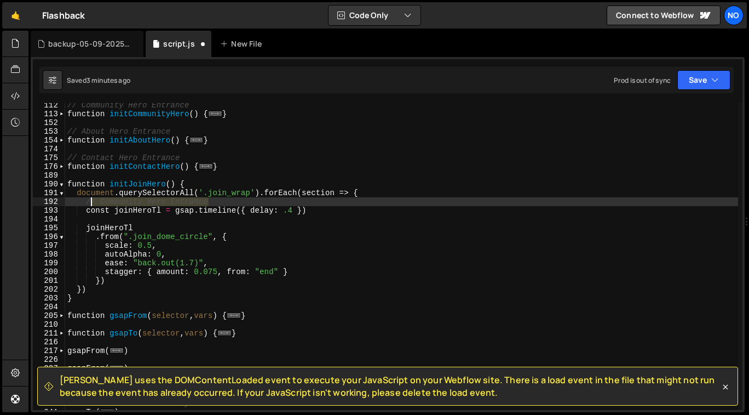
drag, startPoint x: 218, startPoint y: 203, endPoint x: 87, endPoint y: 203, distance: 130.9
click at [87, 203] on div "// Community Hero Entrance function initCommunityHero ( ) { ... } // About Hero…" at bounding box center [401, 263] width 673 height 325
type textarea "// Community Hero Entrance"
click at [82, 175] on div "// Community Hero Entrance function initCommunityHero ( ) { ... } // About Hero…" at bounding box center [401, 263] width 673 height 325
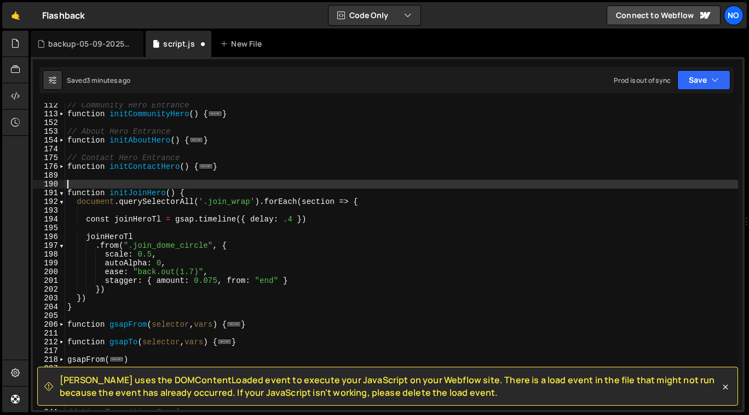
paste textarea "// Community Hero Entrance"
click at [107, 184] on div "// Community Hero Entrance function initCommunityHero ( ) { ... } // About Hero…" at bounding box center [401, 263] width 673 height 325
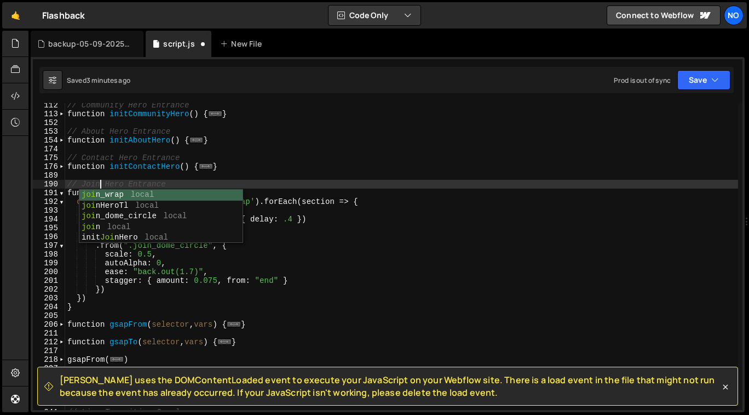
scroll to position [0, 2]
type textarea "// Join Hero Entrance"
click at [62, 193] on span at bounding box center [62, 192] width 6 height 9
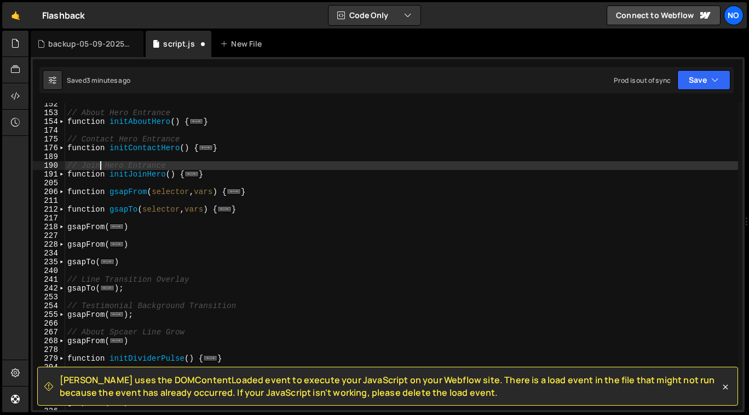
scroll to position [49, 0]
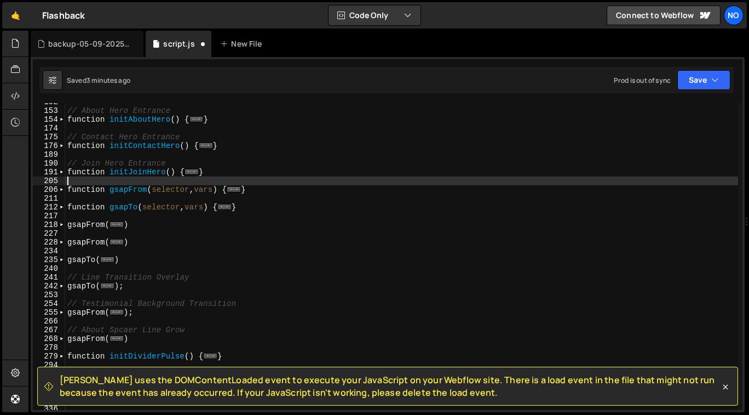
click at [87, 182] on div "// About Hero Entrance function initAboutHero ( ) { ... } // Contact Hero Entra…" at bounding box center [401, 260] width 673 height 325
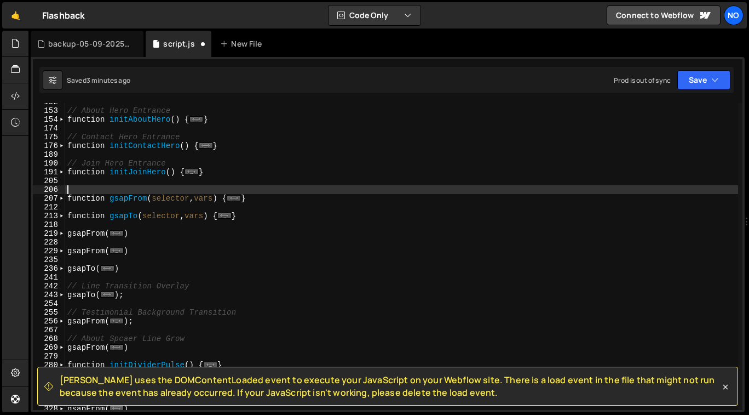
type textarea "function gsapFrom(selector, vars) {"
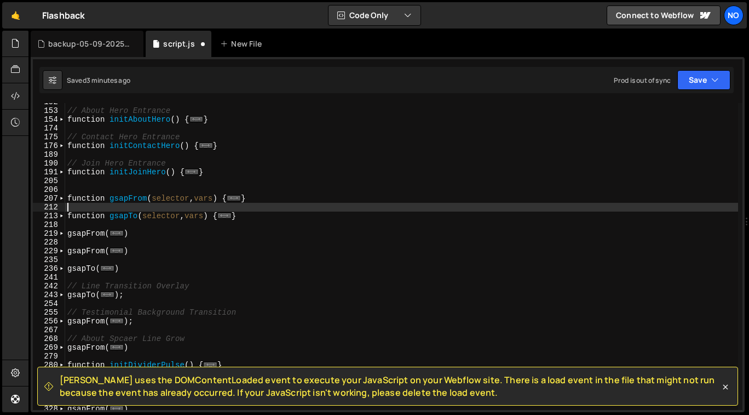
type textarea "}"
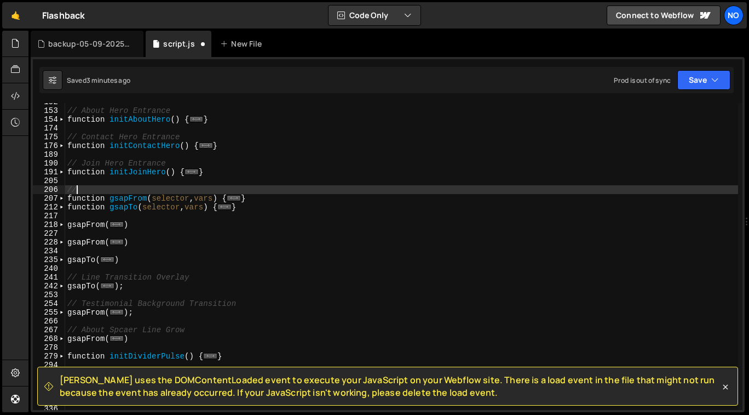
type textarea "/"
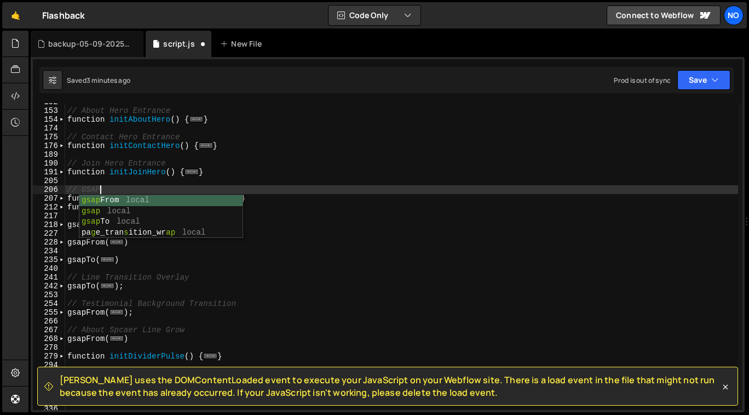
scroll to position [0, 2]
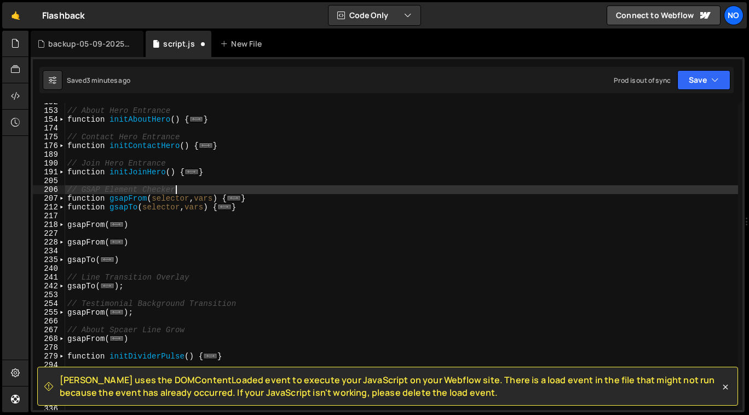
type textarea "// GSAP Element Checkers"
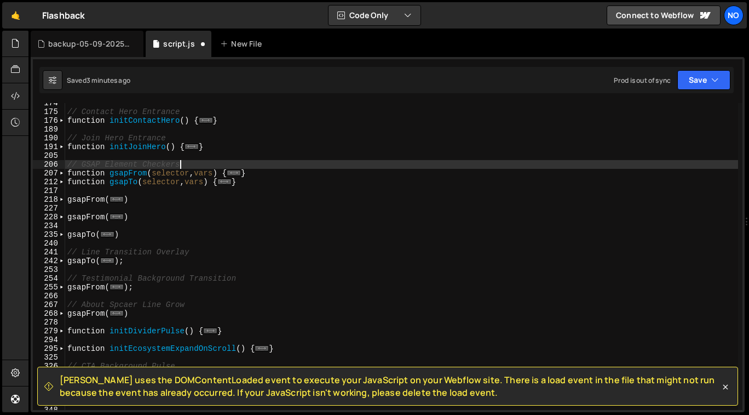
scroll to position [75, 0]
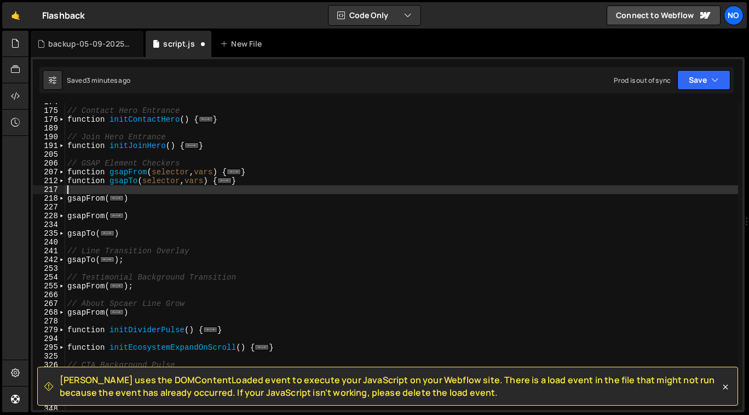
click at [100, 193] on div "// Contact Hero Entrance function initContactHero ( ) { ... } // Join Hero Entr…" at bounding box center [401, 260] width 673 height 325
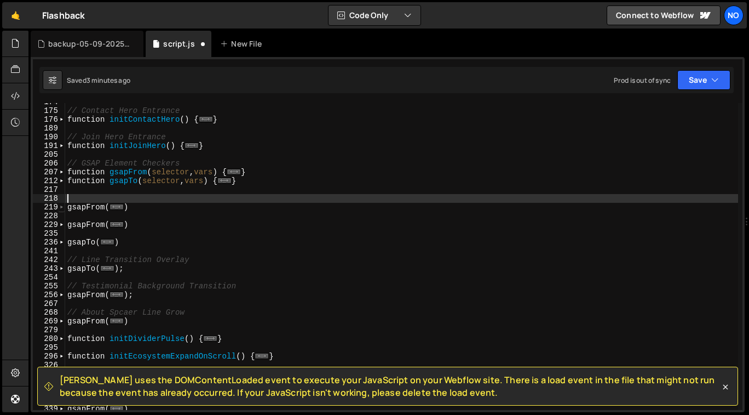
click at [60, 208] on span at bounding box center [62, 207] width 6 height 9
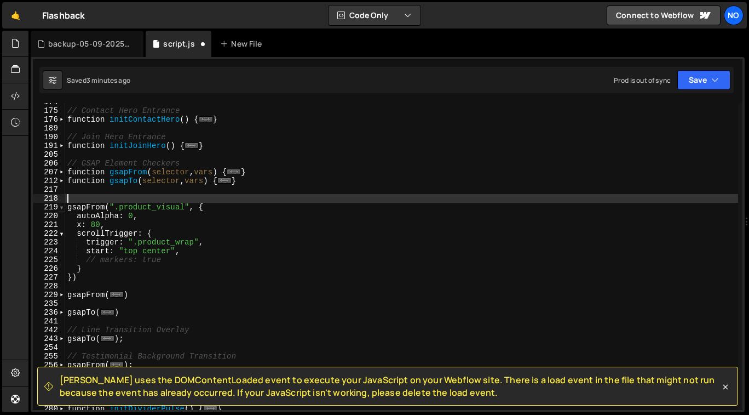
click at [60, 208] on span at bounding box center [62, 207] width 6 height 9
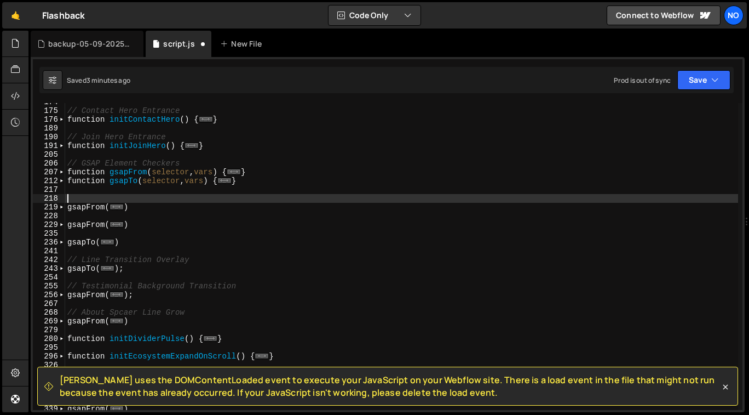
click at [77, 198] on div "// Contact Hero Entrance function initContactHero ( ) { ... } // Join Hero Entr…" at bounding box center [401, 260] width 673 height 325
type textarea "gsapFrom(".product_visual", {"
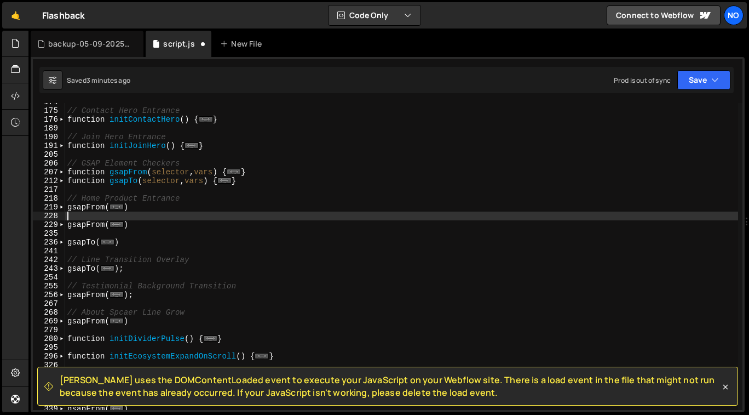
scroll to position [0, 0]
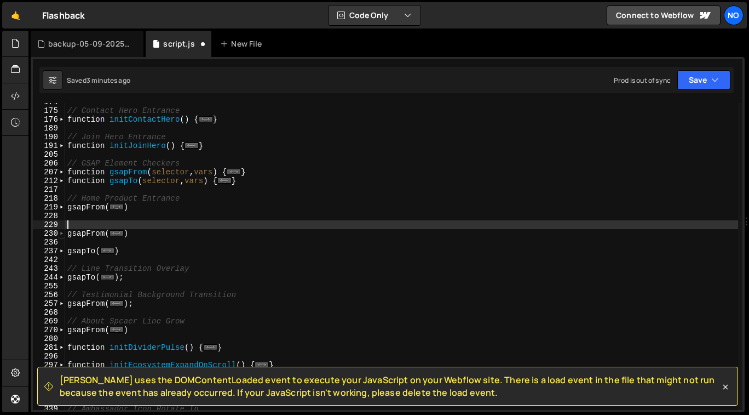
click at [64, 232] on span at bounding box center [62, 233] width 6 height 9
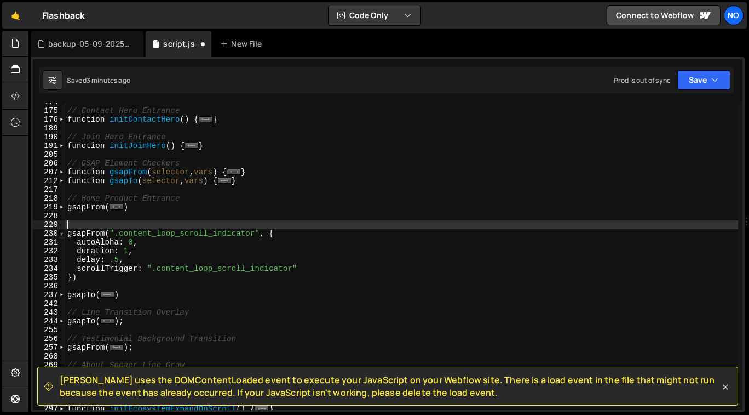
click at [63, 233] on span at bounding box center [62, 233] width 6 height 9
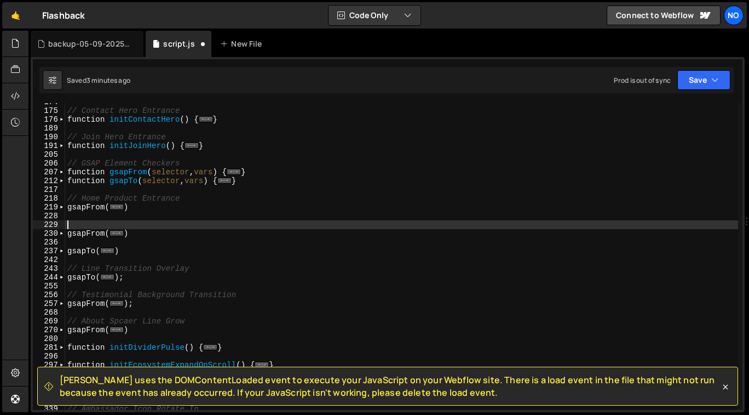
click at [75, 225] on div "// Contact Hero Entrance function initContactHero ( ) { ... } // Join Hero Entr…" at bounding box center [401, 260] width 673 height 325
type textarea "// About Scroll Down Indicator"
click at [64, 232] on span at bounding box center [62, 233] width 6 height 9
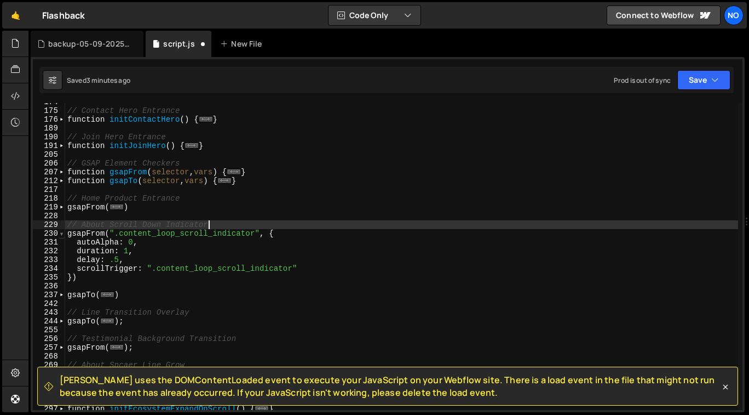
click at [63, 232] on span at bounding box center [62, 233] width 6 height 9
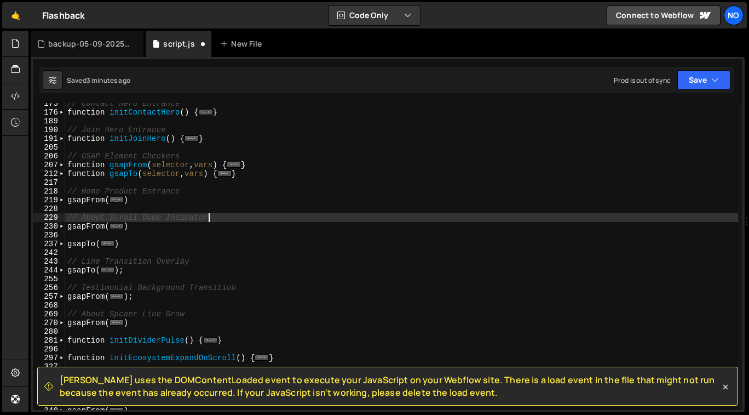
scroll to position [83, 0]
click at [64, 242] on span at bounding box center [62, 243] width 6 height 9
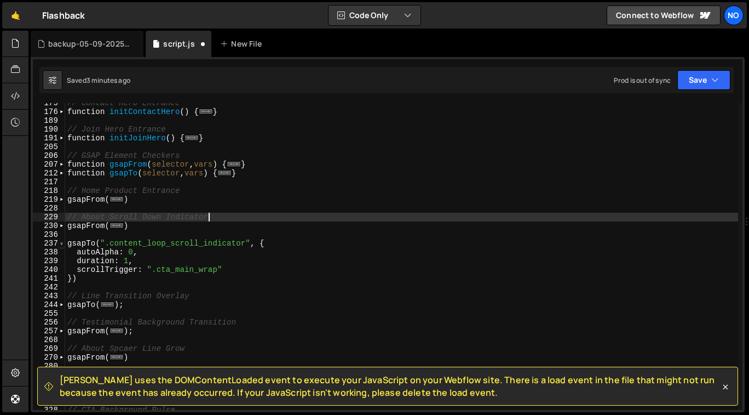
click at [64, 242] on span at bounding box center [62, 243] width 6 height 9
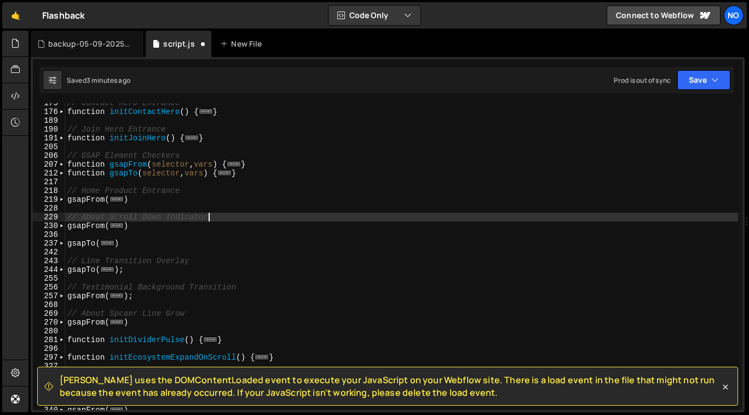
click at [85, 234] on div "// Contact Hero Entrance function initContactHero ( ) { ... } // Join Hero Entr…" at bounding box center [401, 261] width 673 height 325
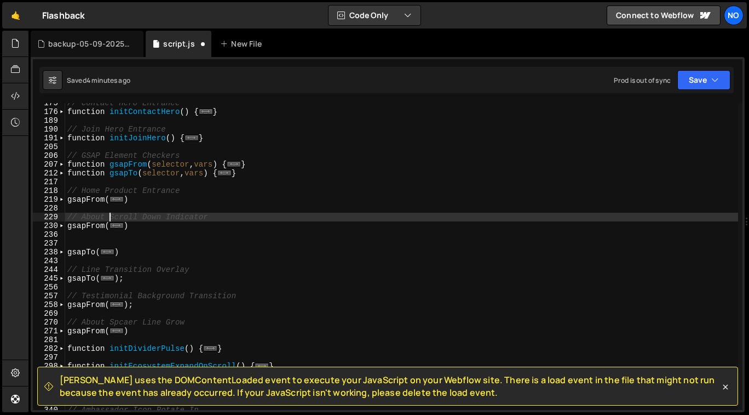
drag, startPoint x: 111, startPoint y: 217, endPoint x: 128, endPoint y: 221, distance: 18.1
click at [111, 217] on div "// Contact Hero Entrance function initContactHero ( ) { ... } // Join Hero Entr…" at bounding box center [401, 261] width 673 height 325
type textarea "gsapFrom(".content_loop_scroll_indicator", {"
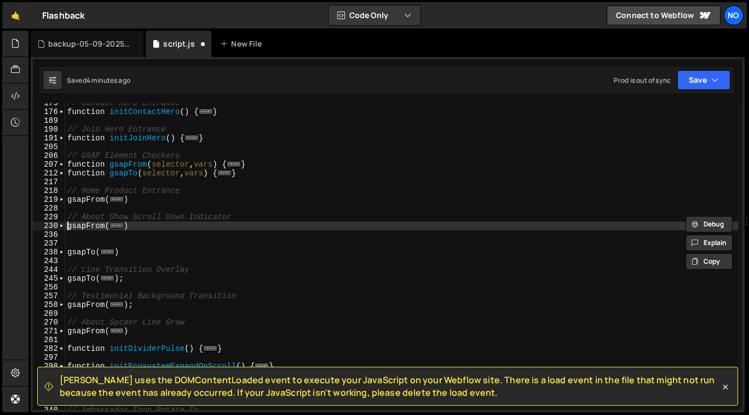
scroll to position [0, 0]
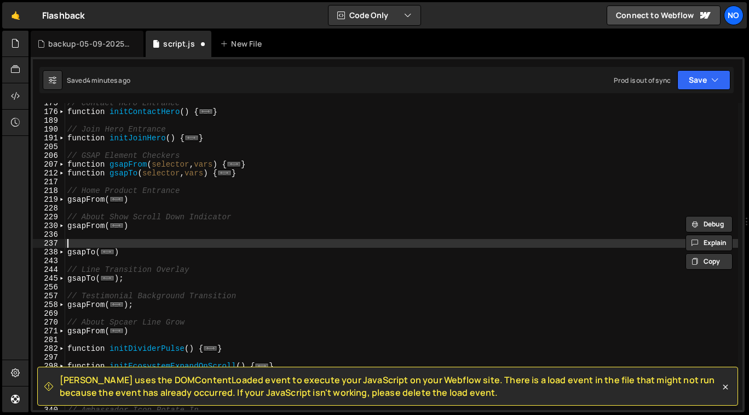
paste textarea "// About Show Scroll Down Indicator"
click at [124, 242] on div "// Contact Hero Entrance function initContactHero ( ) { ... } // Join Hero Entr…" at bounding box center [401, 261] width 673 height 325
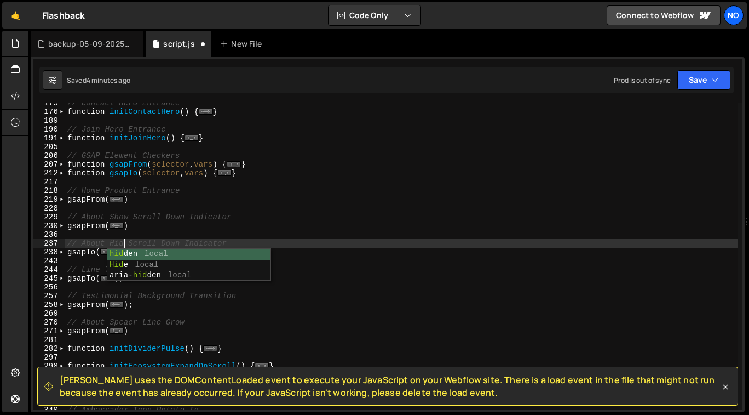
scroll to position [0, 4]
click at [233, 242] on div "// Contact Hero Entrance function initContactHero ( ) { ... } // Join Hero Entr…" at bounding box center [401, 261] width 673 height 325
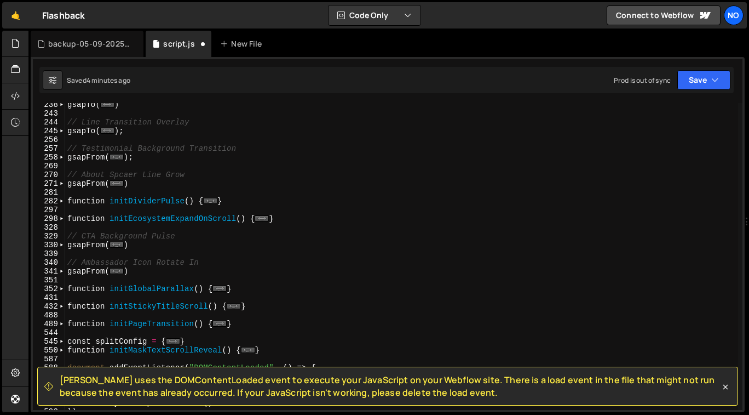
scroll to position [229, 0]
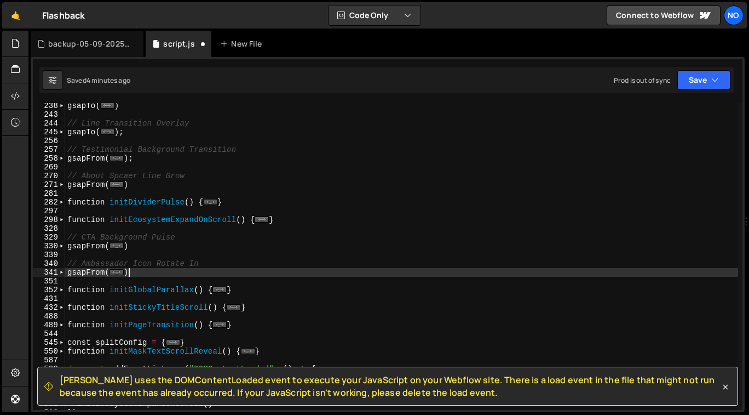
click at [154, 272] on div "gsapTo ( ... ) // Line Transition Overlay gsapTo ( ... ) ; // Testimonial Backg…" at bounding box center [401, 263] width 673 height 325
click at [66, 234] on div "gsapTo ( ... ) // Line Transition Overlay gsapTo ( ... ) ; // Testimonial Backg…" at bounding box center [401, 263] width 673 height 325
type textarea "// CTA Background Pulse gsapFrom(".cta_main_background_slice", {"
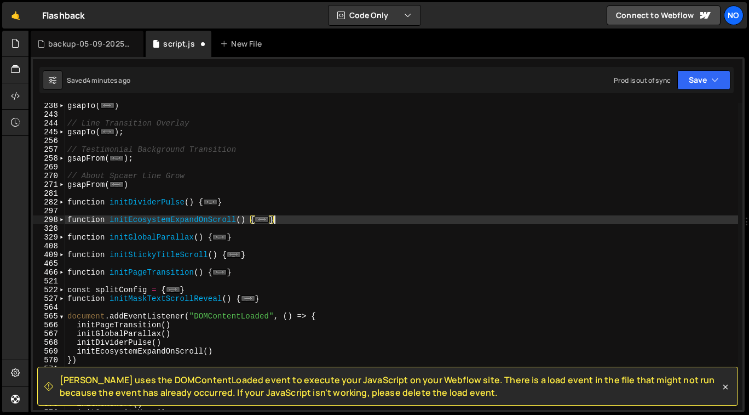
click at [150, 185] on div "gsapTo ( ... ) // Line Transition Overlay gsapTo ( ... ) ; // Testimonial Backg…" at bounding box center [401, 263] width 673 height 325
type textarea "})"
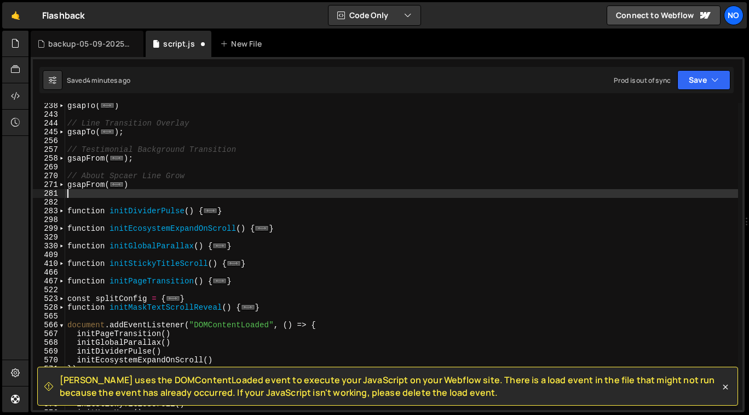
paste textarea "})"
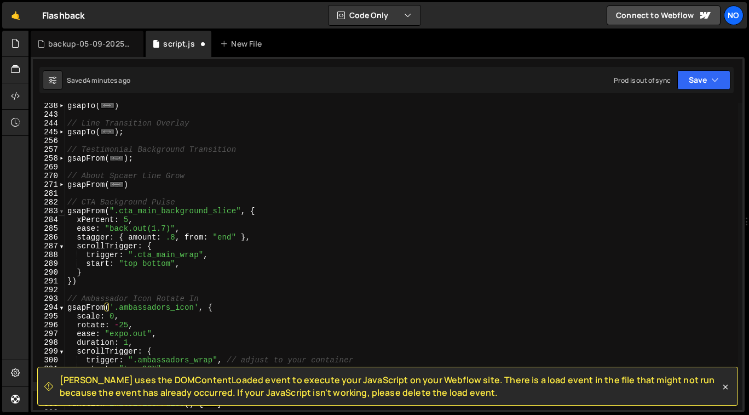
click at [62, 211] on span at bounding box center [62, 211] width 6 height 9
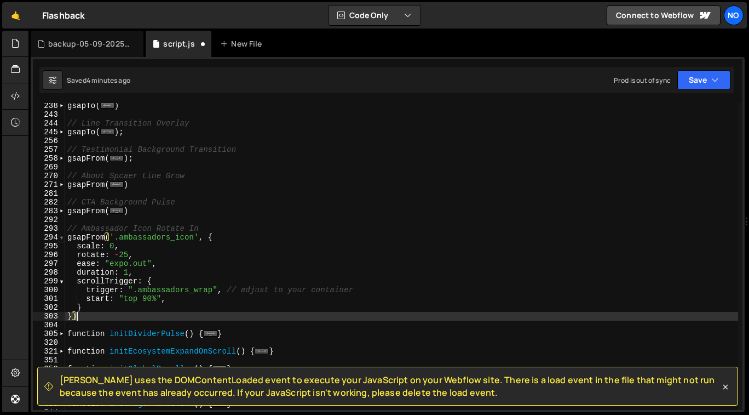
click at [60, 237] on span at bounding box center [62, 237] width 6 height 9
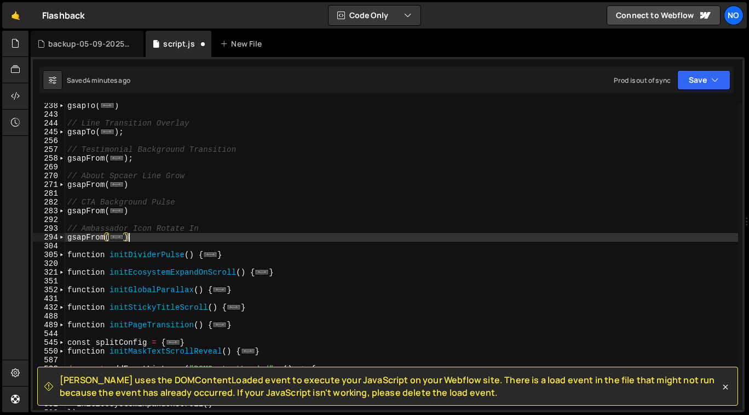
click at [167, 241] on div "gsapTo ( ... ) // Line Transition Overlay gsapTo ( ... ) ; // Testimonial Backg…" at bounding box center [401, 263] width 673 height 325
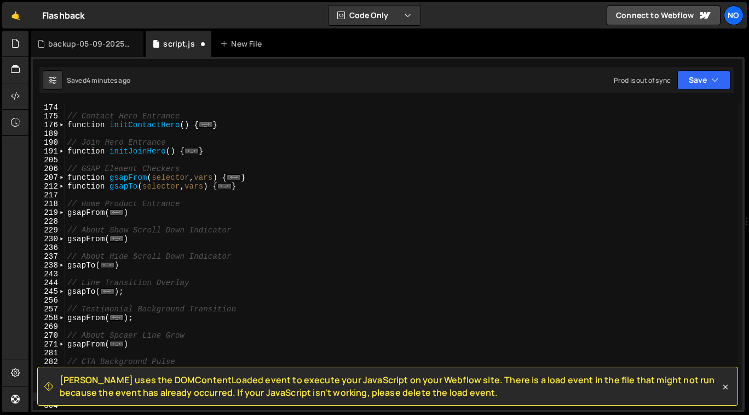
scroll to position [62, 0]
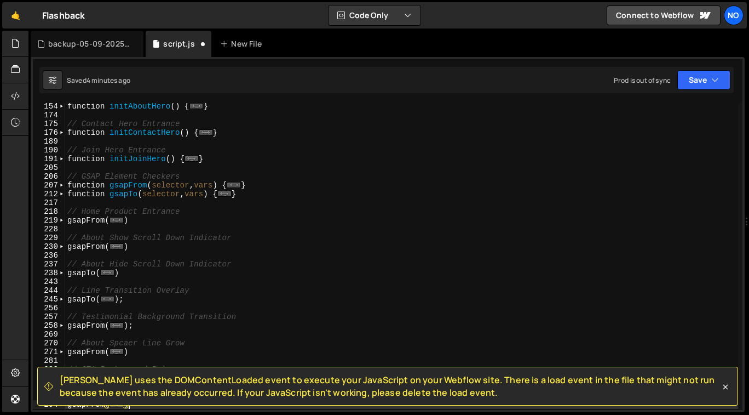
click at [66, 176] on div "function initAboutHero ( ) { ... } // Contact Hero Entrance function initContac…" at bounding box center [401, 264] width 673 height 325
type textarea "// GSAP Element Checkers function gsapFrom(selector, vars) {"
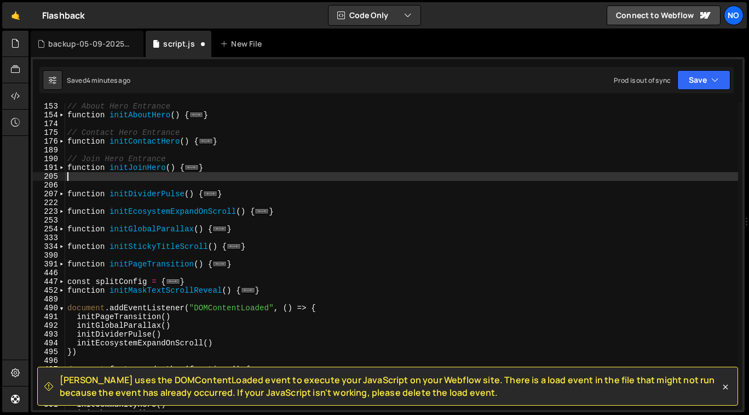
scroll to position [33, 0]
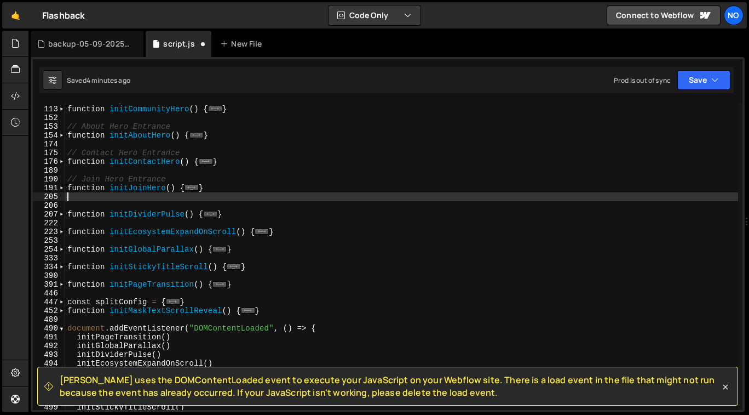
type textarea "}"
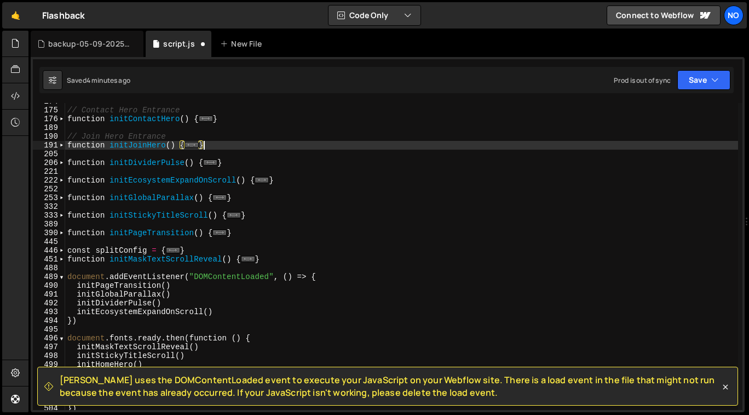
scroll to position [84, 0]
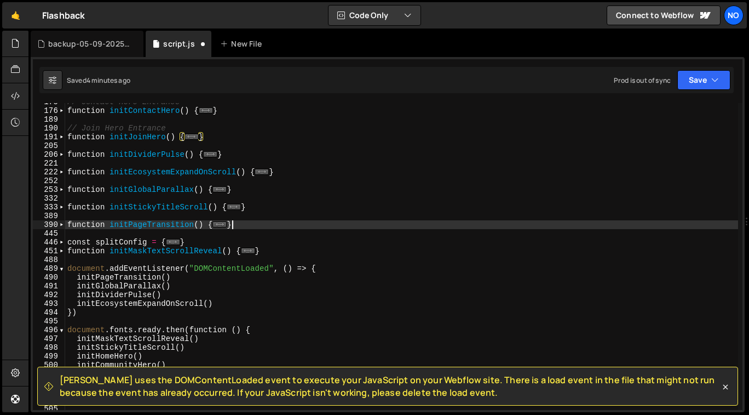
click at [290, 228] on div "// Contact Hero Entrance function initContactHero ( ) { ... } // Join Hero Entr…" at bounding box center [401, 260] width 673 height 325
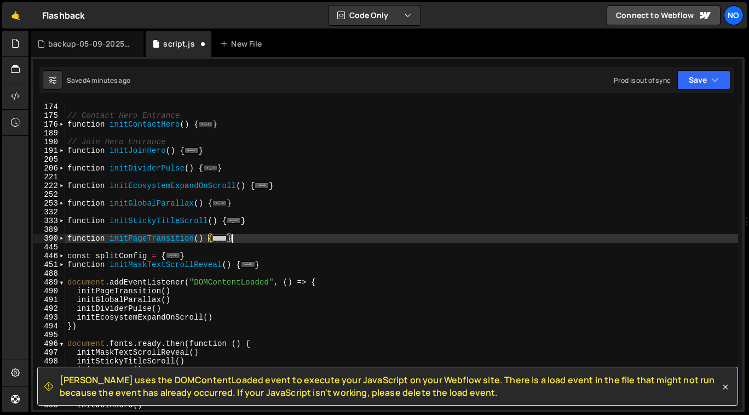
scroll to position [69, 0]
click at [277, 263] on div "function initAboutHero ( ) { ... } // Contact Hero Entrance function initContac…" at bounding box center [401, 257] width 673 height 325
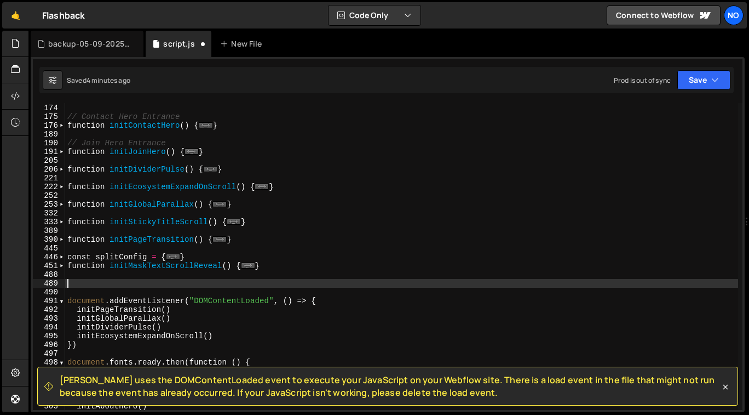
paste textarea "})"
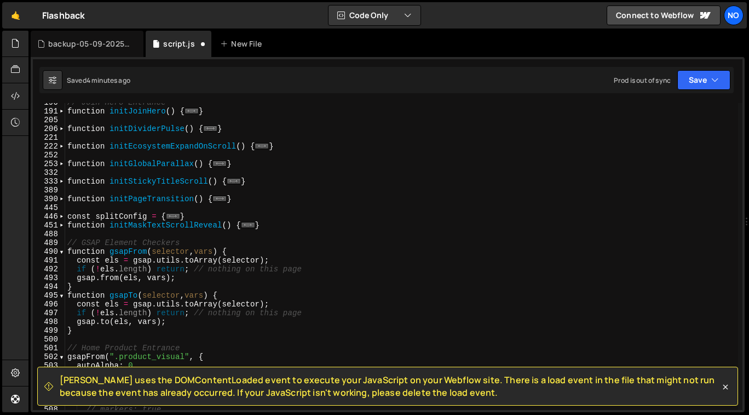
scroll to position [119, 0]
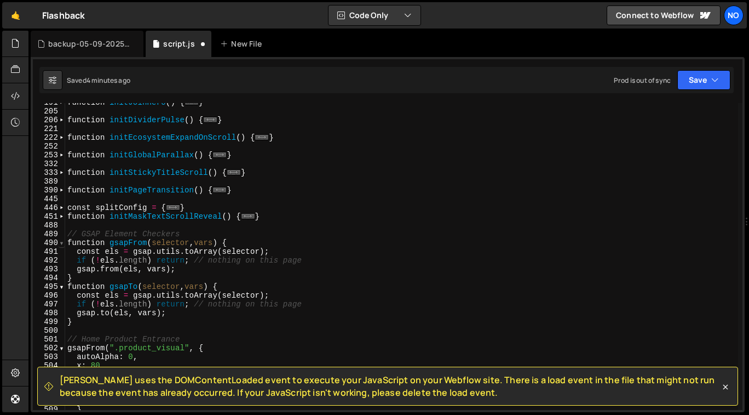
click at [64, 244] on span at bounding box center [62, 242] width 6 height 9
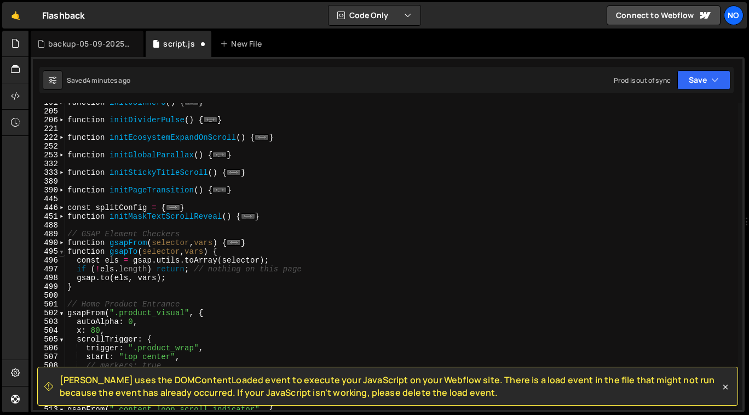
click at [62, 252] on span at bounding box center [62, 251] width 6 height 9
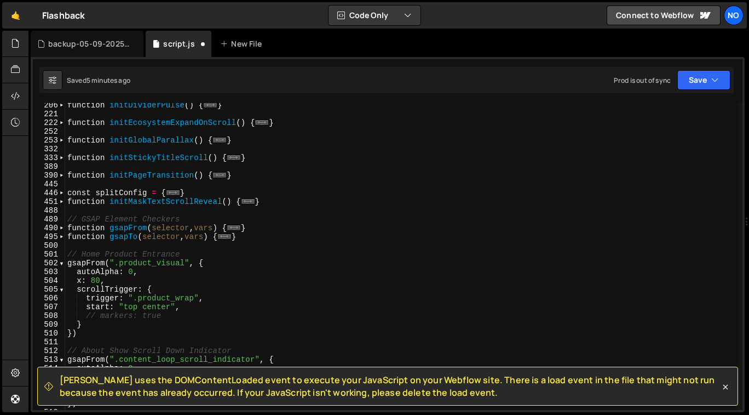
scroll to position [156, 0]
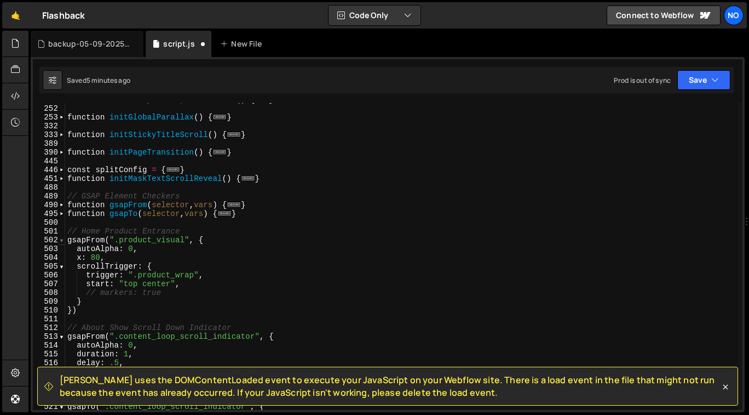
click at [62, 243] on span at bounding box center [62, 240] width 6 height 9
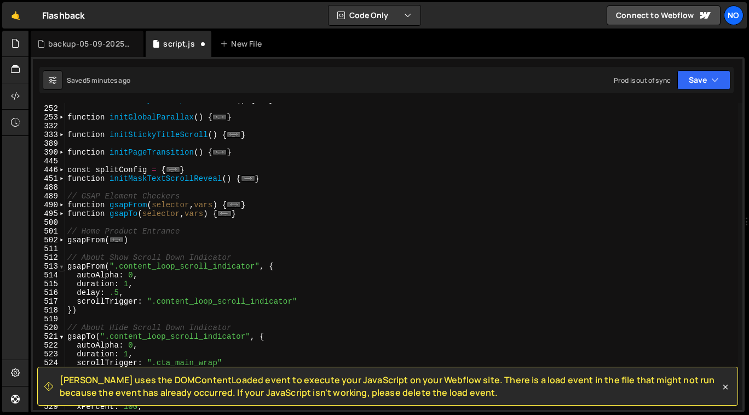
click at [62, 265] on span at bounding box center [62, 266] width 6 height 9
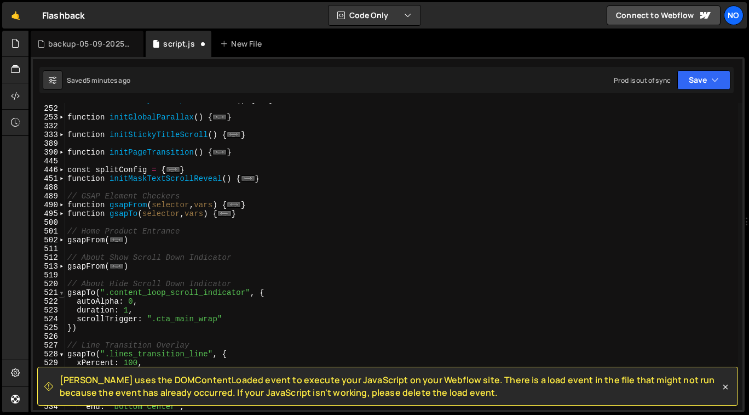
click at [64, 295] on span at bounding box center [62, 292] width 6 height 9
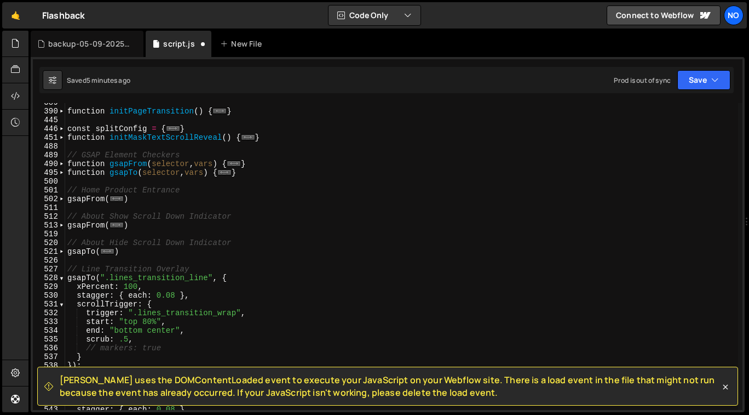
scroll to position [217, 0]
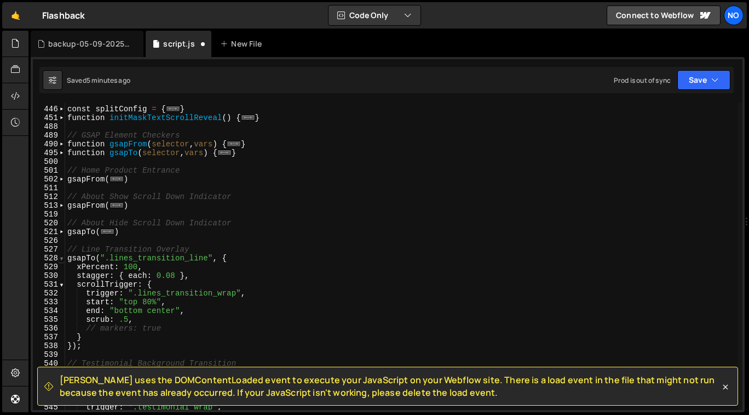
click at [62, 261] on span at bounding box center [62, 258] width 6 height 9
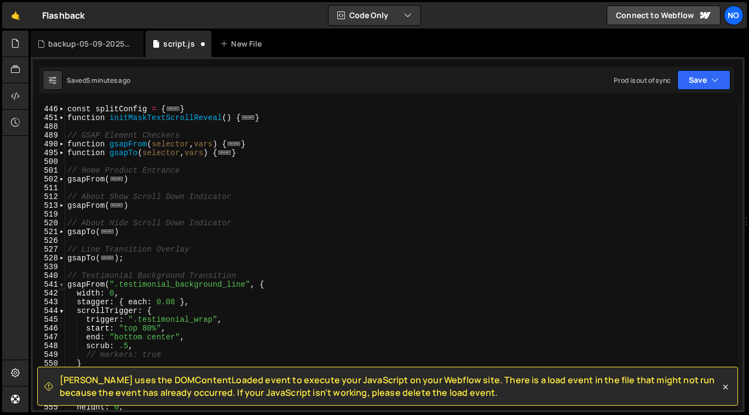
click at [62, 285] on span at bounding box center [62, 284] width 6 height 9
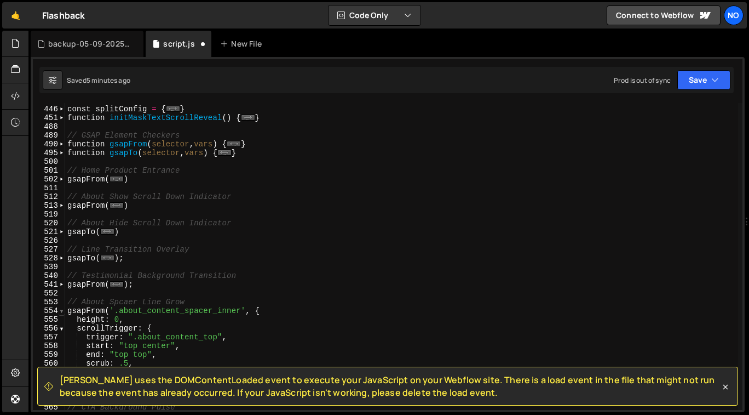
click at [61, 310] on span at bounding box center [62, 310] width 6 height 9
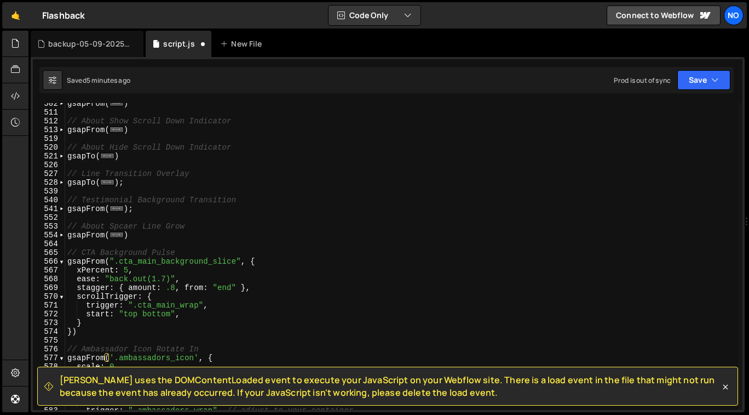
scroll to position [301, 0]
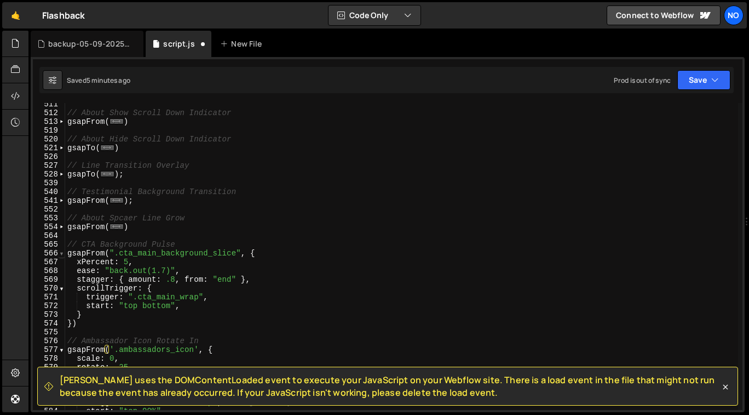
click at [59, 250] on span at bounding box center [62, 253] width 6 height 9
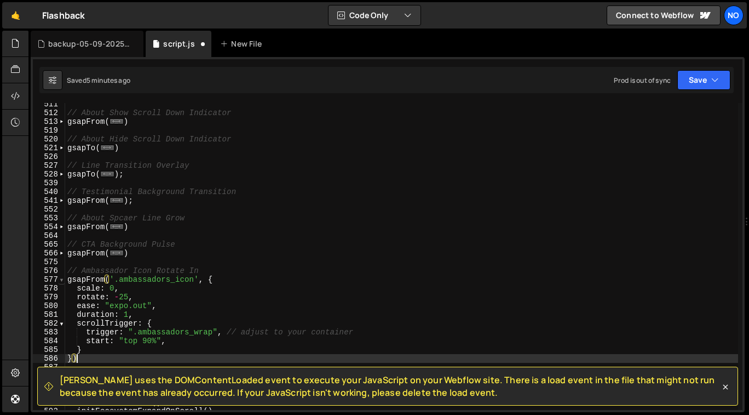
click at [61, 279] on span at bounding box center [62, 279] width 6 height 9
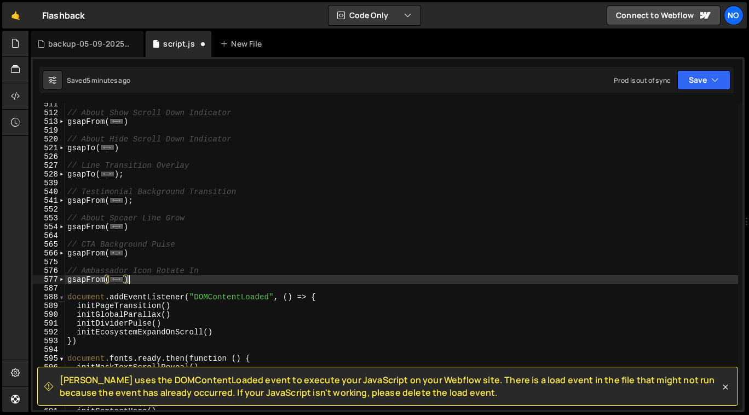
click at [62, 297] on span at bounding box center [62, 297] width 6 height 9
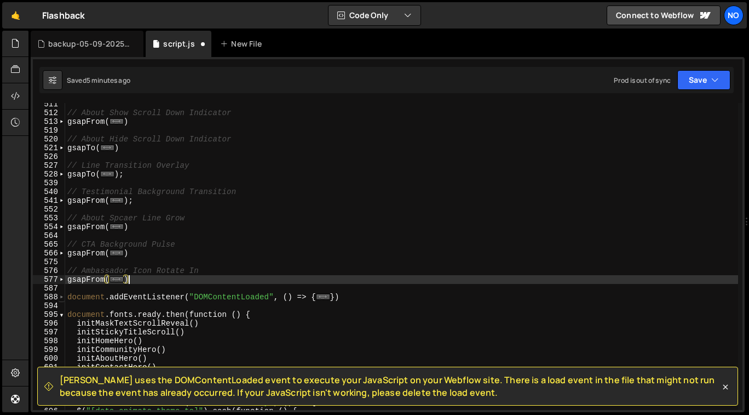
click at [62, 297] on span at bounding box center [62, 297] width 6 height 9
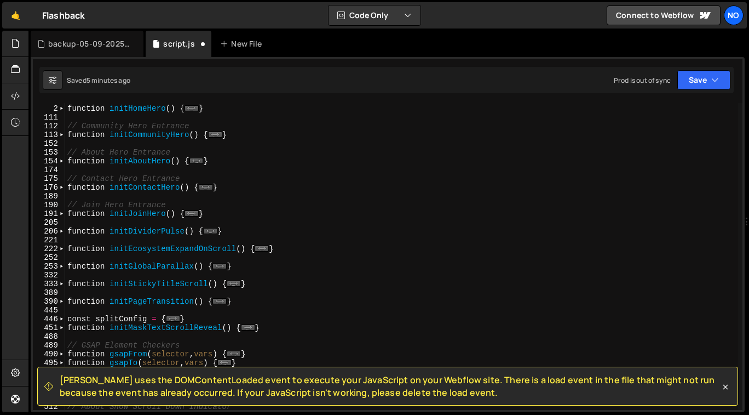
scroll to position [0, 0]
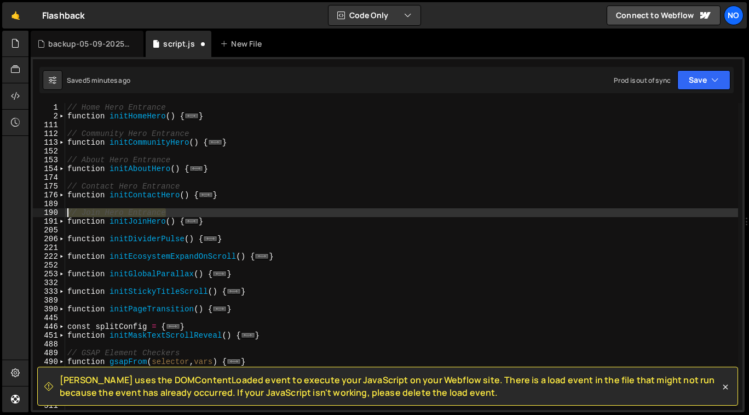
drag, startPoint x: 170, startPoint y: 213, endPoint x: 56, endPoint y: 211, distance: 114.0
click at [56, 211] on div "}) 1 2 111 112 113 152 153 154 174 175 176 189 190 191 205 206 221 222 252 253 …" at bounding box center [388, 256] width 710 height 307
type textarea "// Join Hero Entrance"
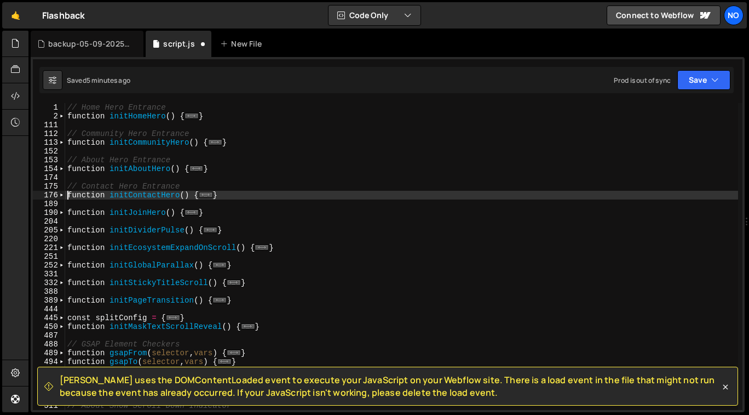
type textarea "// Contact Hero Entrance"
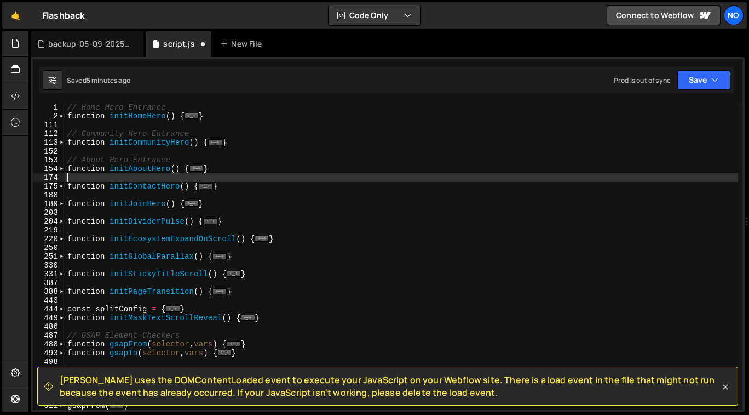
type textarea "// About Hero Entrance"
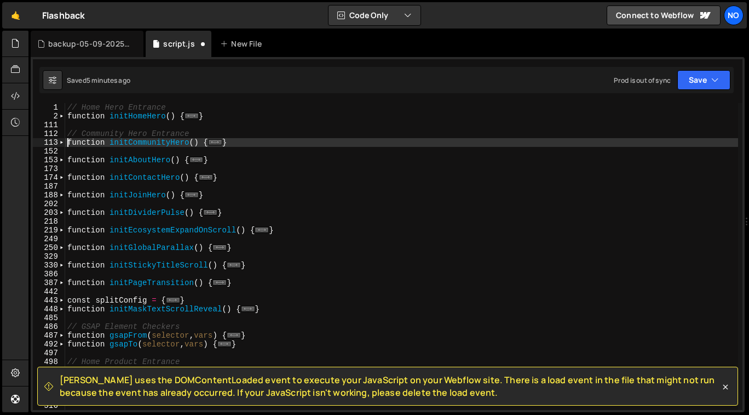
type textarea "// Community Hero Entrance"
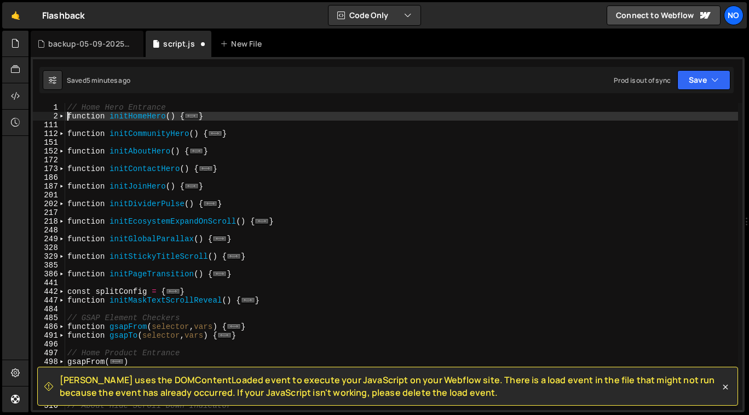
type textarea "// Home Hero Entrance"
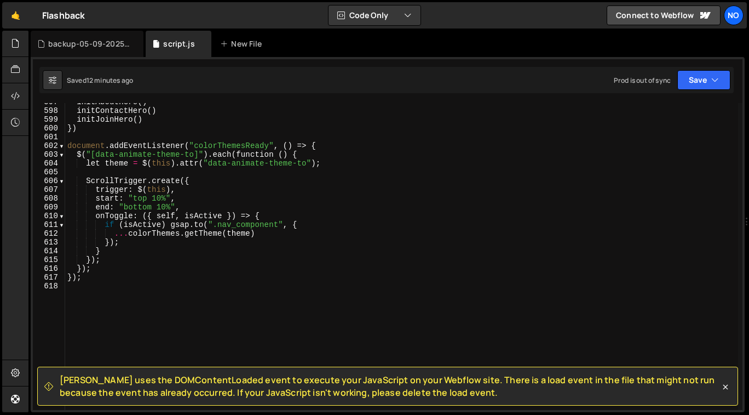
scroll to position [5230, 0]
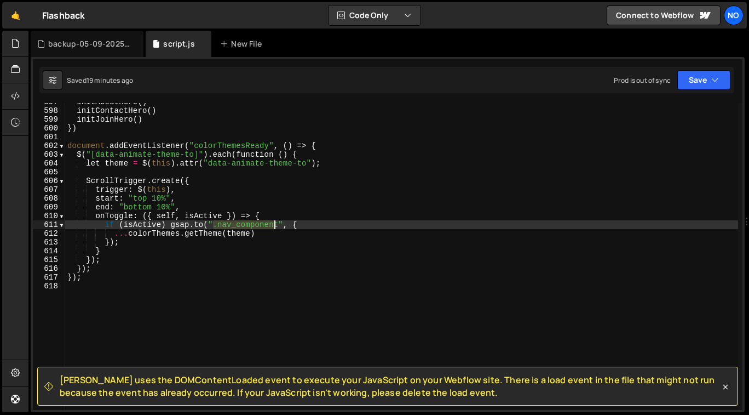
drag, startPoint x: 214, startPoint y: 224, endPoint x: 278, endPoint y: 228, distance: 64.8
click at [274, 222] on div "initAboutHero ( ) initContactHero ( ) initJoinHero ( ) }) document . addEventLi…" at bounding box center [401, 260] width 673 height 325
drag, startPoint x: 281, startPoint y: 226, endPoint x: 214, endPoint y: 226, distance: 66.8
click at [214, 226] on div "initAboutHero ( ) initContactHero ( ) initJoinHero ( ) }) document . addEventLi…" at bounding box center [401, 260] width 673 height 325
click at [283, 232] on div "initAboutHero ( ) initContactHero ( ) initJoinHero ( ) }) document . addEventLi…" at bounding box center [401, 260] width 673 height 325
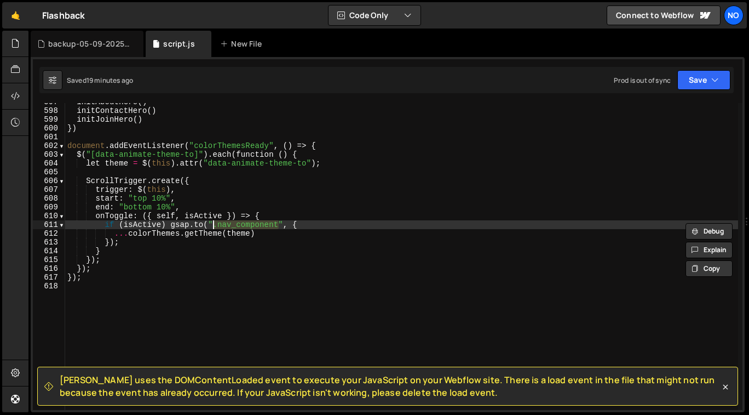
type textarea "...colorThemes.getTheme(theme)"
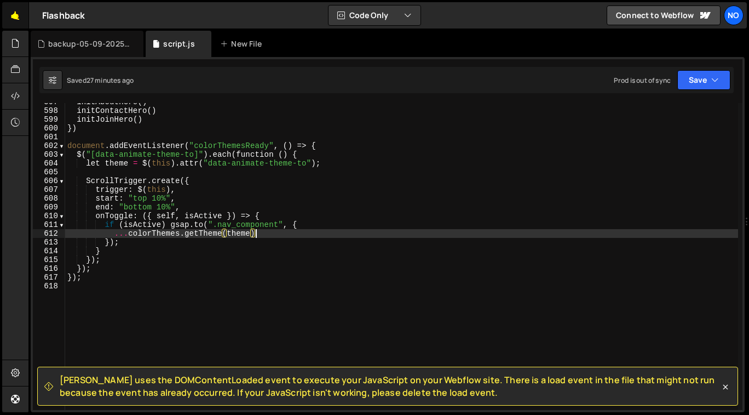
click at [18, 17] on link "🤙" at bounding box center [15, 15] width 27 height 26
